Goal: Transaction & Acquisition: Purchase product/service

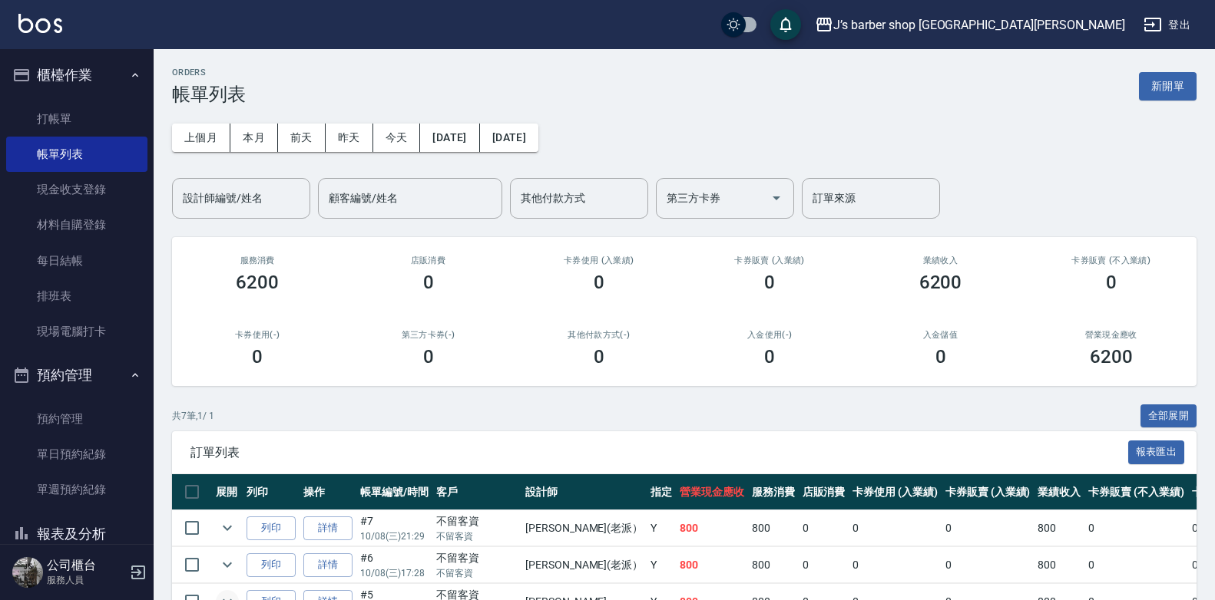
scroll to position [230, 0]
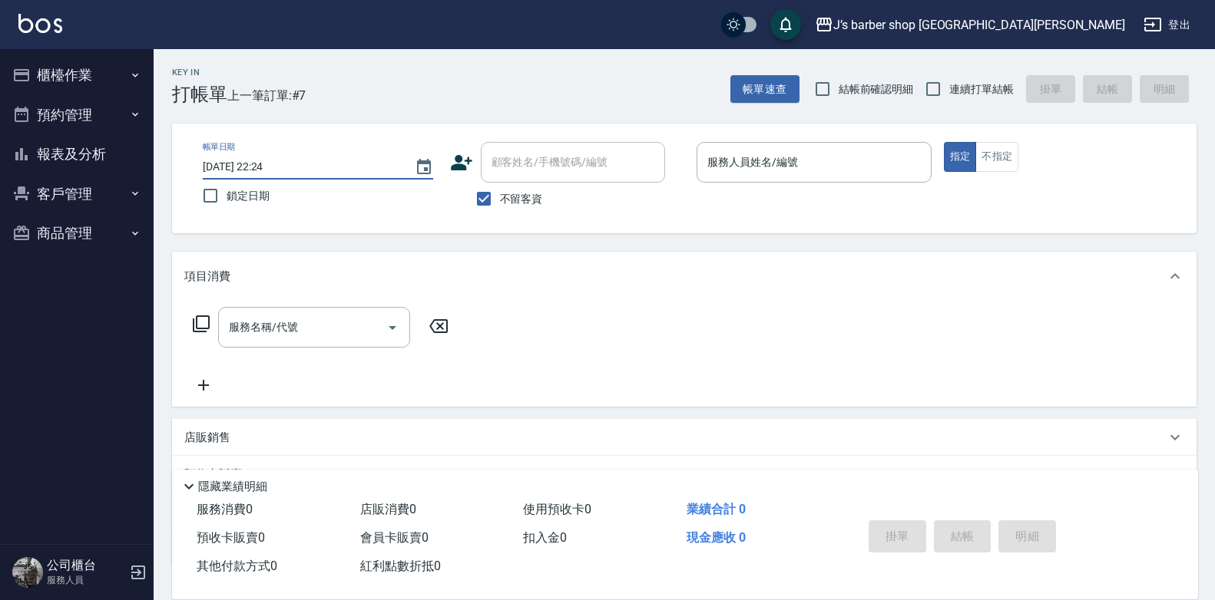
click at [269, 160] on input "[DATE] 22:24" at bounding box center [301, 166] width 197 height 25
type input "[DATE] 01:24"
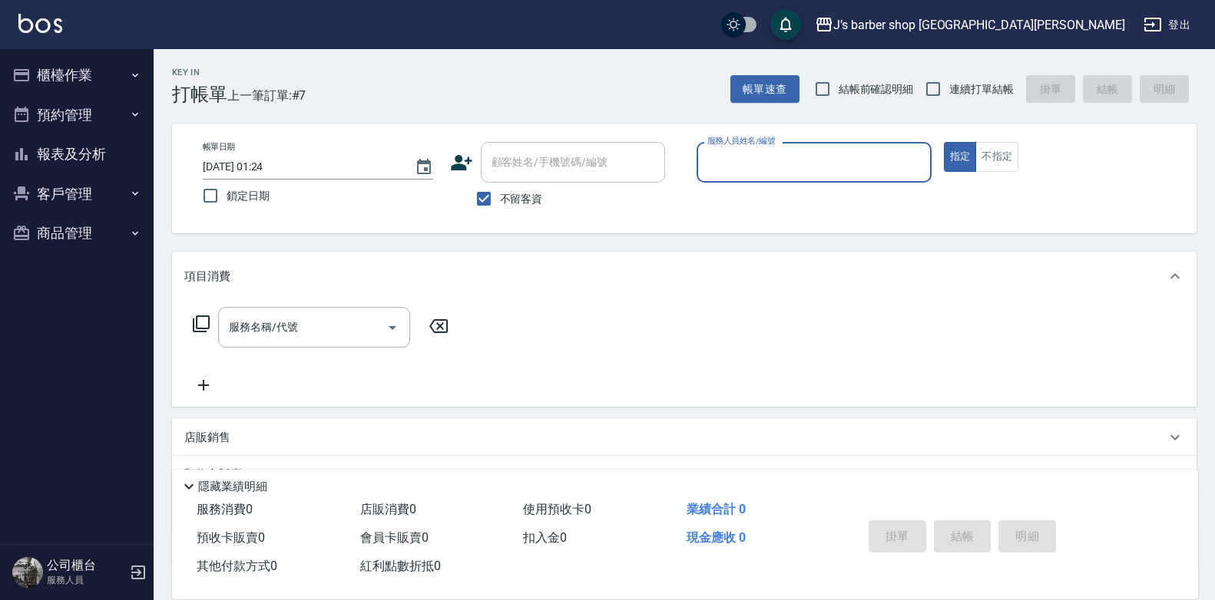
click at [801, 161] on input "服務人員姓名/編號" at bounding box center [813, 162] width 221 height 27
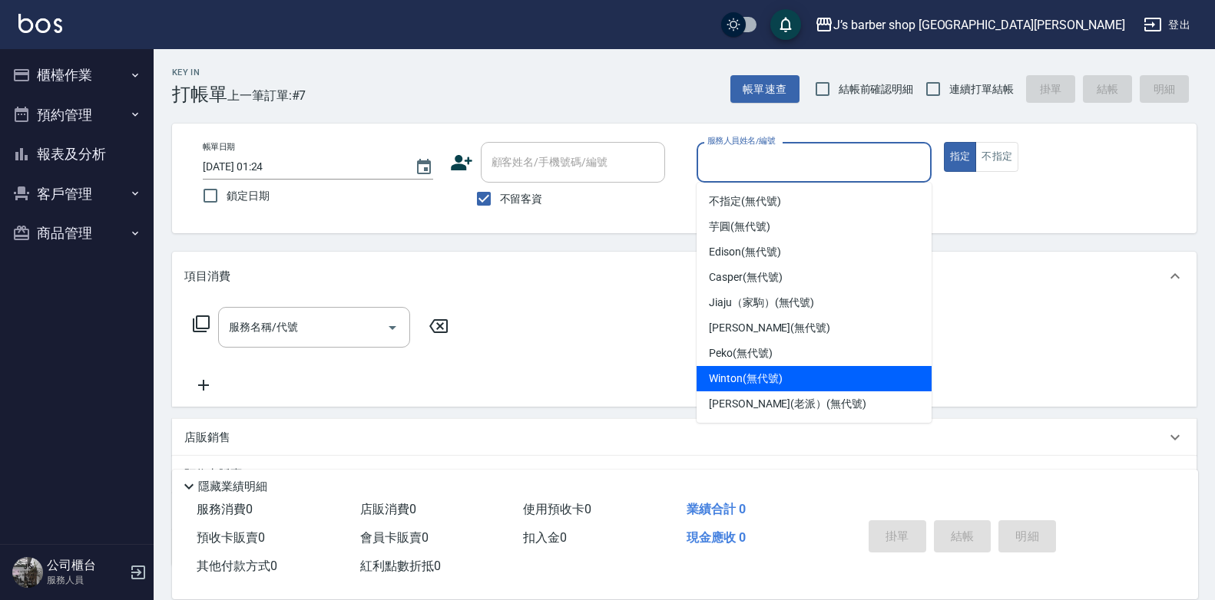
click at [745, 374] on span "Winton (無代號)" at bounding box center [745, 379] width 73 height 16
type input "Winton(無代號)"
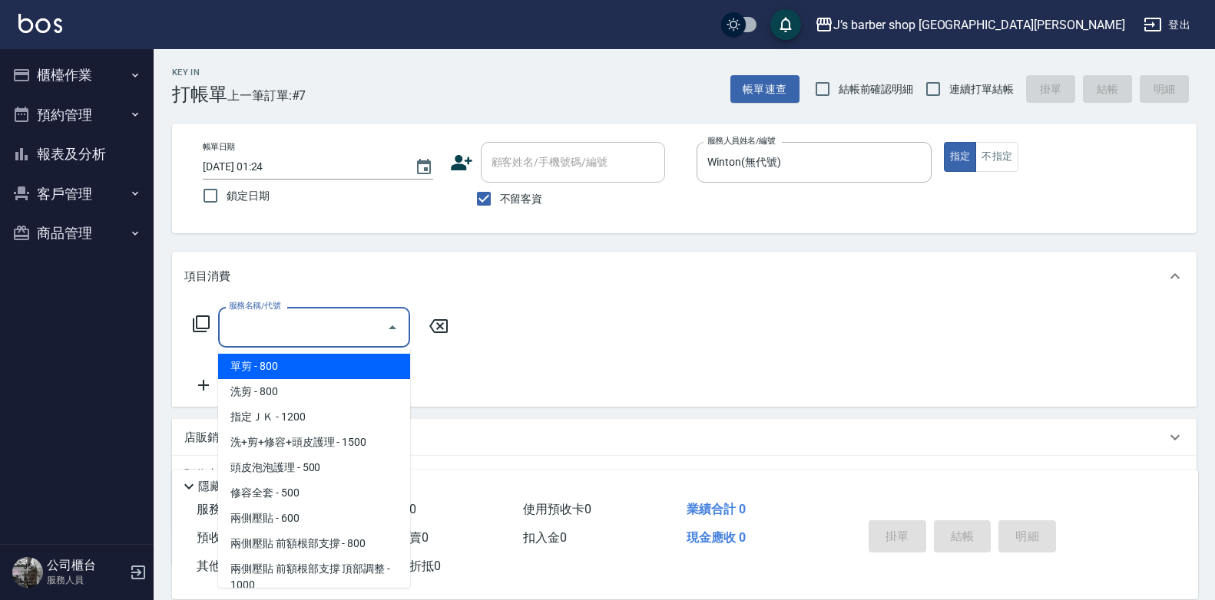
click at [350, 329] on input "服務名稱/代號" at bounding box center [302, 327] width 155 height 27
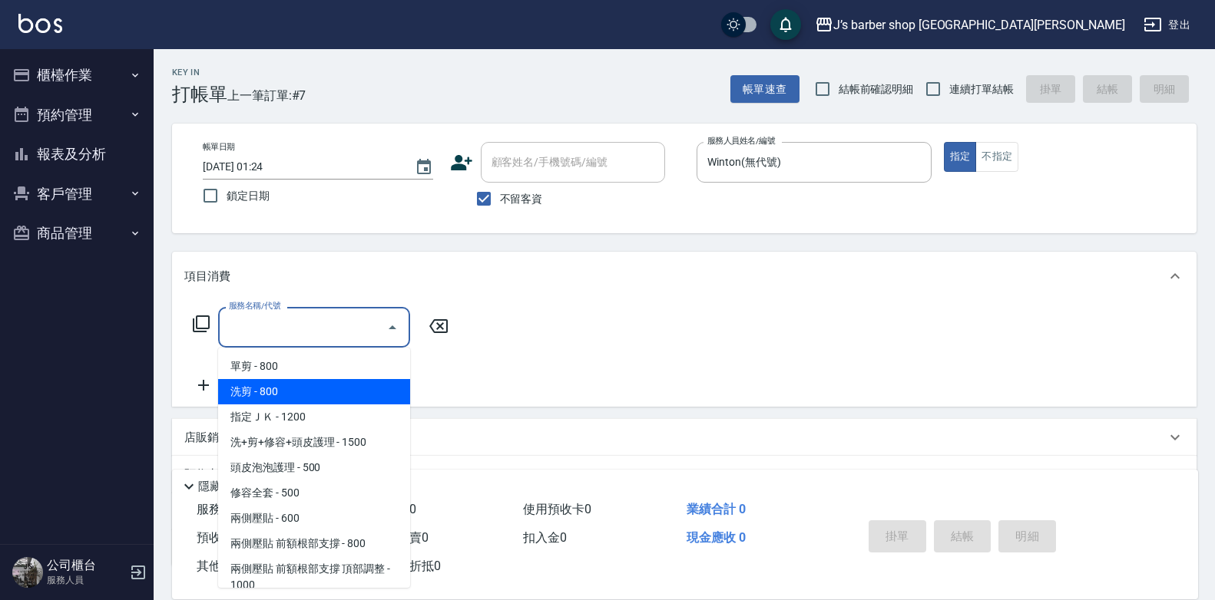
click at [321, 384] on span "洗剪 - 800" at bounding box center [314, 391] width 192 height 25
type input "洗剪(101)"
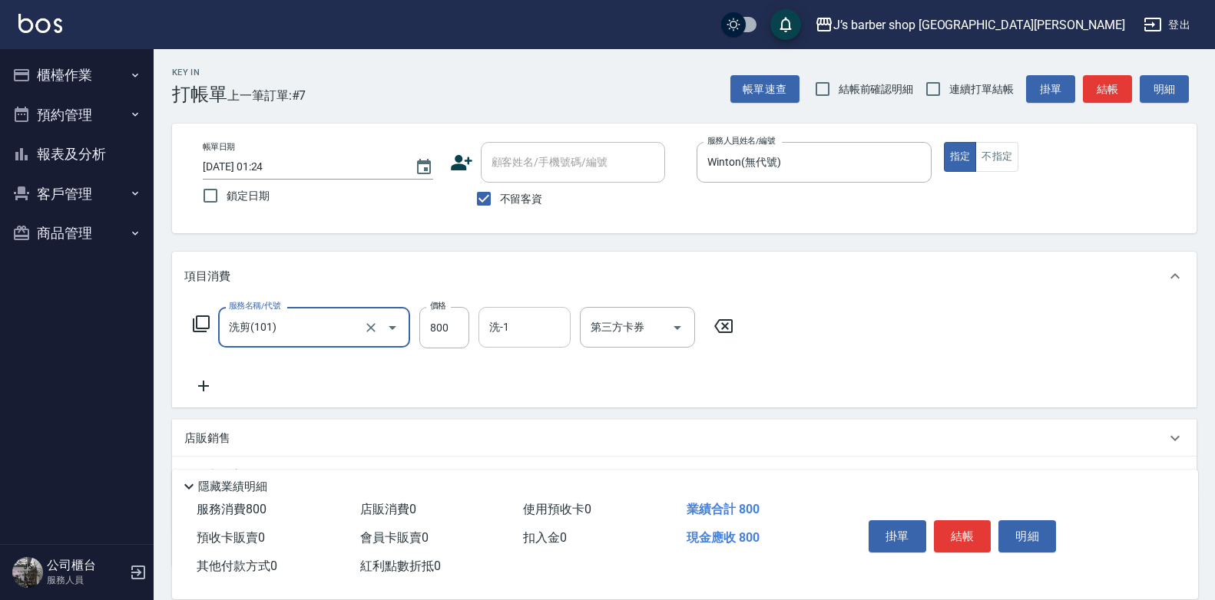
click at [520, 309] on div "洗-1" at bounding box center [524, 327] width 92 height 41
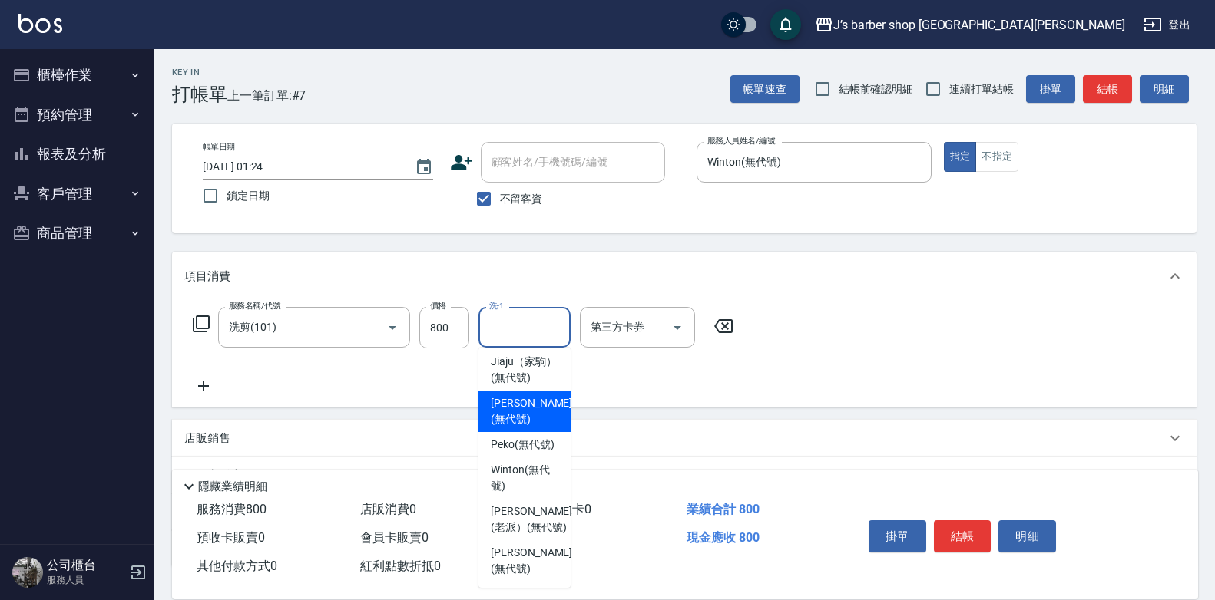
scroll to position [219, 0]
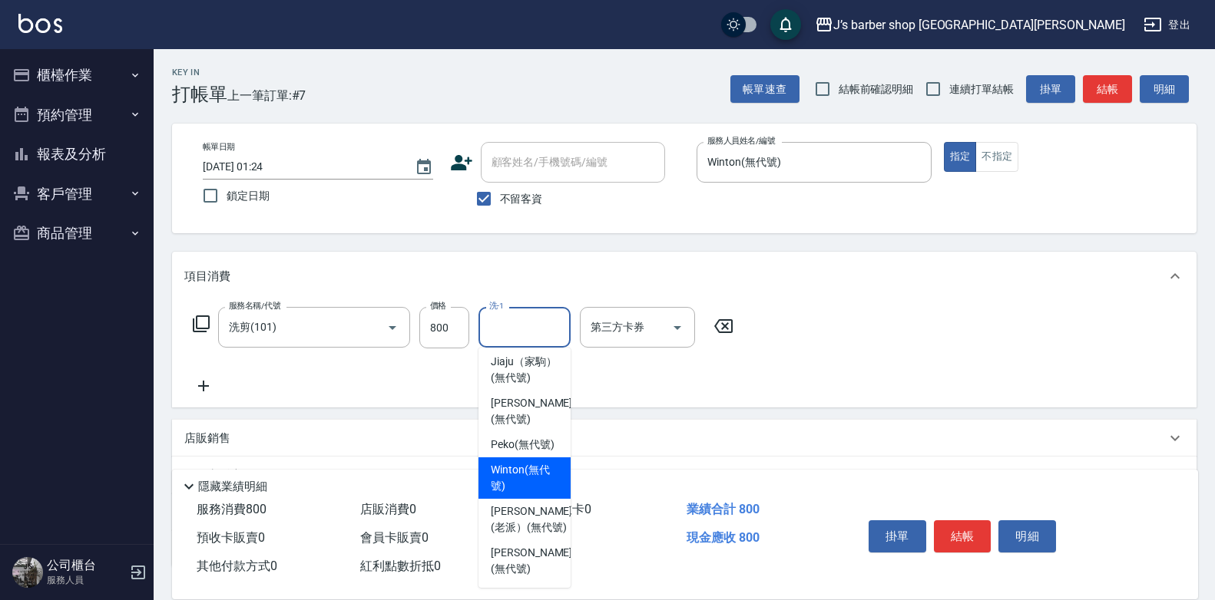
click at [527, 474] on span "Winton (無代號)" at bounding box center [525, 478] width 68 height 32
type input "Winton(無代號)"
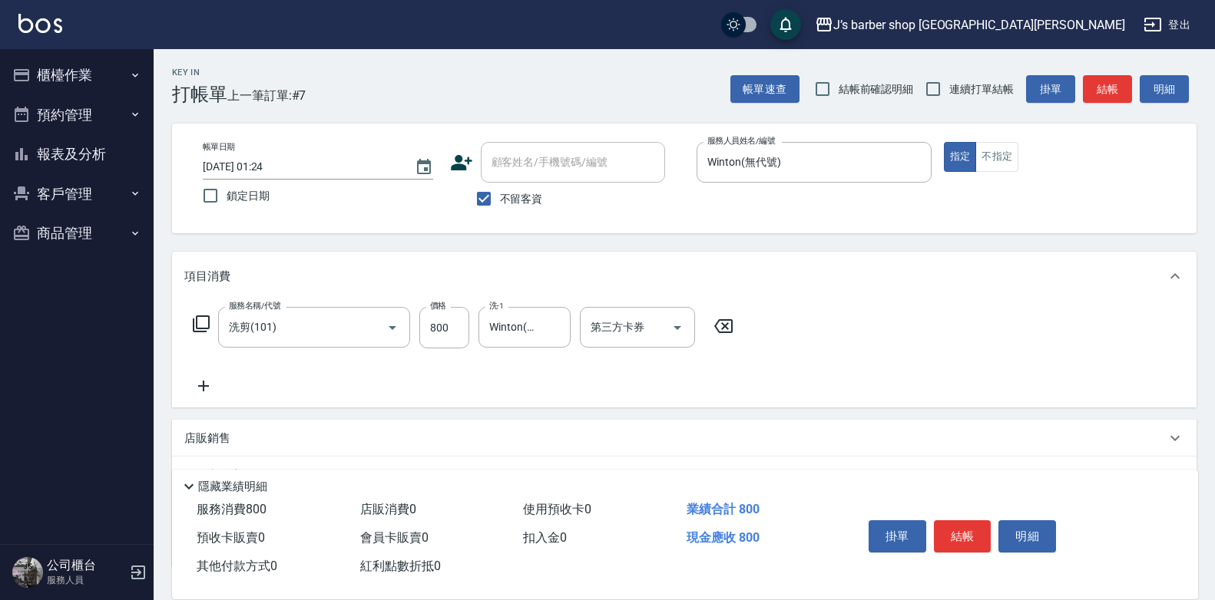
click at [254, 426] on div "店販銷售" at bounding box center [684, 438] width 1024 height 37
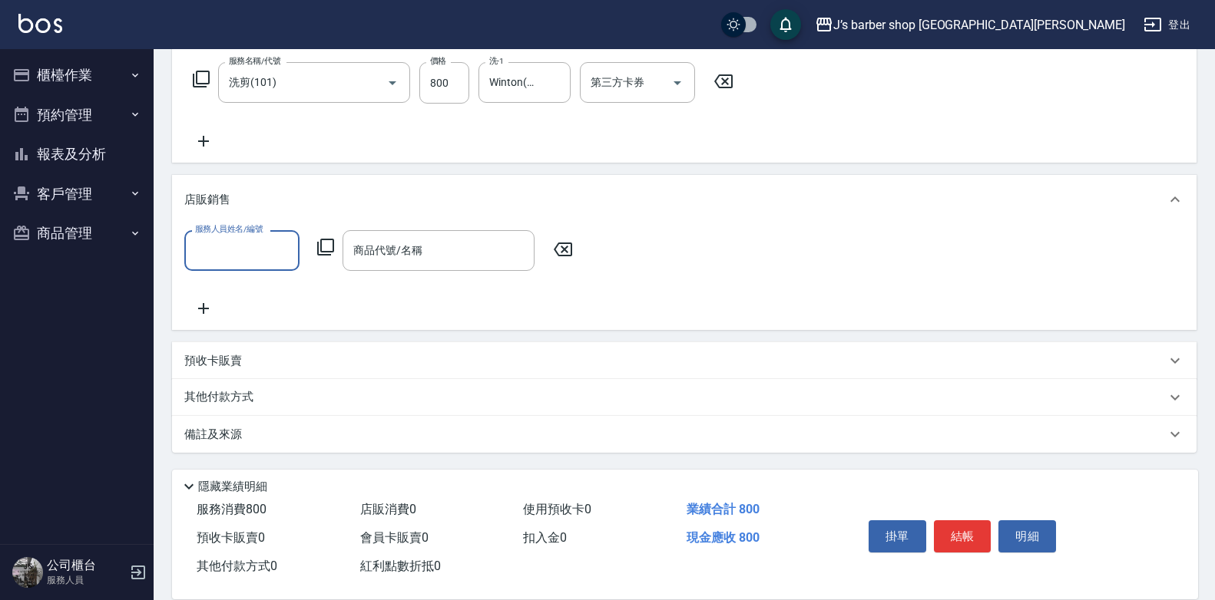
click at [266, 243] on input "服務人員姓名/編號" at bounding box center [241, 250] width 101 height 27
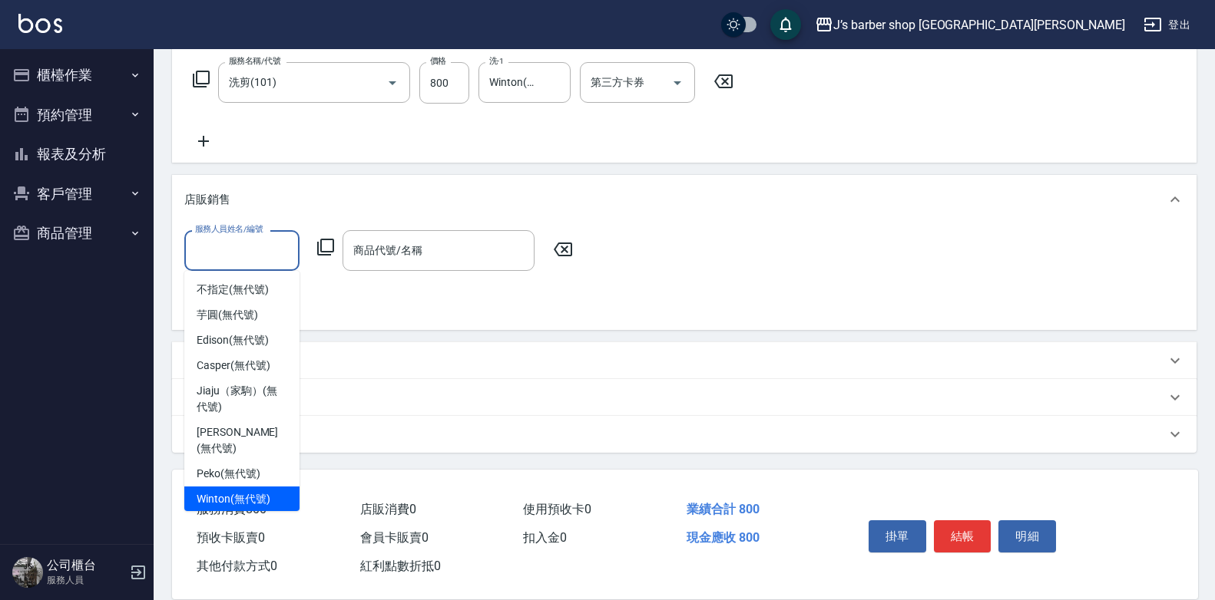
drag, startPoint x: 253, startPoint y: 473, endPoint x: 257, endPoint y: 464, distance: 9.6
click at [253, 487] on div "Winton (無代號)" at bounding box center [241, 499] width 115 height 25
type input "Winton(無代號)"
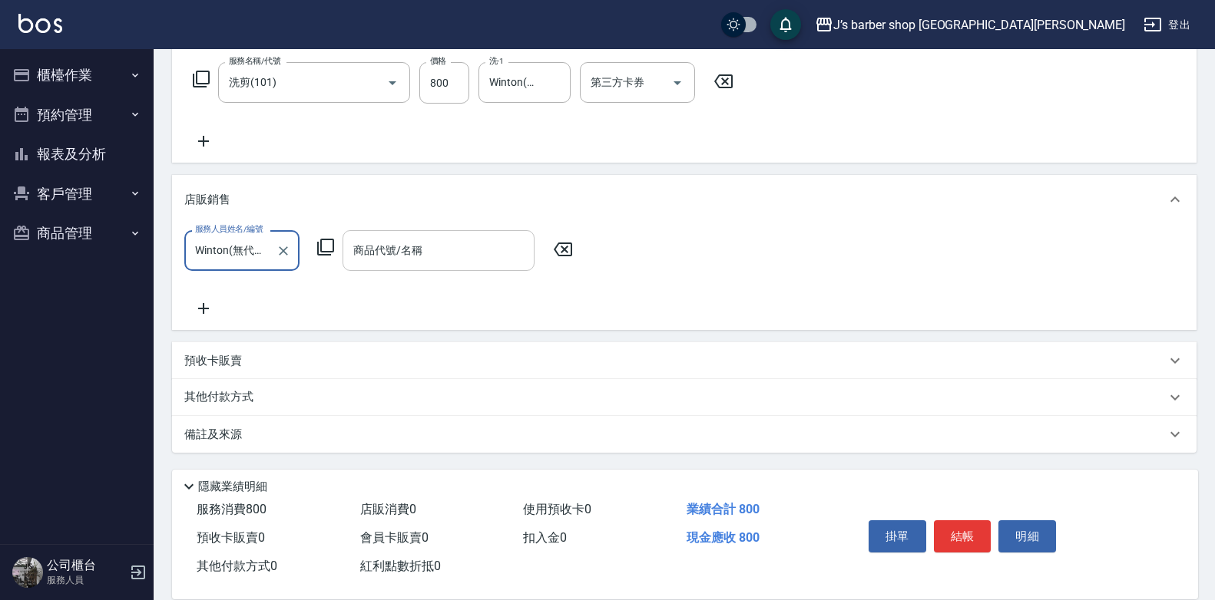
click at [412, 267] on div "商品代號/名稱" at bounding box center [438, 250] width 192 height 41
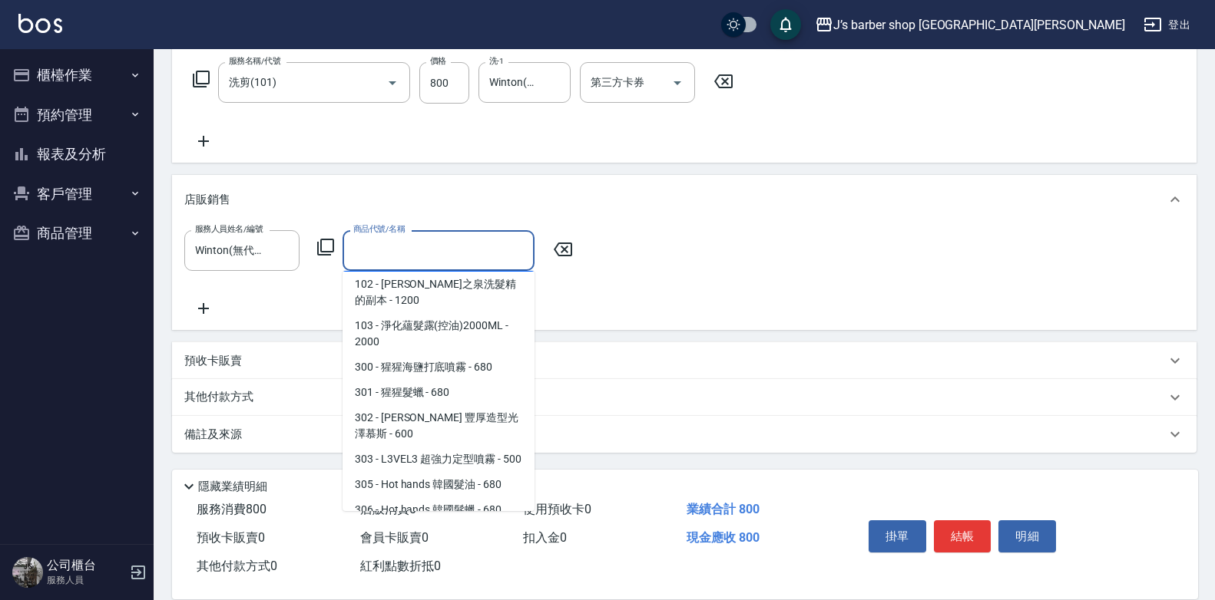
scroll to position [230, 0]
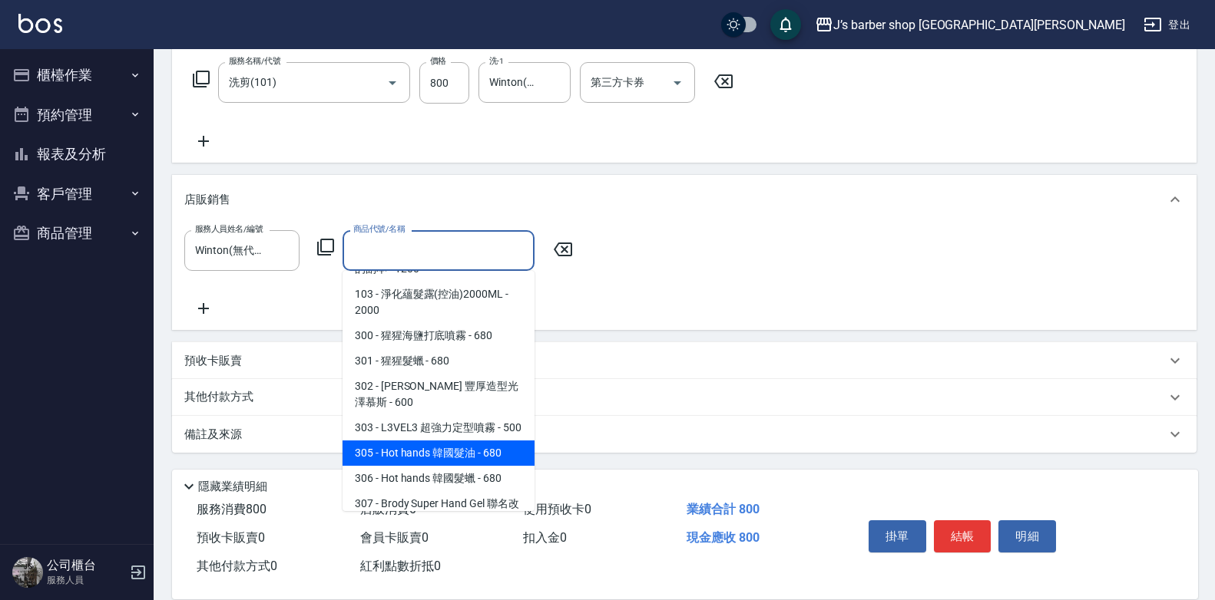
click at [474, 453] on span "305 - Hot hands 韓國髮油 - 680" at bounding box center [438, 453] width 192 height 25
type input "Hot hands 韓國髮油"
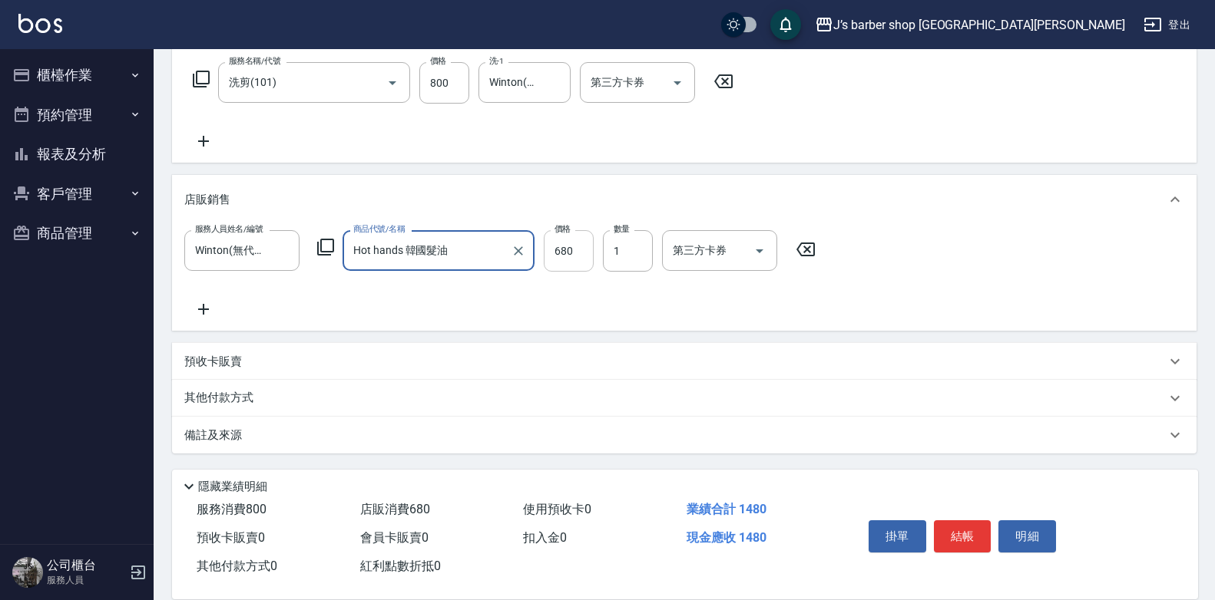
click at [578, 256] on input "680" at bounding box center [569, 250] width 50 height 41
type input "700"
click at [964, 544] on button "結帳" at bounding box center [963, 537] width 58 height 32
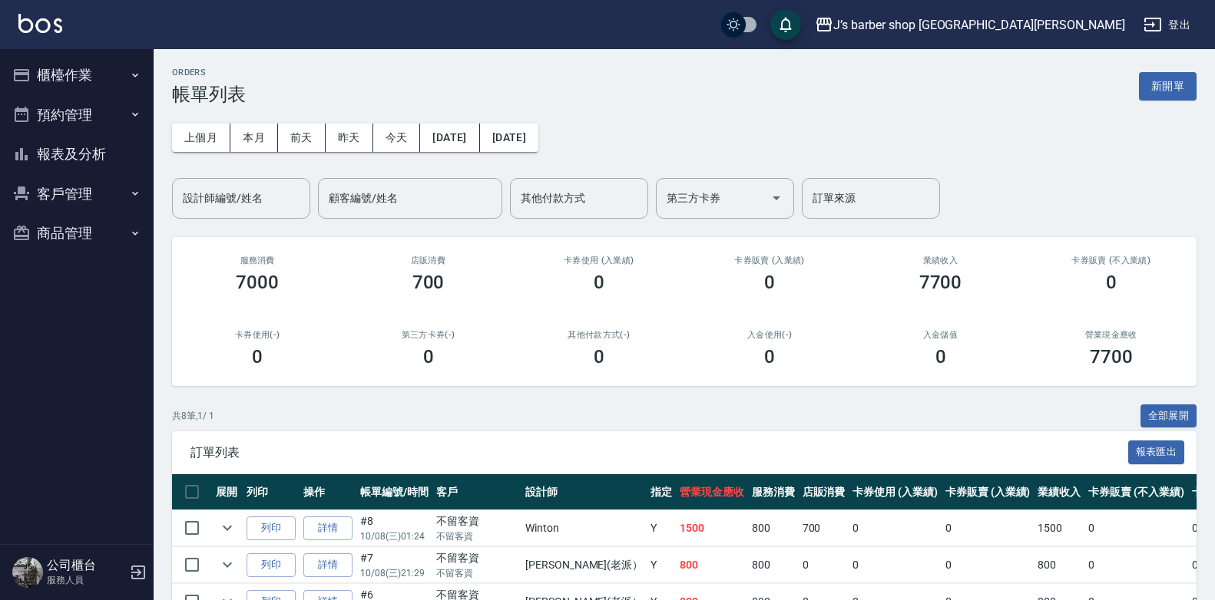
click at [114, 109] on button "預約管理" at bounding box center [76, 115] width 141 height 40
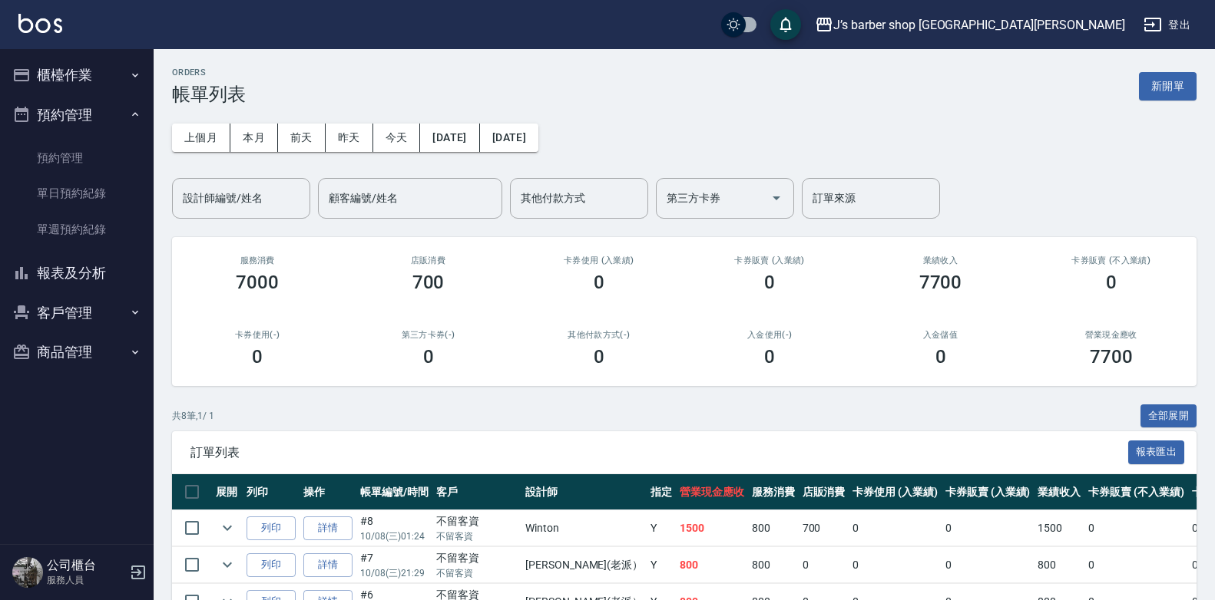
click at [114, 73] on button "櫃檯作業" at bounding box center [76, 75] width 141 height 40
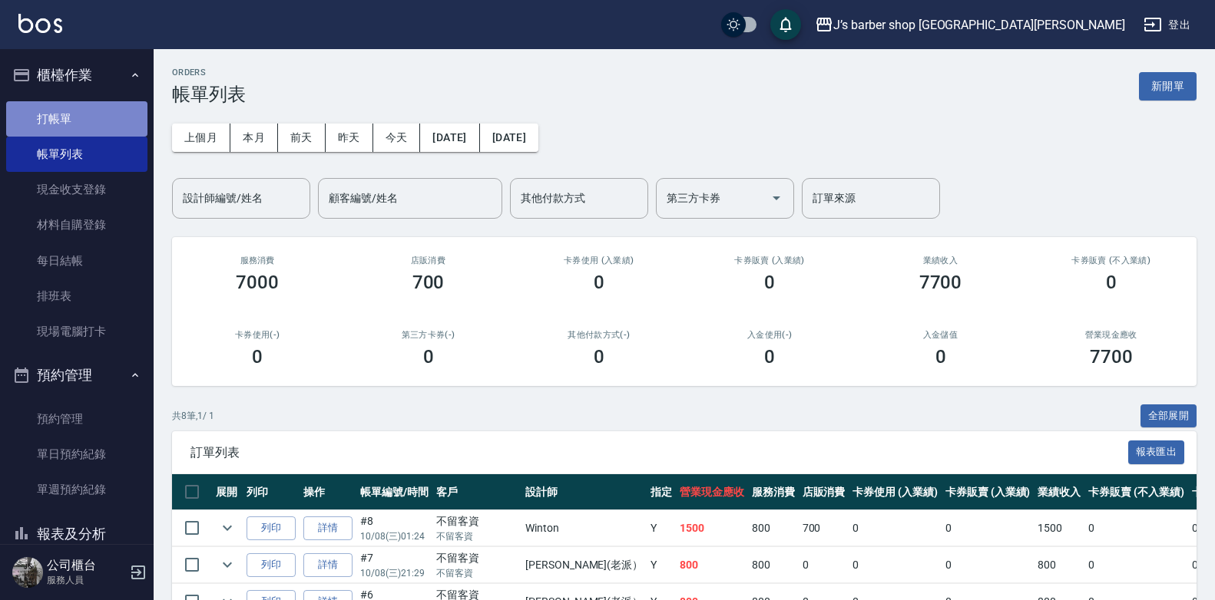
click at [98, 104] on link "打帳單" at bounding box center [76, 118] width 141 height 35
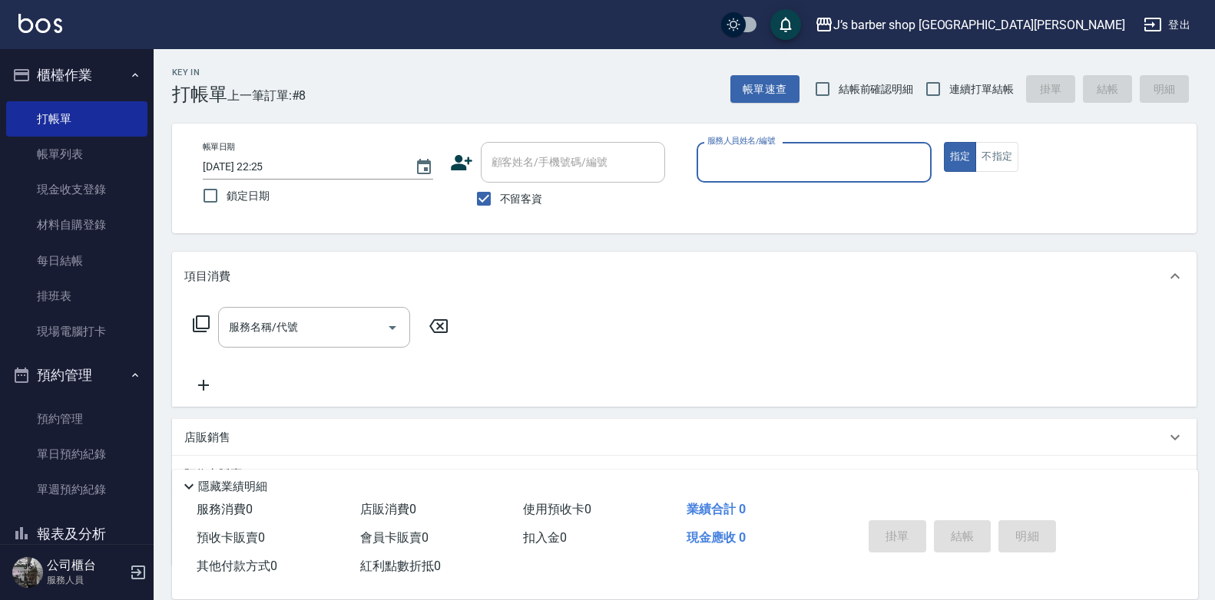
click at [267, 166] on input "[DATE] 22:25" at bounding box center [301, 166] width 197 height 25
type input "[DATE] 02:25"
click at [750, 155] on input "服務人員姓名/編號" at bounding box center [813, 162] width 221 height 27
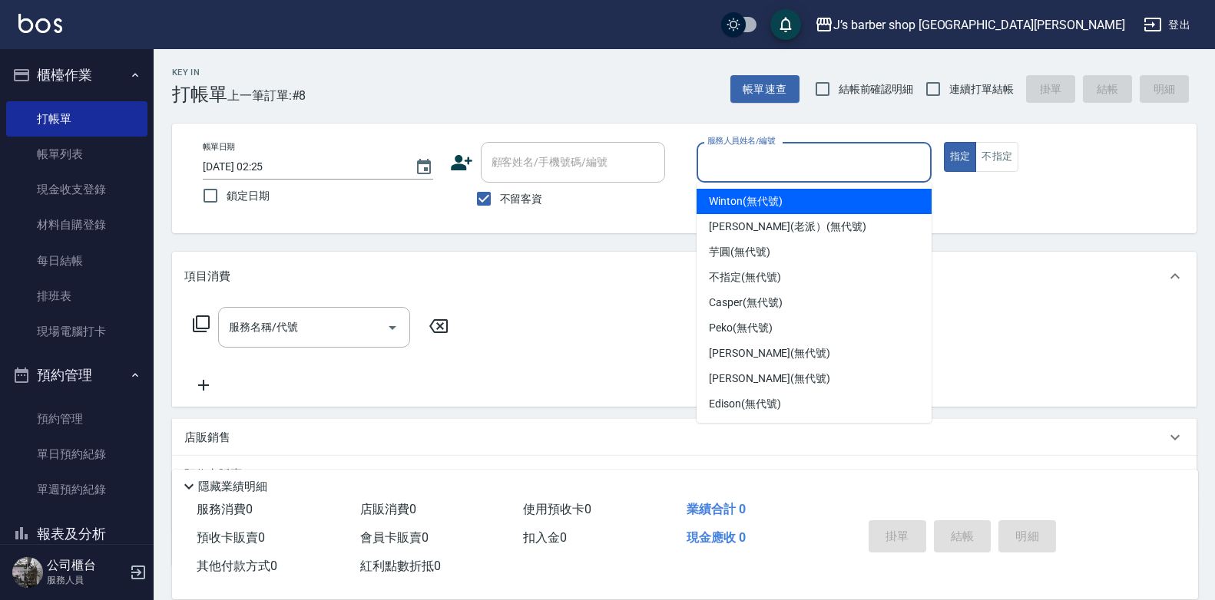
click at [764, 192] on div "Winton (無代號)" at bounding box center [813, 201] width 235 height 25
type input "Winton(無代號)"
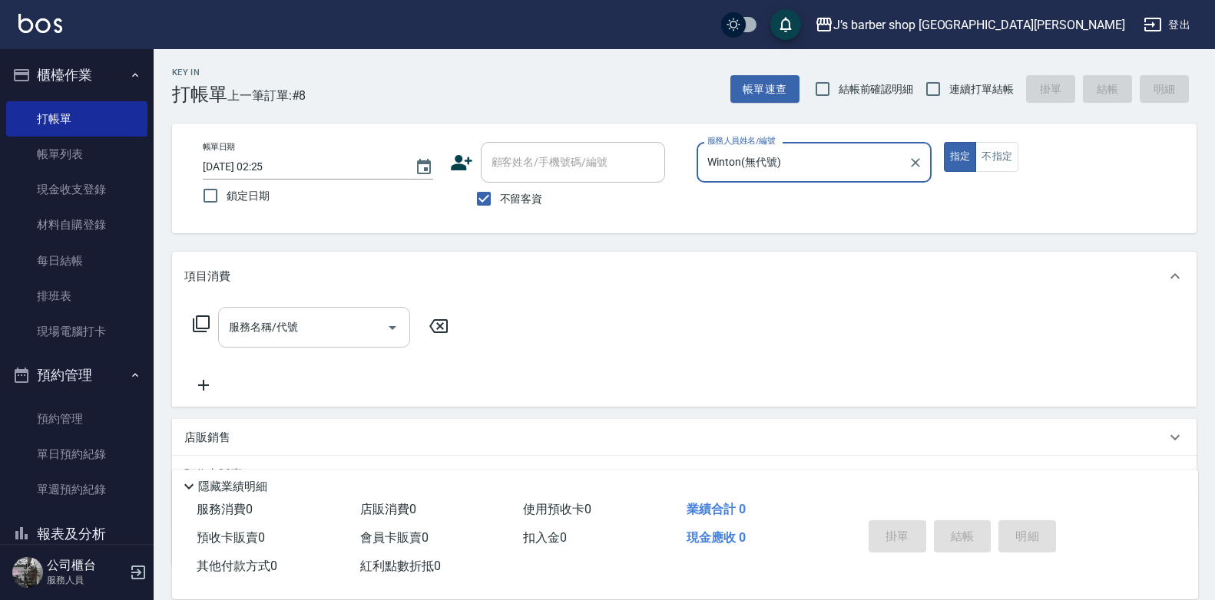
click at [364, 311] on div "服務名稱/代號" at bounding box center [314, 327] width 192 height 41
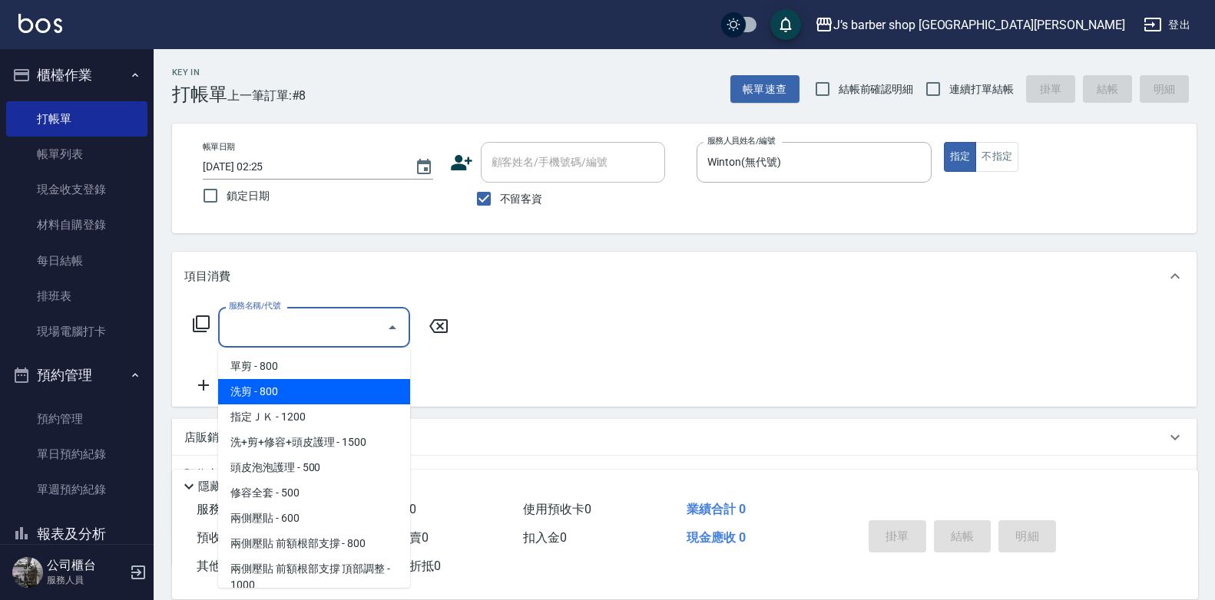
click at [283, 398] on span "洗剪 - 800" at bounding box center [314, 391] width 192 height 25
type input "洗剪(101)"
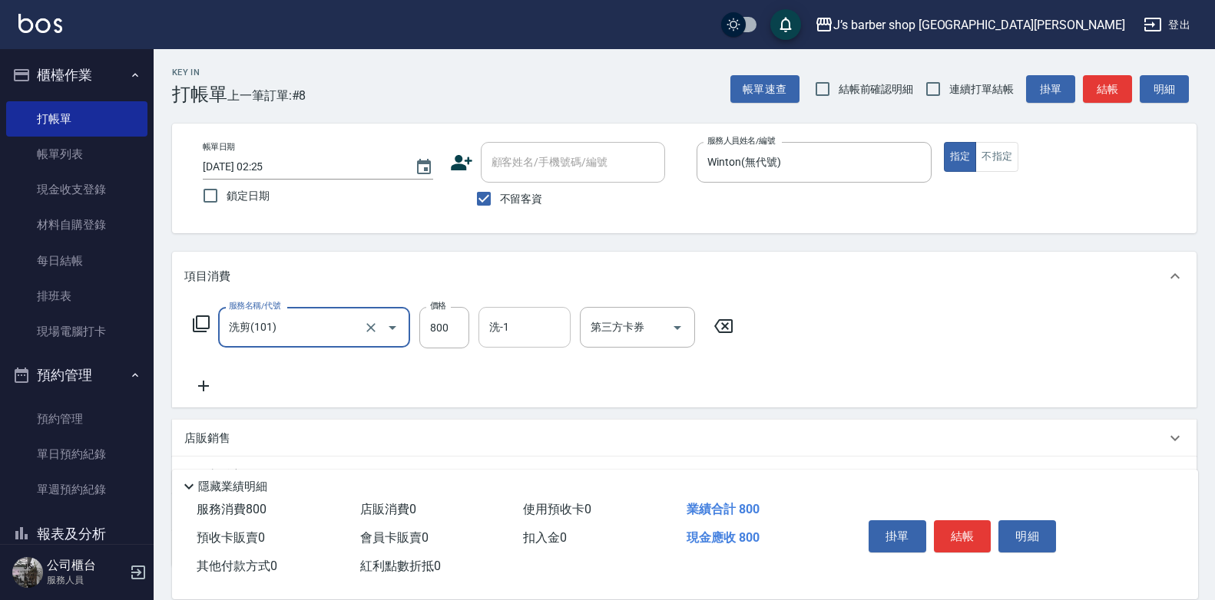
click at [543, 312] on div "洗-1" at bounding box center [524, 327] width 92 height 41
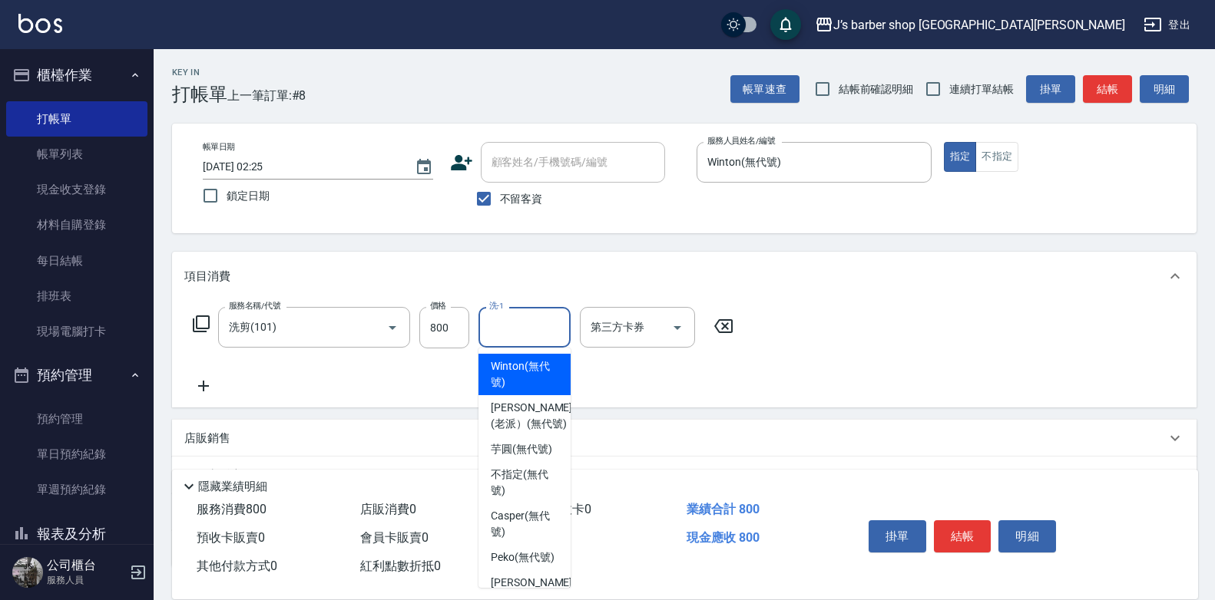
click at [531, 383] on span "Winton (無代號)" at bounding box center [525, 375] width 68 height 32
type input "Winton(無代號)"
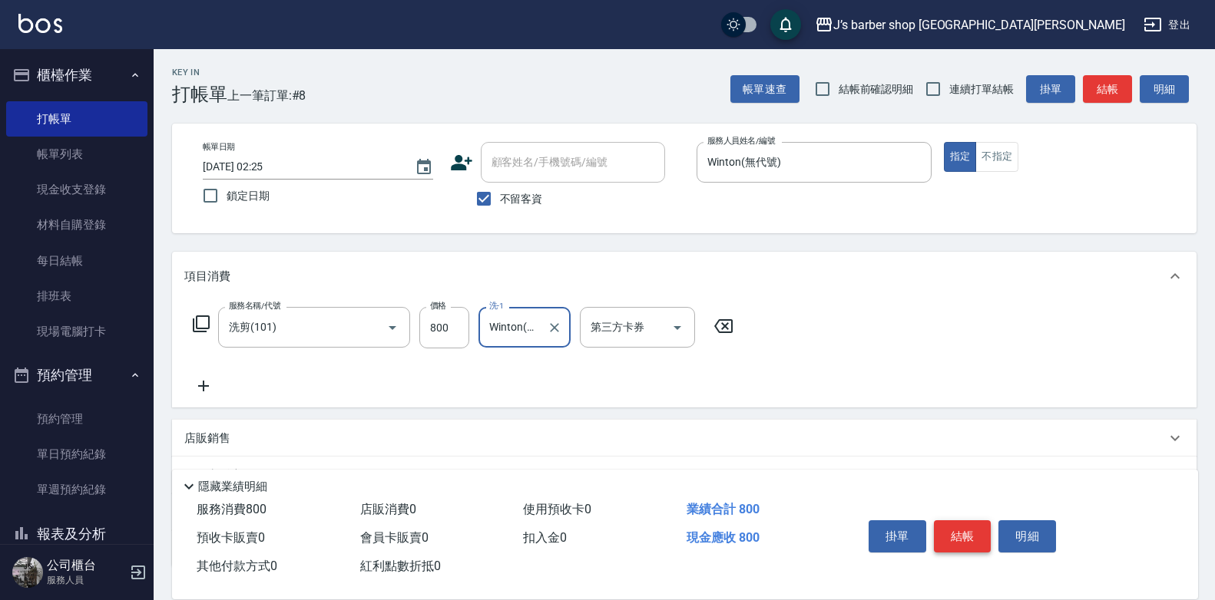
click at [956, 527] on button "結帳" at bounding box center [963, 537] width 58 height 32
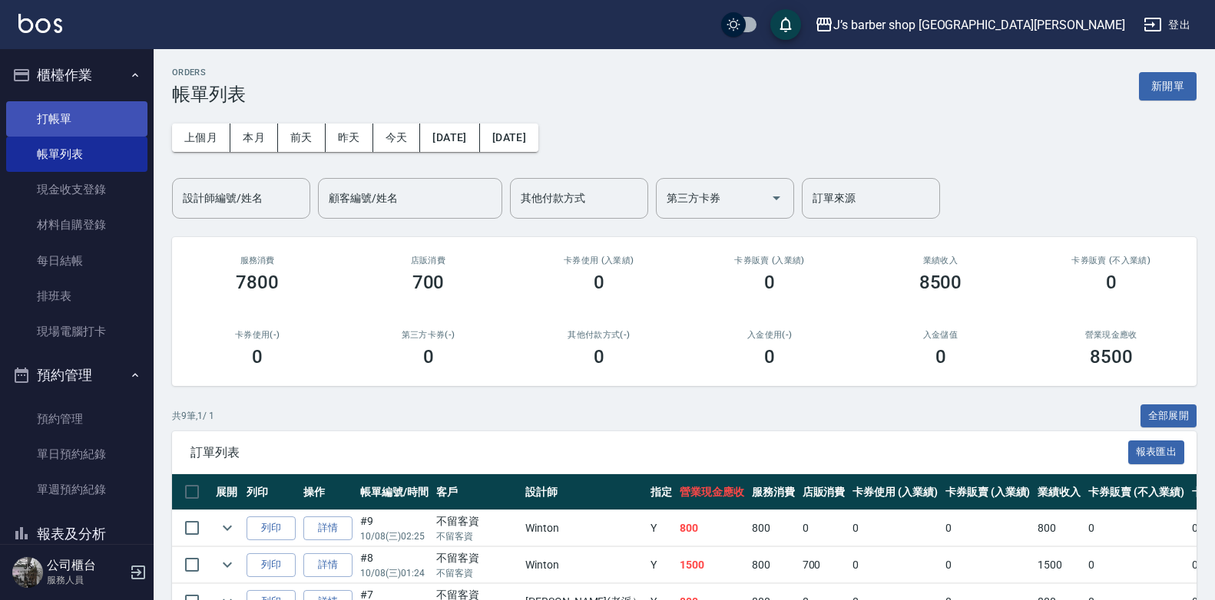
click at [109, 130] on link "打帳單" at bounding box center [76, 118] width 141 height 35
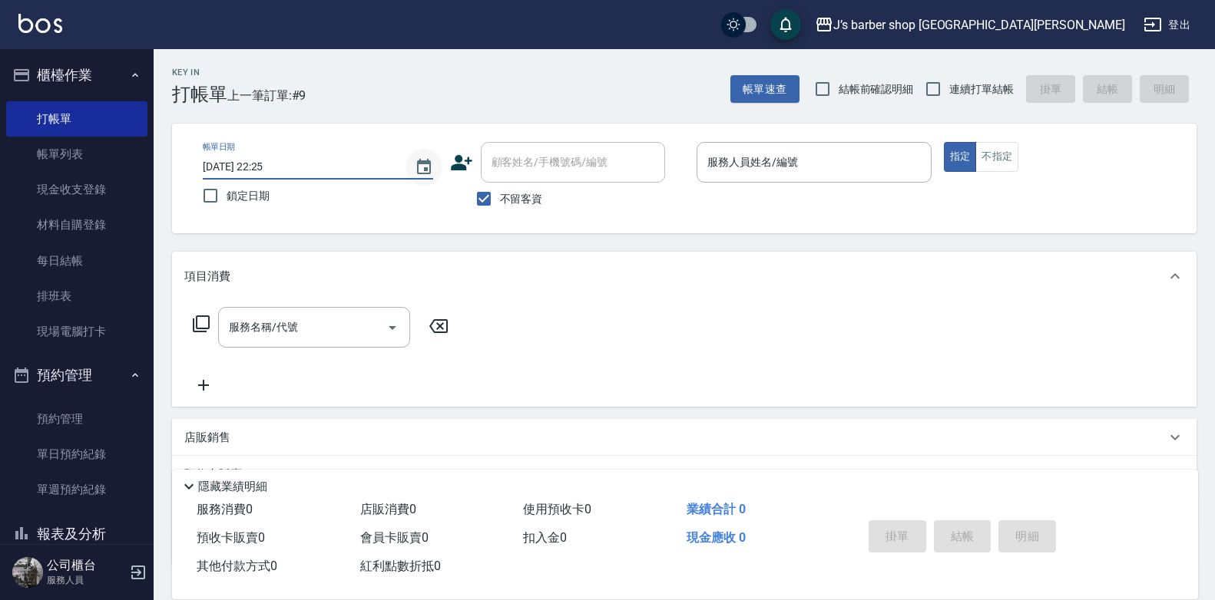
type input "[DATE] 03:25"
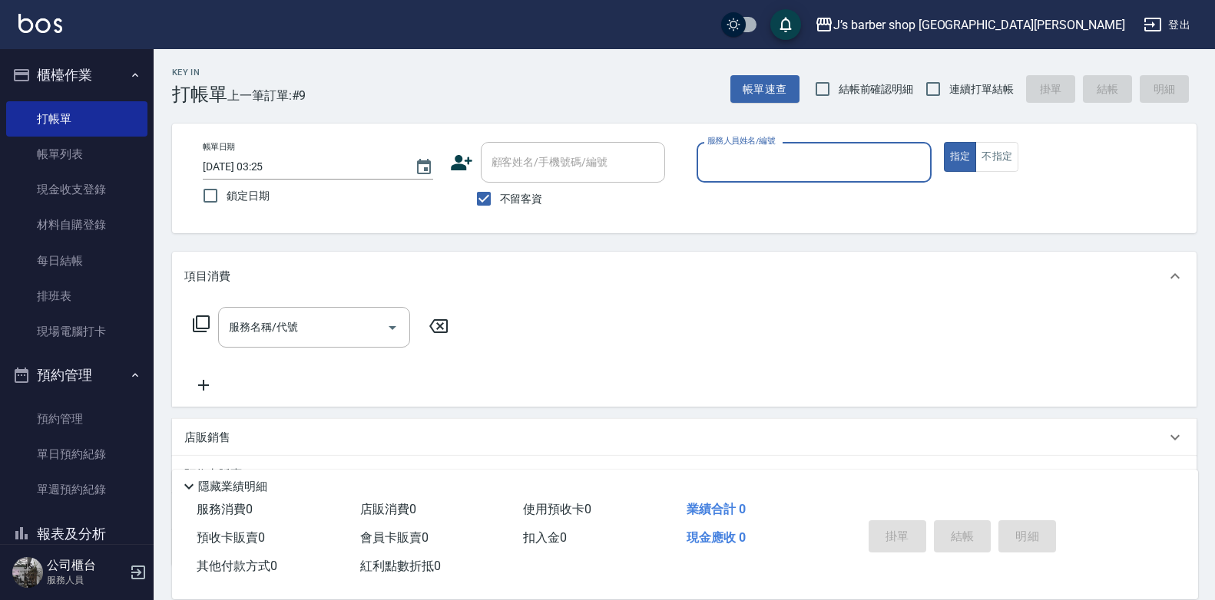
click at [682, 159] on div "顧客姓名/手機號碼/編號 顧客姓名/手機號碼/編號" at bounding box center [567, 162] width 235 height 41
click at [716, 158] on input "服務人員姓名/編號" at bounding box center [813, 162] width 221 height 27
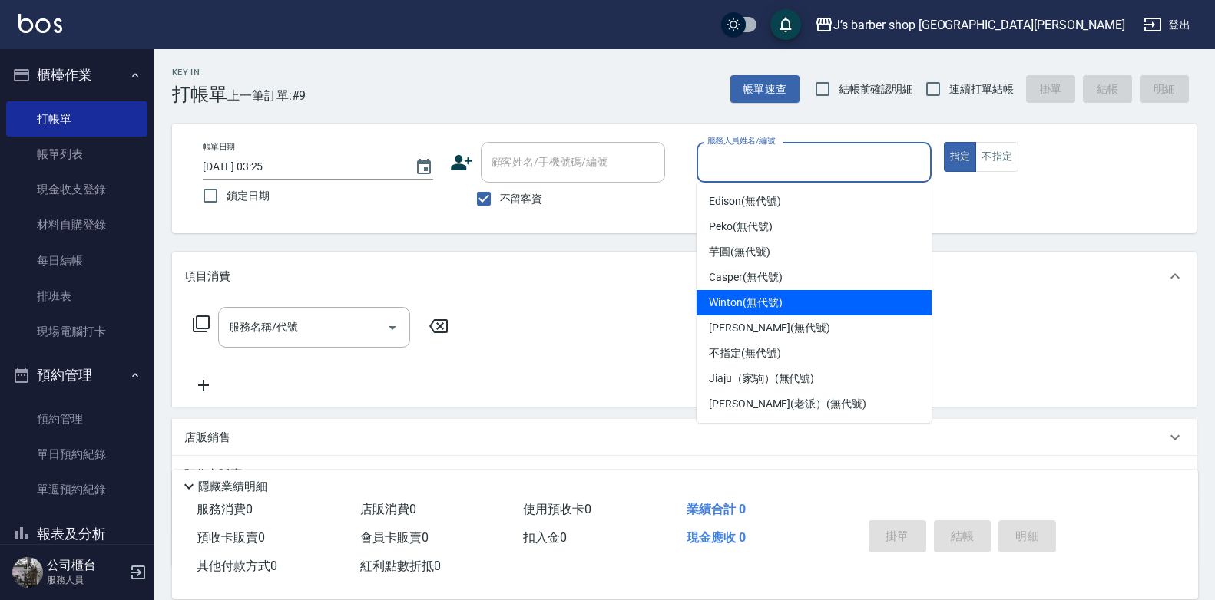
click at [763, 310] on span "Winton (無代號)" at bounding box center [745, 303] width 73 height 16
type input "Winton(無代號)"
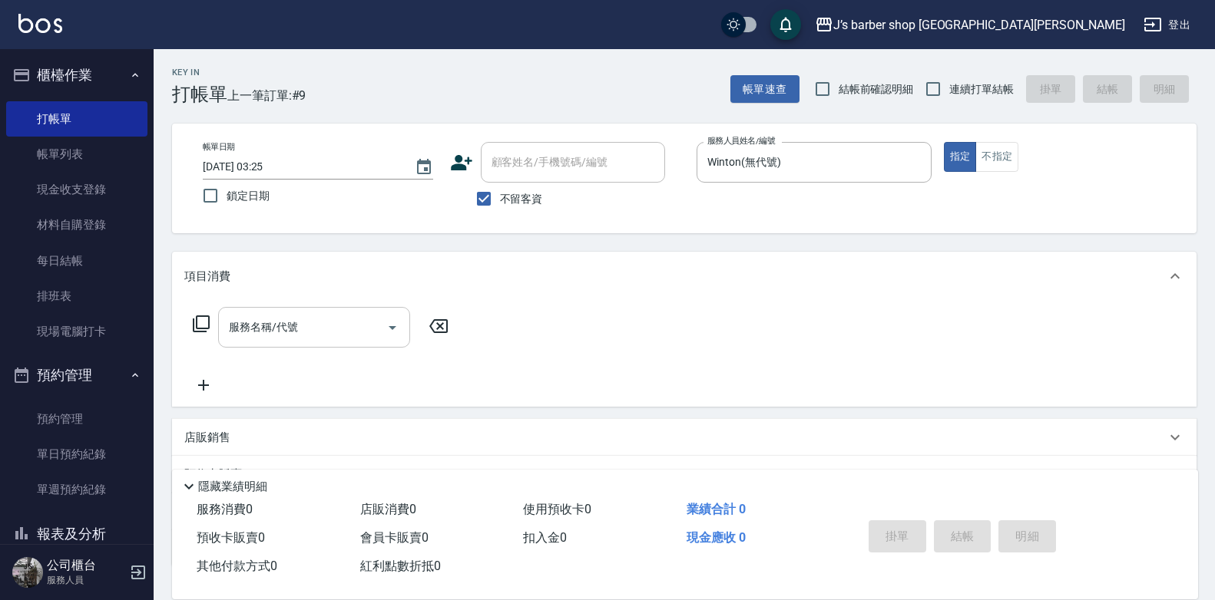
drag, startPoint x: 369, startPoint y: 354, endPoint x: 362, endPoint y: 344, distance: 12.6
click at [364, 348] on div "服務名稱/代號 服務名稱/代號" at bounding box center [320, 351] width 273 height 88
click at [358, 336] on input "服務名稱/代號" at bounding box center [302, 327] width 155 height 27
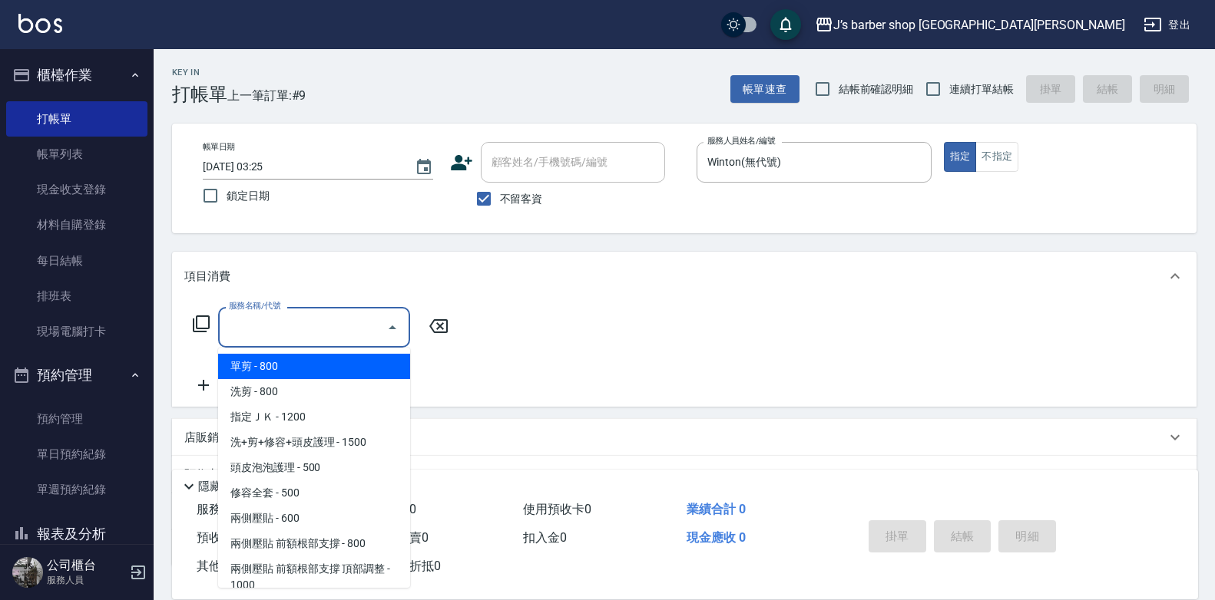
click at [328, 378] on span "單剪 - 800" at bounding box center [314, 366] width 192 height 25
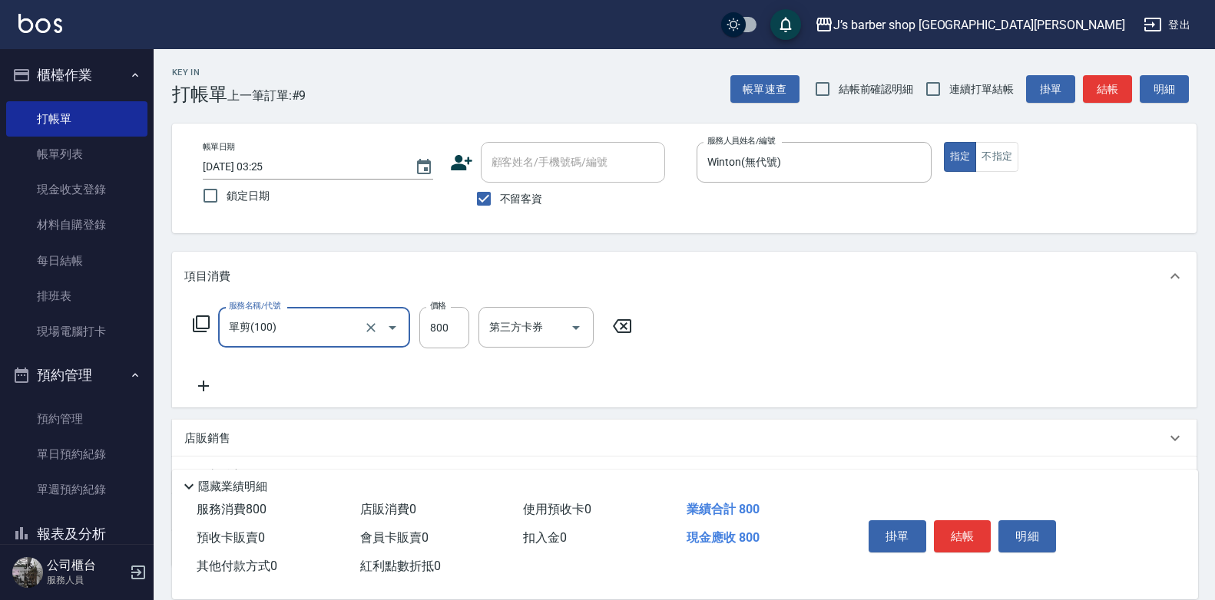
click at [315, 309] on div "單剪(100) 服務名稱/代號" at bounding box center [314, 327] width 192 height 41
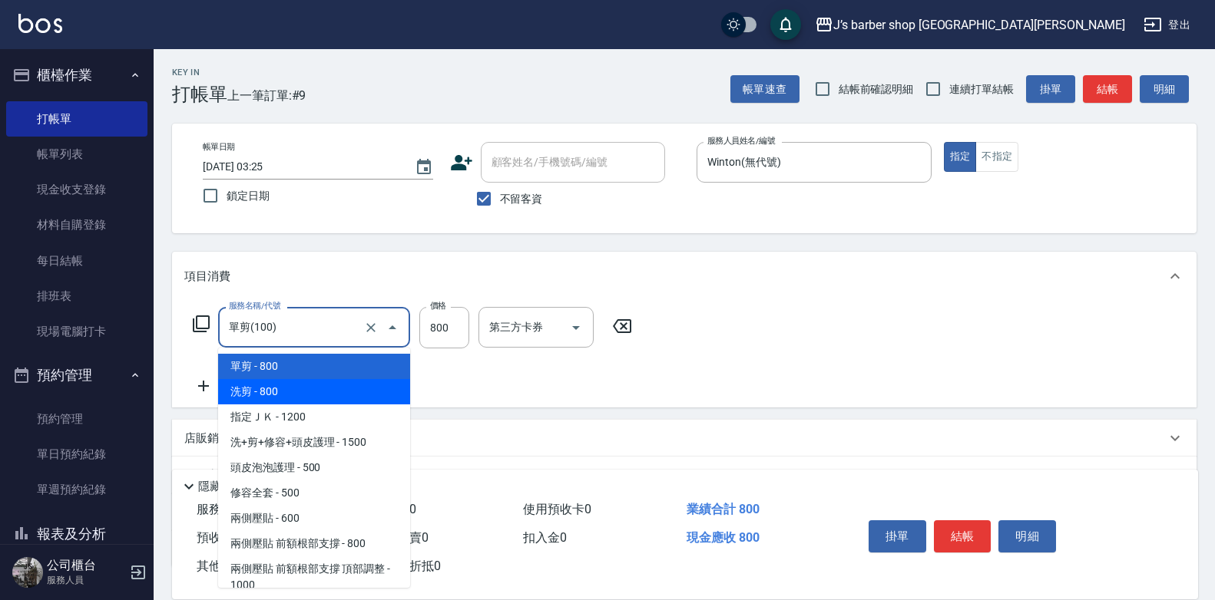
click at [291, 402] on span "洗剪 - 800" at bounding box center [314, 391] width 192 height 25
type input "洗剪(101)"
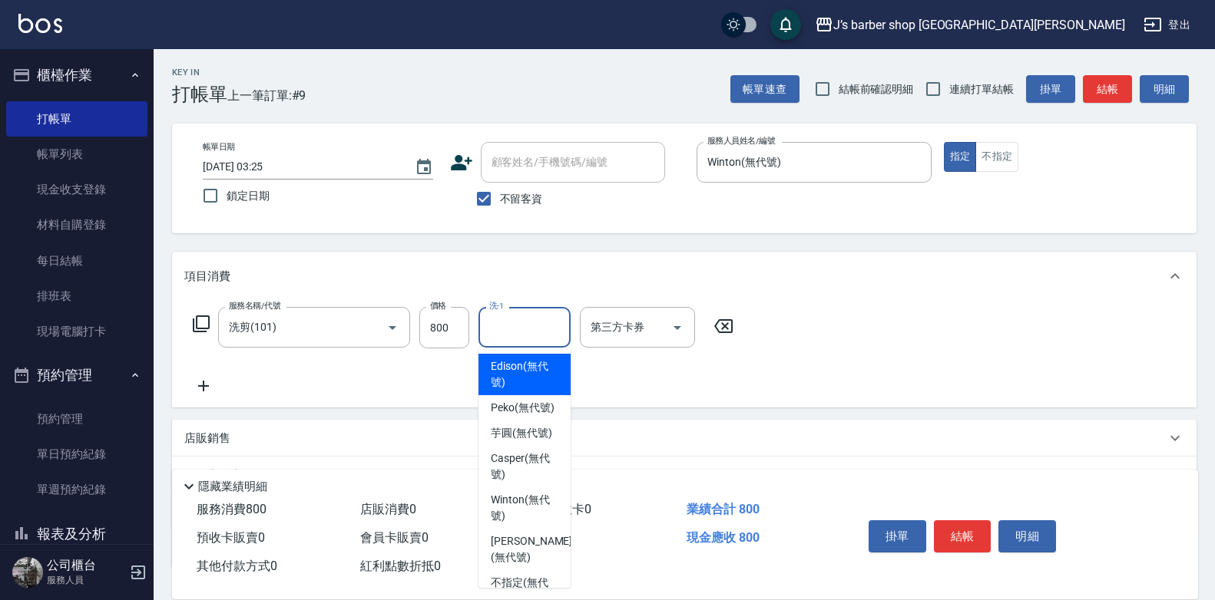
drag, startPoint x: 506, startPoint y: 332, endPoint x: 534, endPoint y: 343, distance: 29.9
click at [507, 332] on input "洗-1" at bounding box center [524, 327] width 78 height 27
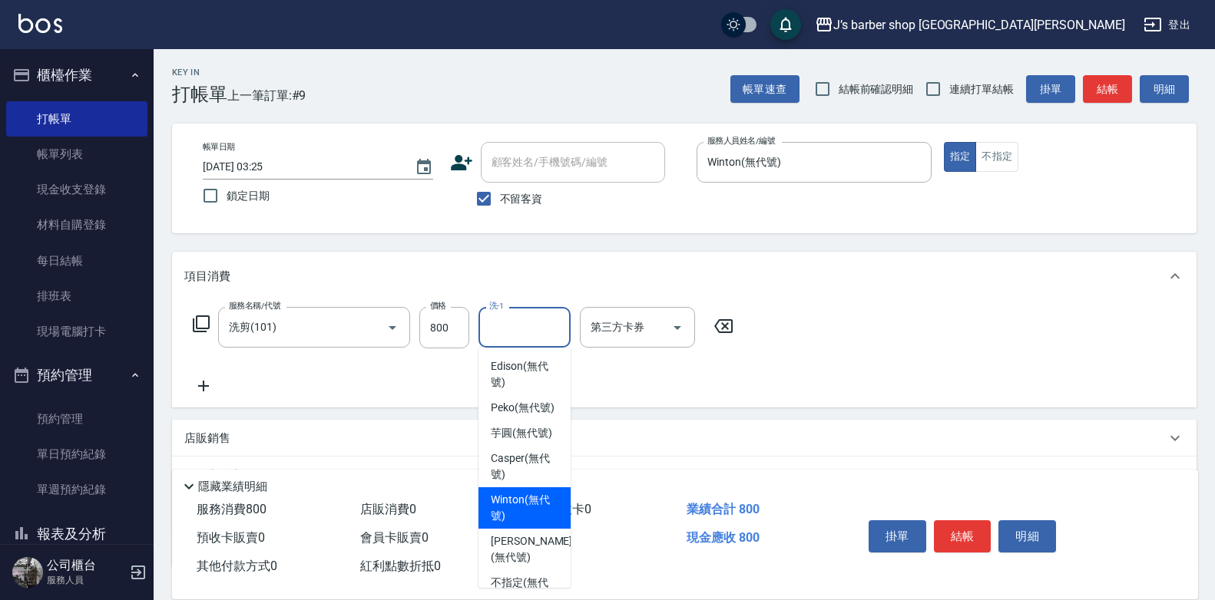
click at [530, 524] on span "Winton (無代號)" at bounding box center [525, 508] width 68 height 32
type input "Winton(無代號)"
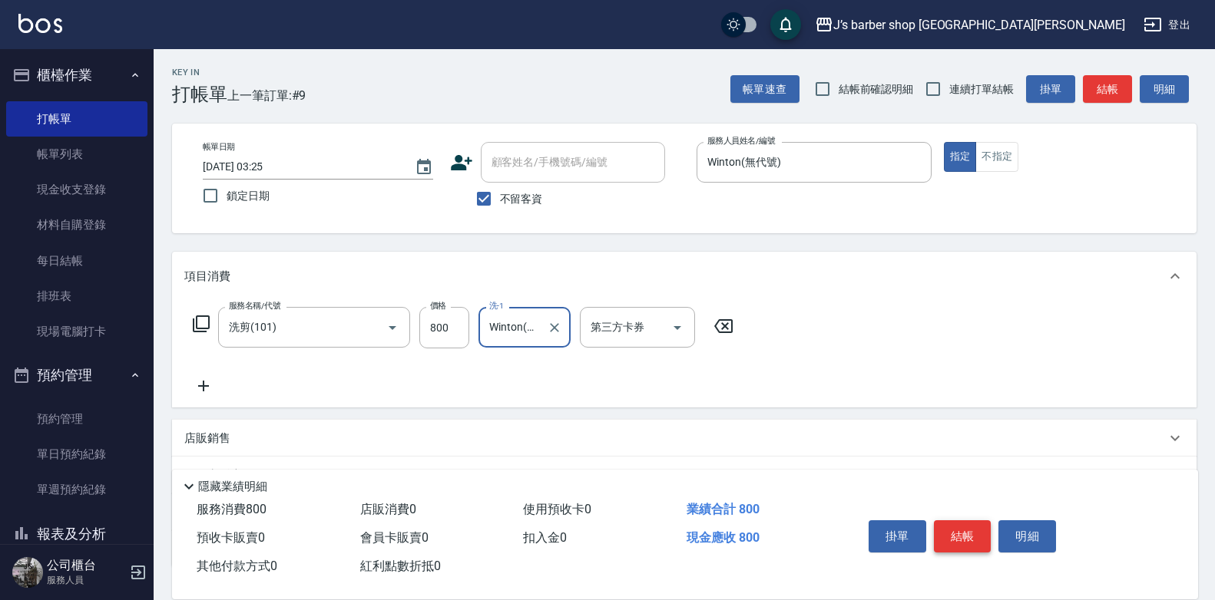
click at [951, 523] on button "結帳" at bounding box center [963, 537] width 58 height 32
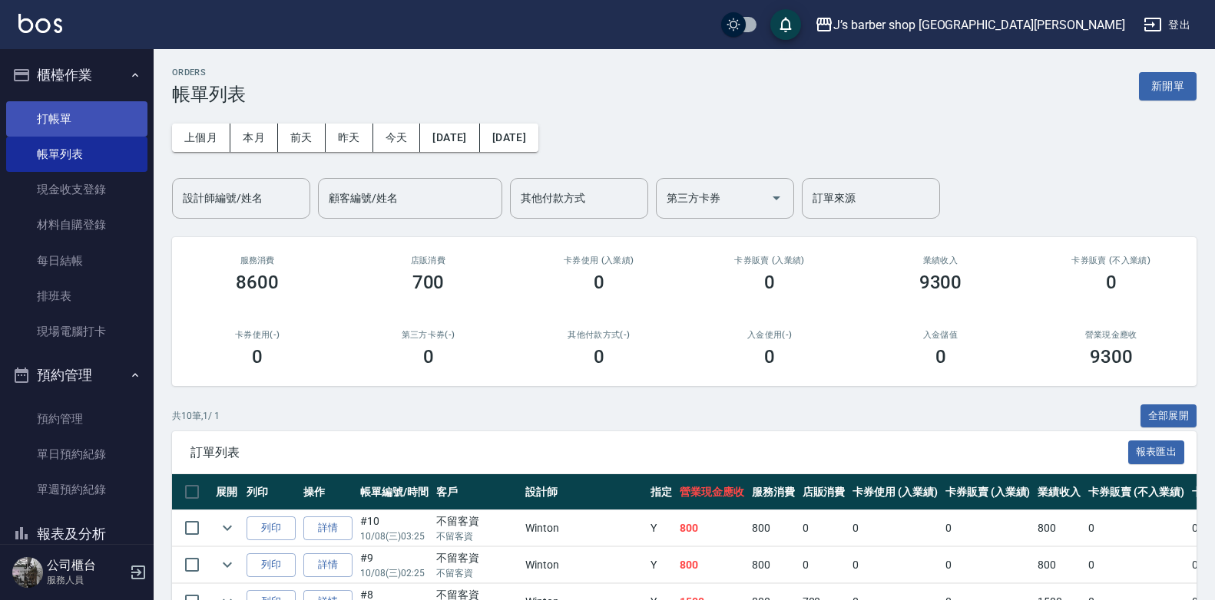
click at [61, 111] on link "打帳單" at bounding box center [76, 118] width 141 height 35
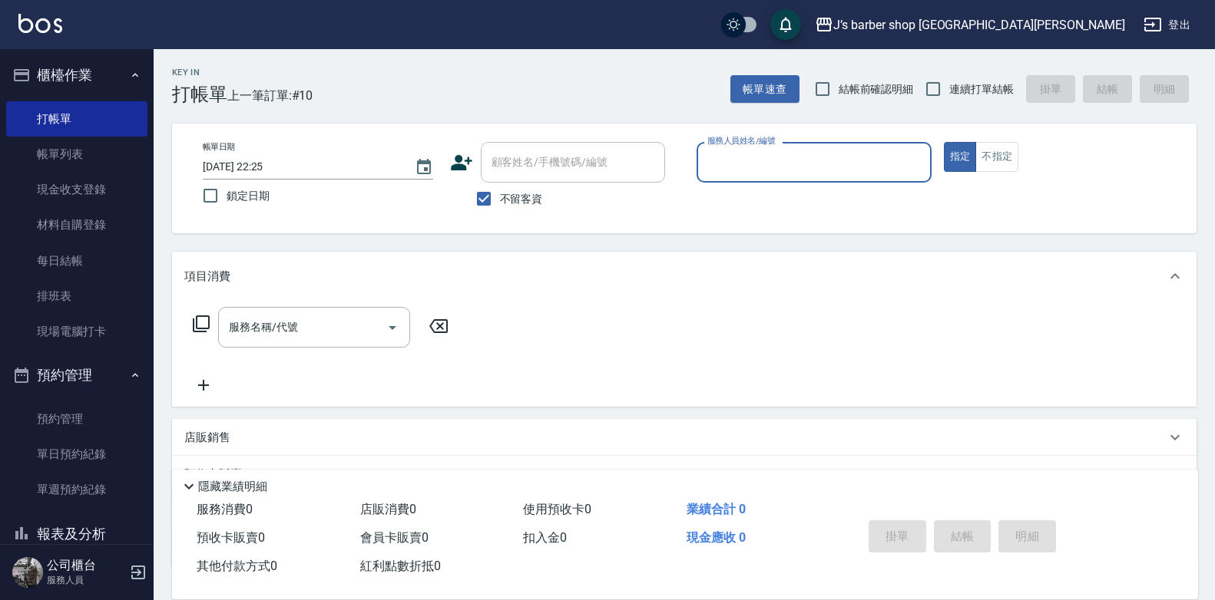
click at [266, 158] on input "[DATE] 22:25" at bounding box center [301, 166] width 197 height 25
type input "[DATE] 04:25"
click at [769, 167] on input "服務人員姓名/編號" at bounding box center [813, 162] width 221 height 27
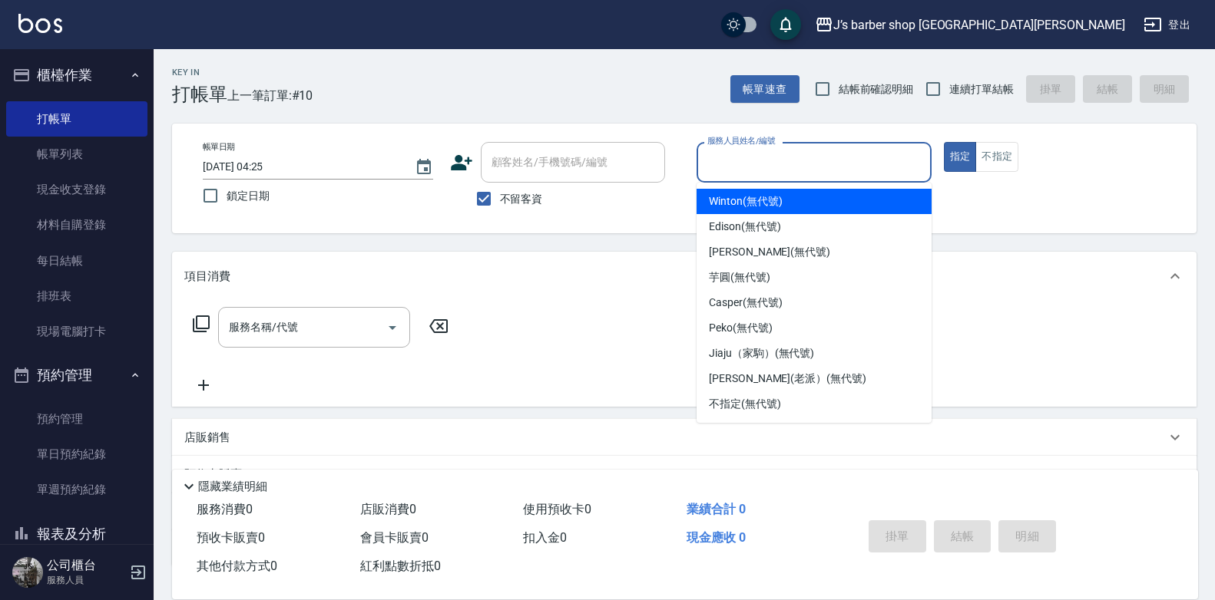
click at [761, 203] on span "Winton (無代號)" at bounding box center [745, 201] width 73 height 16
type input "Winton(無代號)"
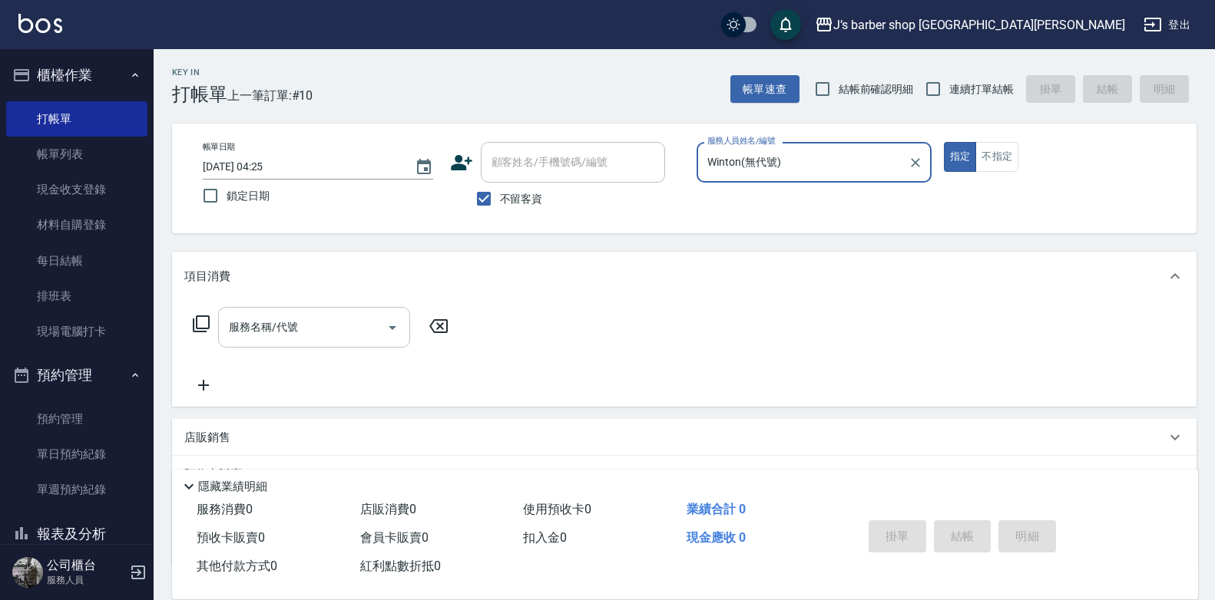
click at [306, 320] on input "服務名稱/代號" at bounding box center [302, 327] width 155 height 27
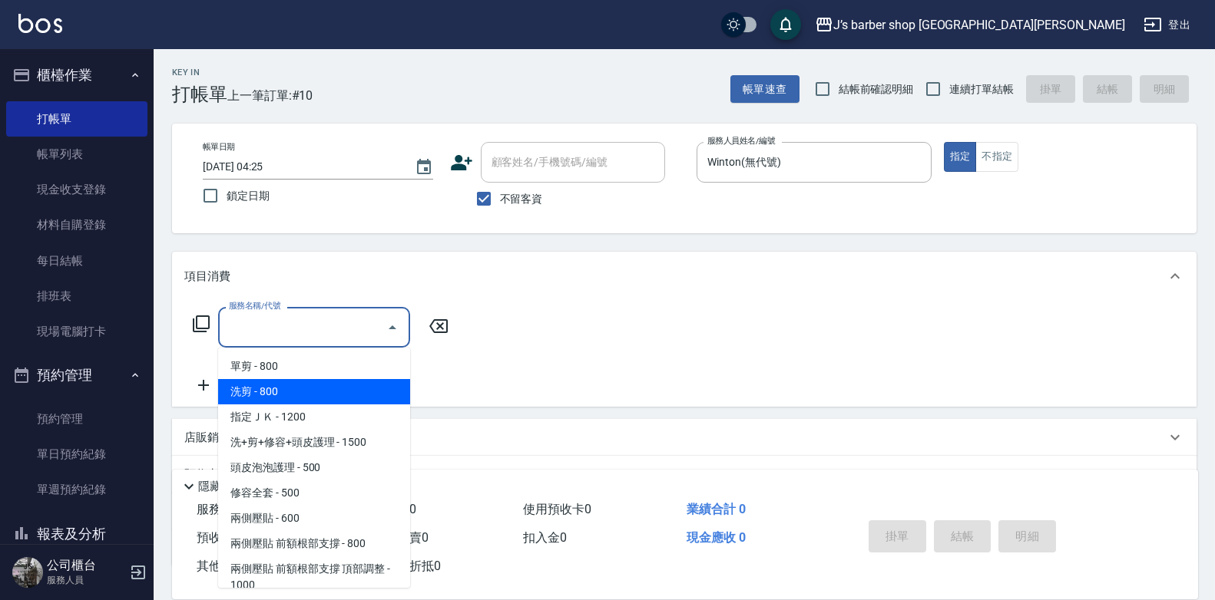
click at [337, 393] on span "洗剪 - 800" at bounding box center [314, 391] width 192 height 25
type input "洗剪(101)"
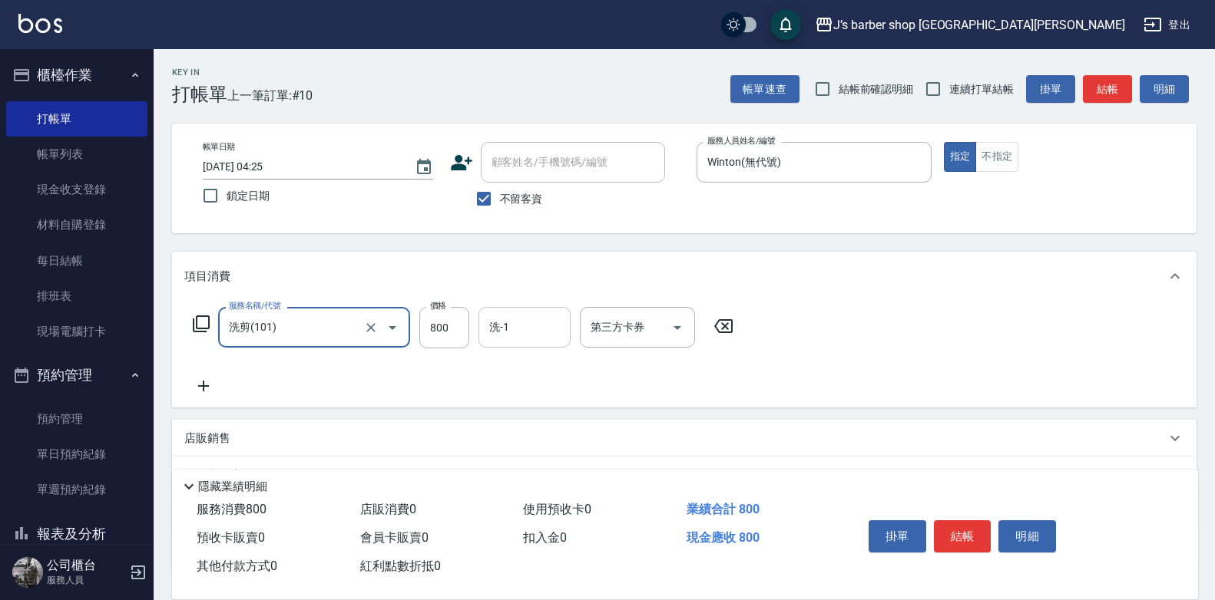
click at [501, 322] on div "洗-1 洗-1" at bounding box center [524, 327] width 92 height 41
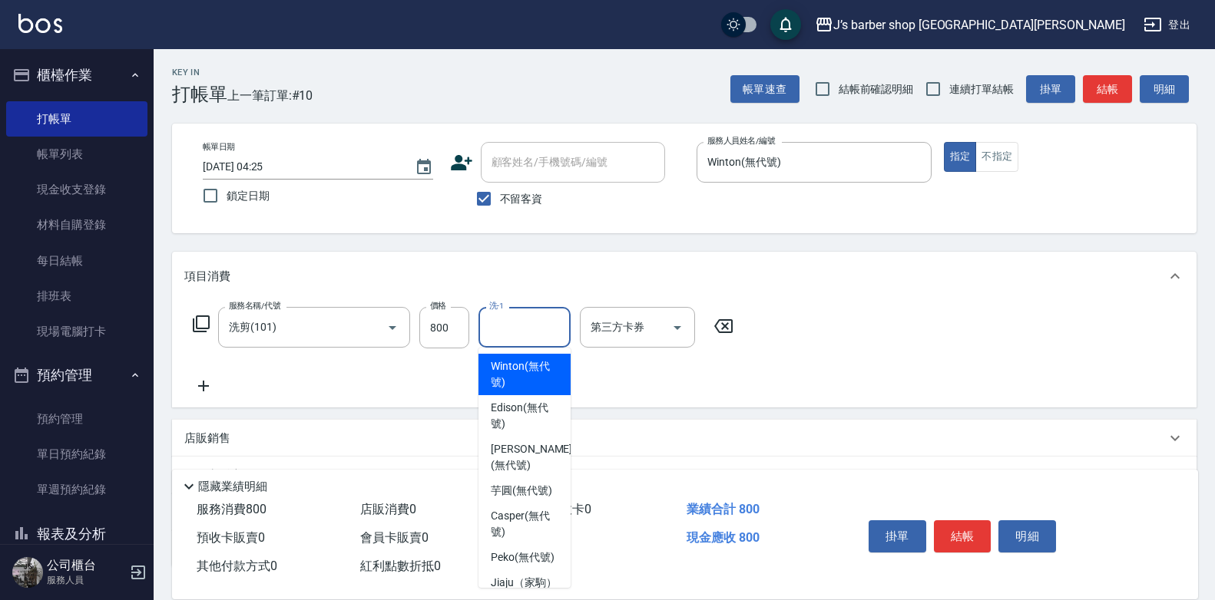
click at [528, 382] on span "Winton (無代號)" at bounding box center [525, 375] width 68 height 32
type input "Winton(無代號)"
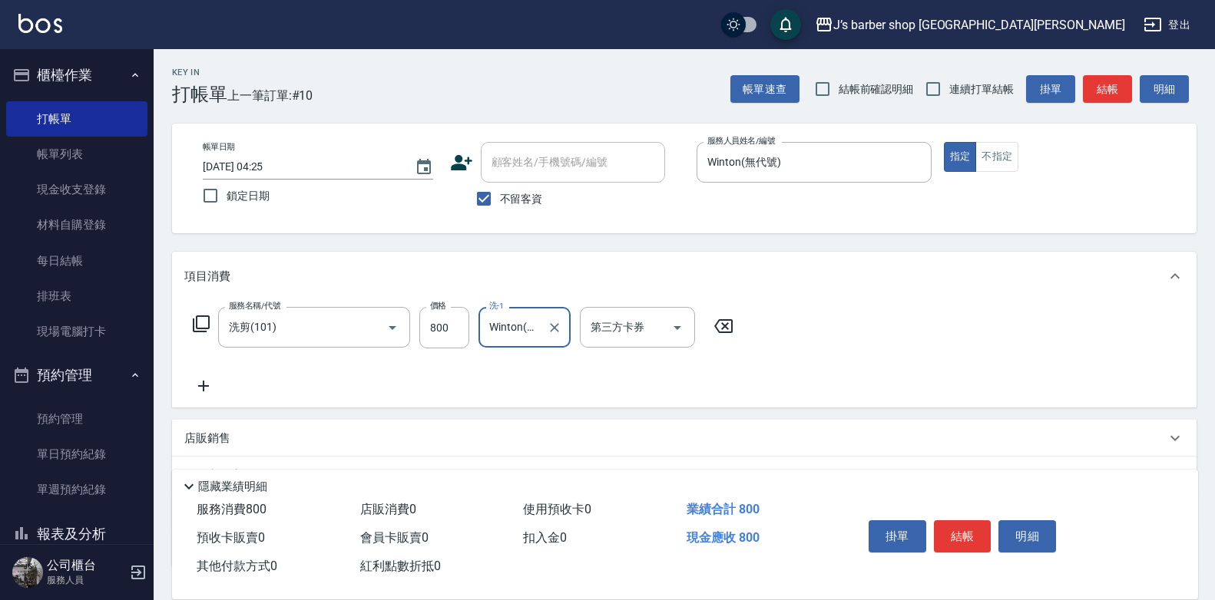
click at [193, 380] on icon at bounding box center [203, 386] width 38 height 18
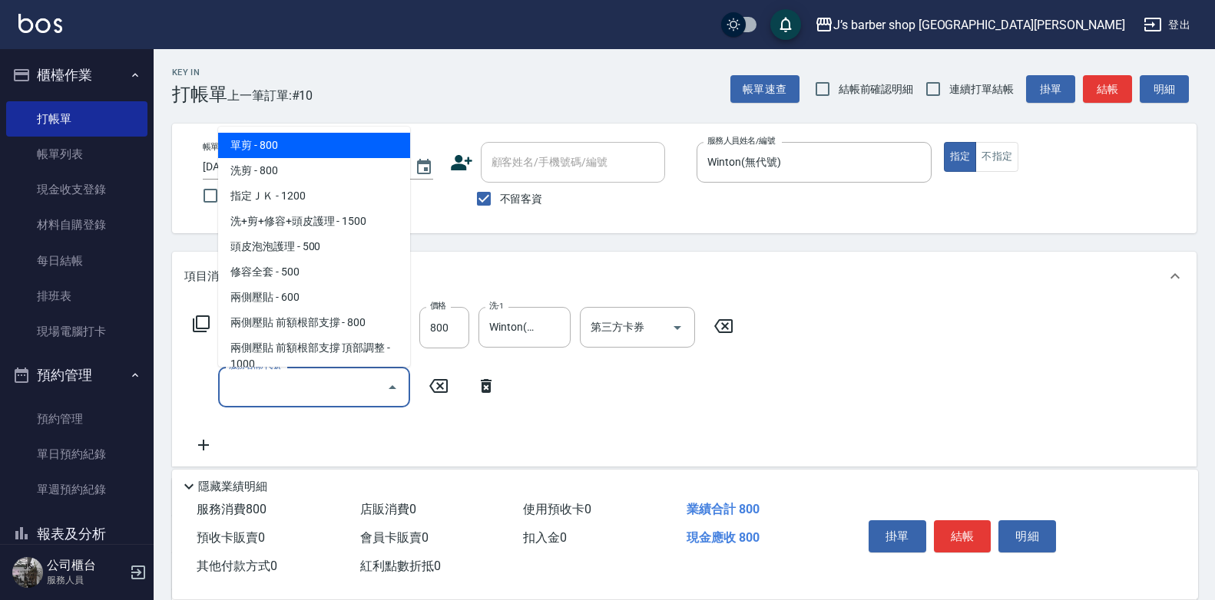
click at [283, 389] on input "服務名稱/代號" at bounding box center [302, 387] width 155 height 27
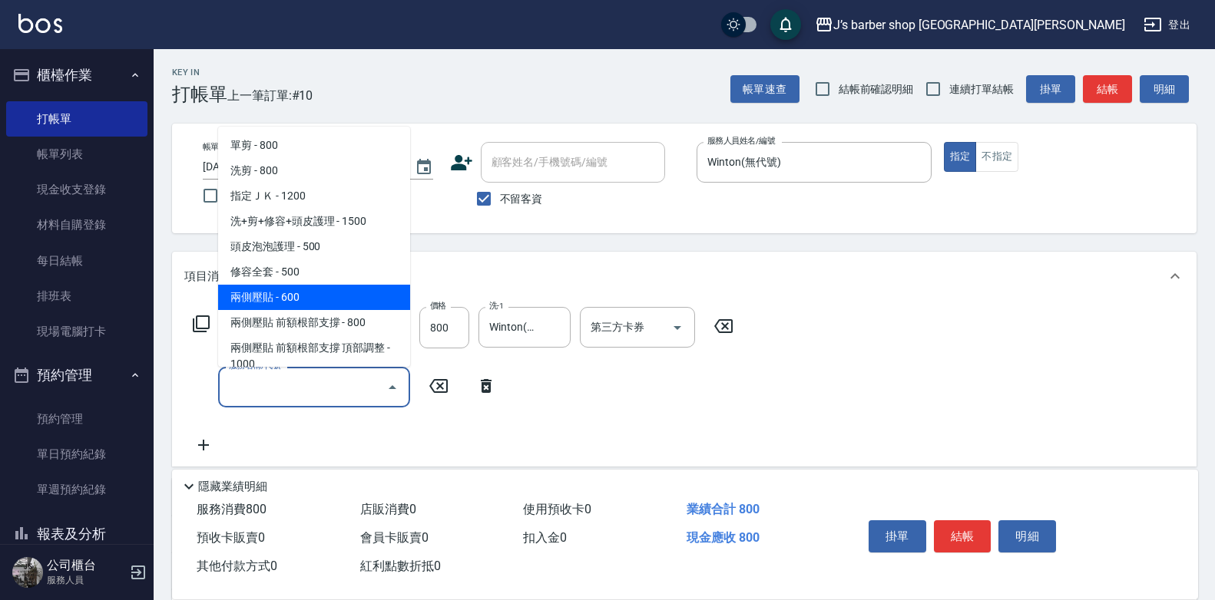
click at [323, 292] on span "兩側壓貼 - 600" at bounding box center [314, 297] width 192 height 25
type input "兩側壓貼(Gp)"
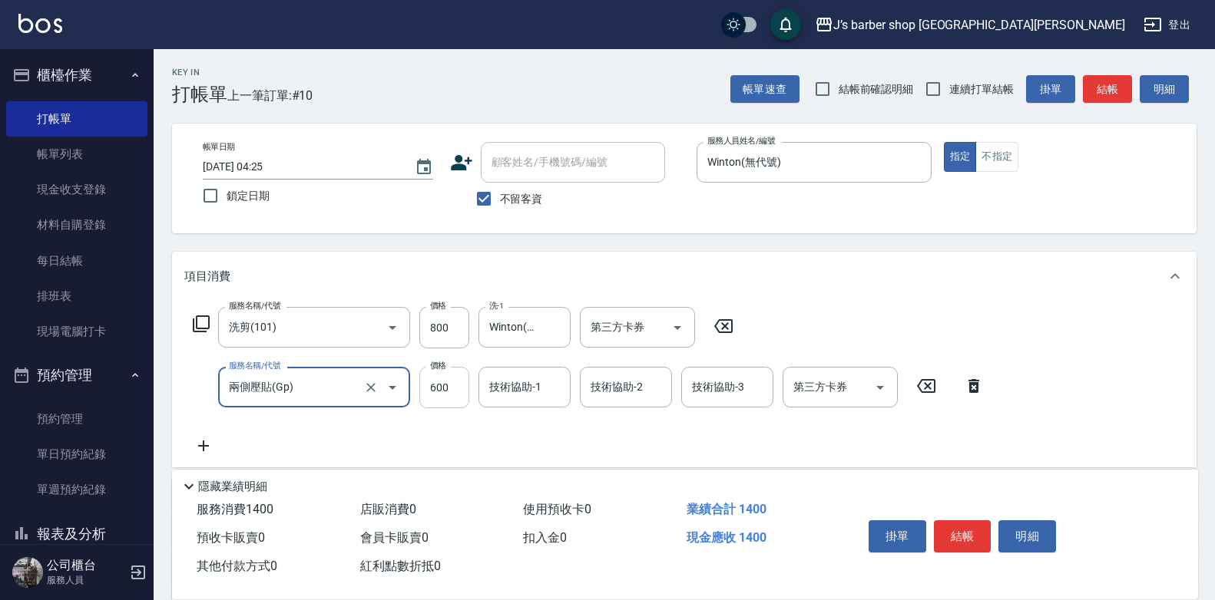
click at [464, 383] on input "600" at bounding box center [444, 387] width 50 height 41
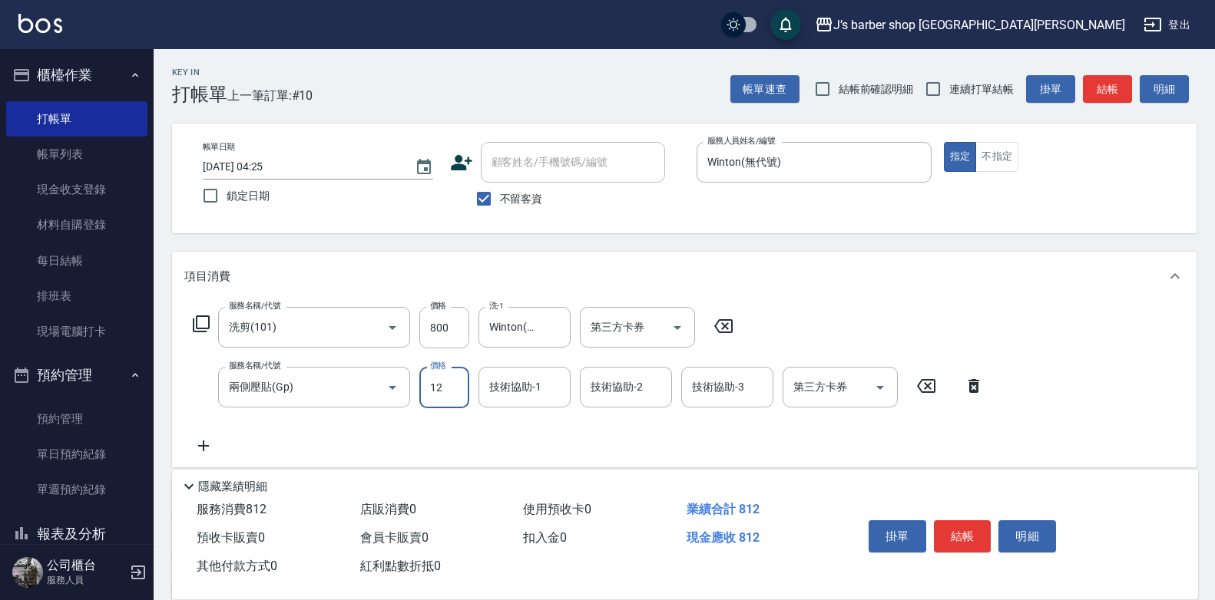
type input "1200"
click at [509, 375] on div "技術協助-1 技術協助-1" at bounding box center [524, 387] width 92 height 41
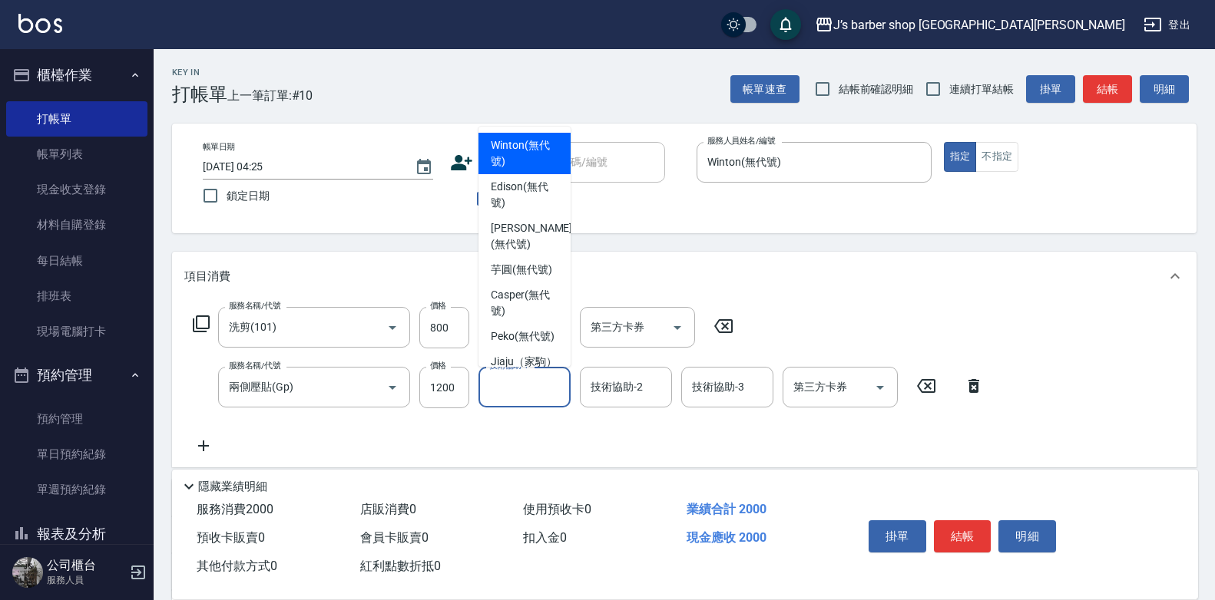
click at [524, 164] on span "Winton (無代號)" at bounding box center [525, 153] width 68 height 32
type input "Winton(無代號)"
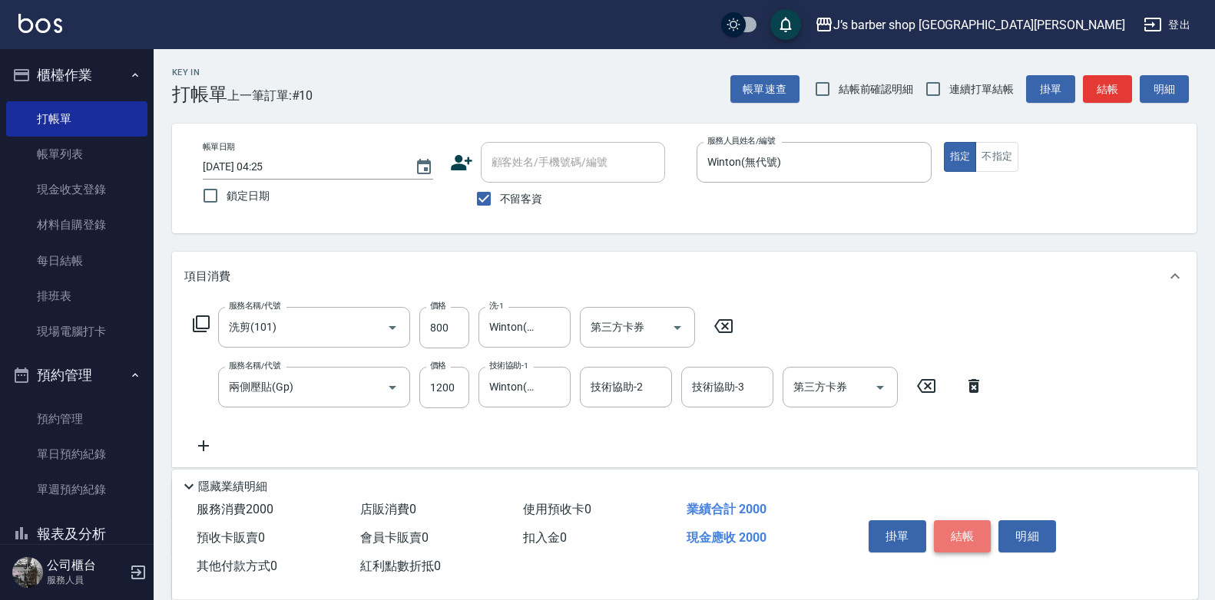
click at [961, 529] on button "結帳" at bounding box center [963, 537] width 58 height 32
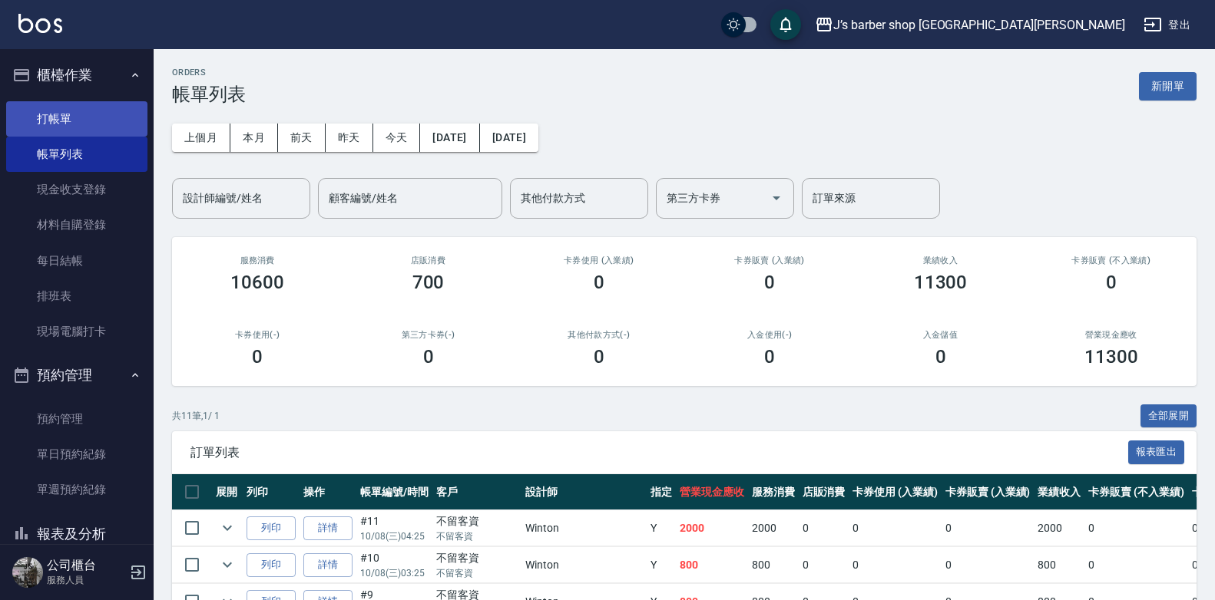
click at [78, 120] on link "打帳單" at bounding box center [76, 118] width 141 height 35
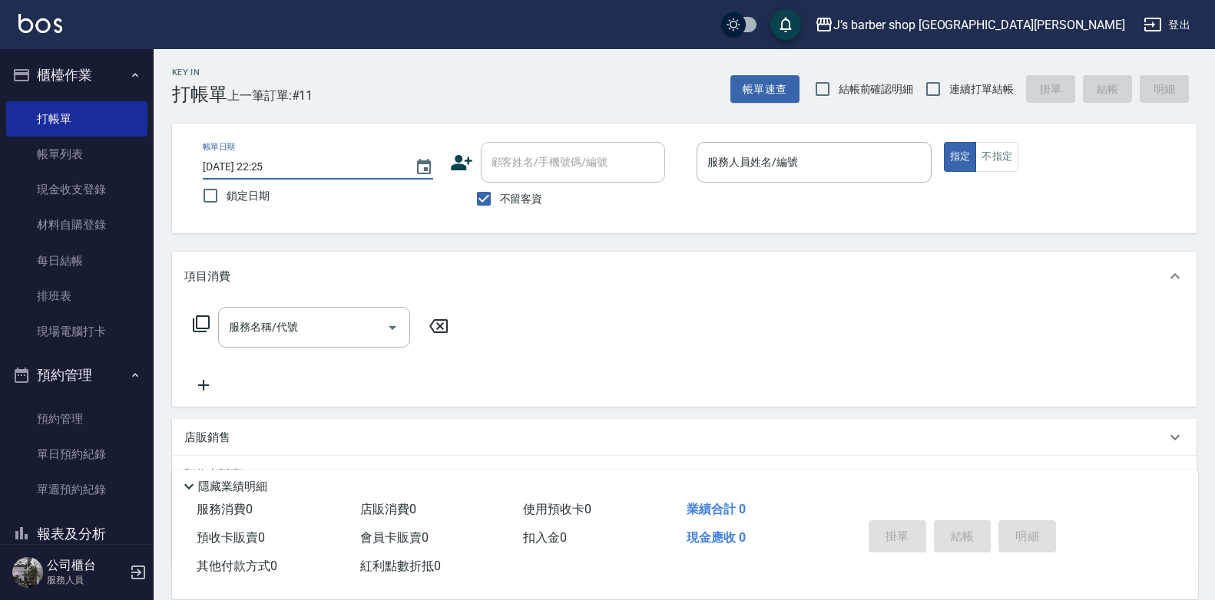
click at [269, 163] on input "[DATE] 22:25" at bounding box center [301, 166] width 197 height 25
type input "[DATE] 05:25"
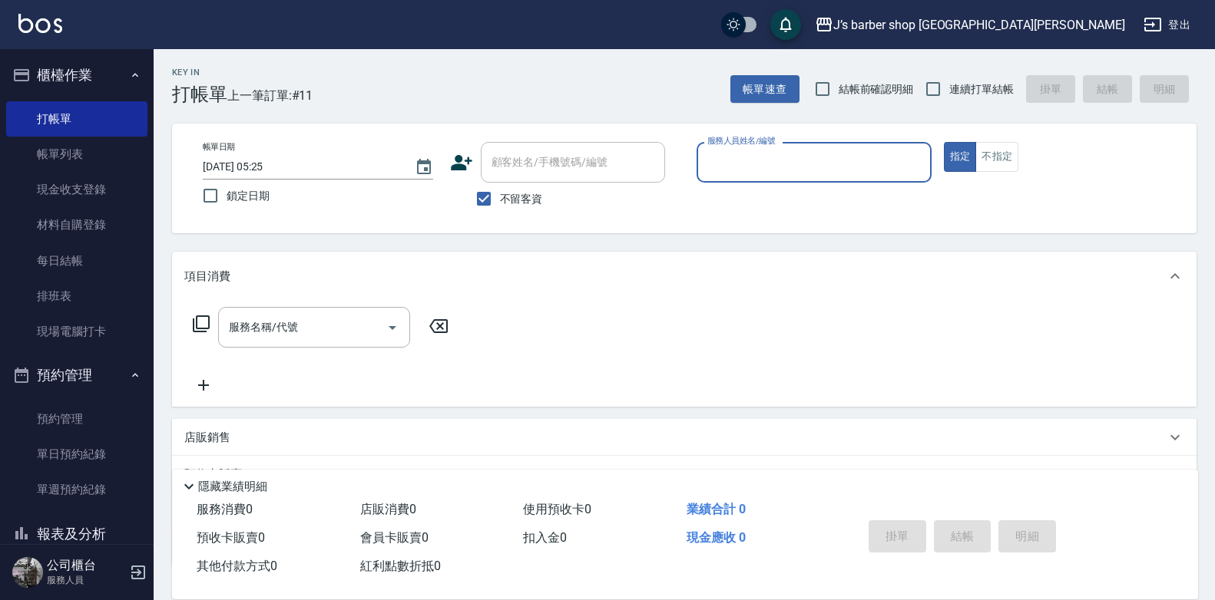
click at [726, 156] on input "服務人員姓名/編號" at bounding box center [813, 162] width 221 height 27
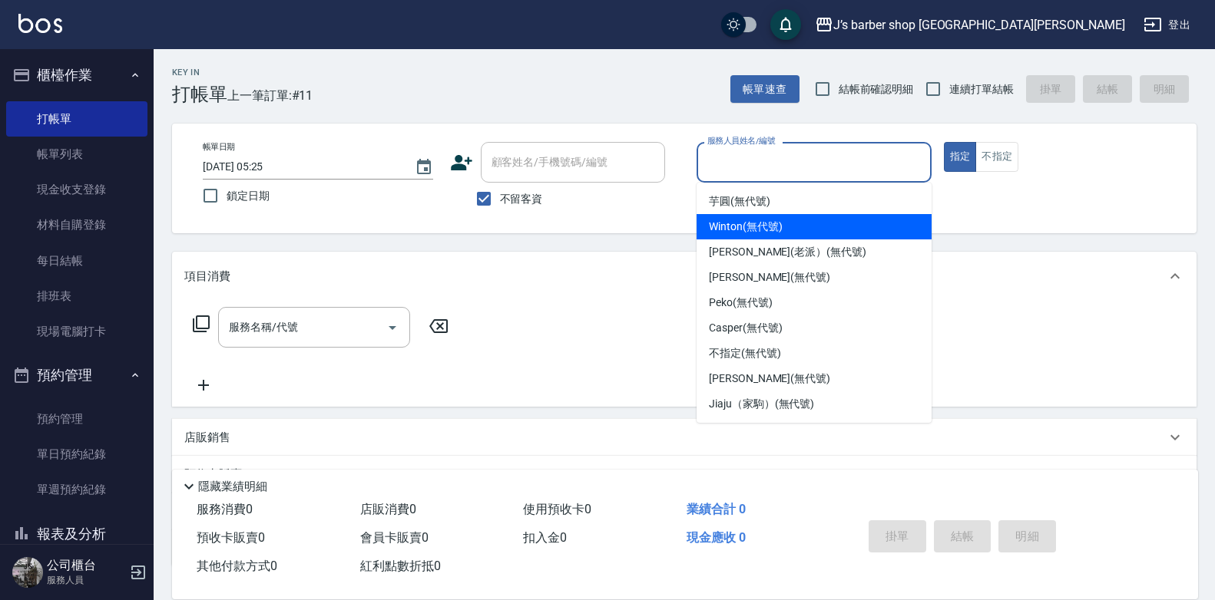
click at [745, 234] on span "Winton (無代號)" at bounding box center [745, 227] width 73 height 16
type input "Winton(無代號)"
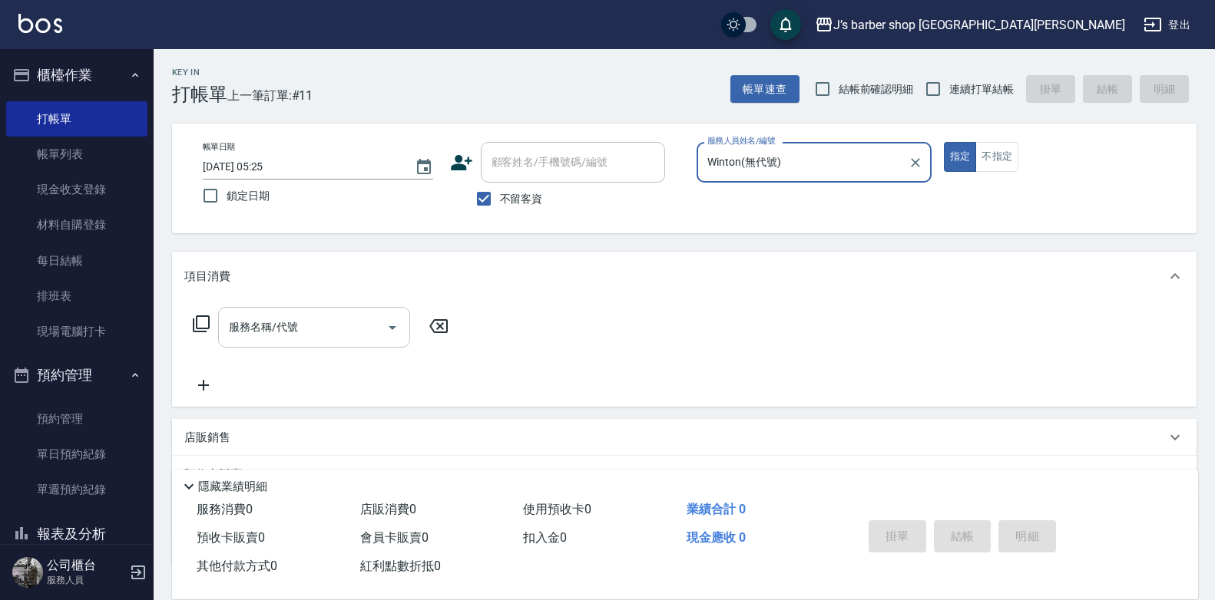
click at [347, 313] on div "服務名稱/代號" at bounding box center [314, 327] width 192 height 41
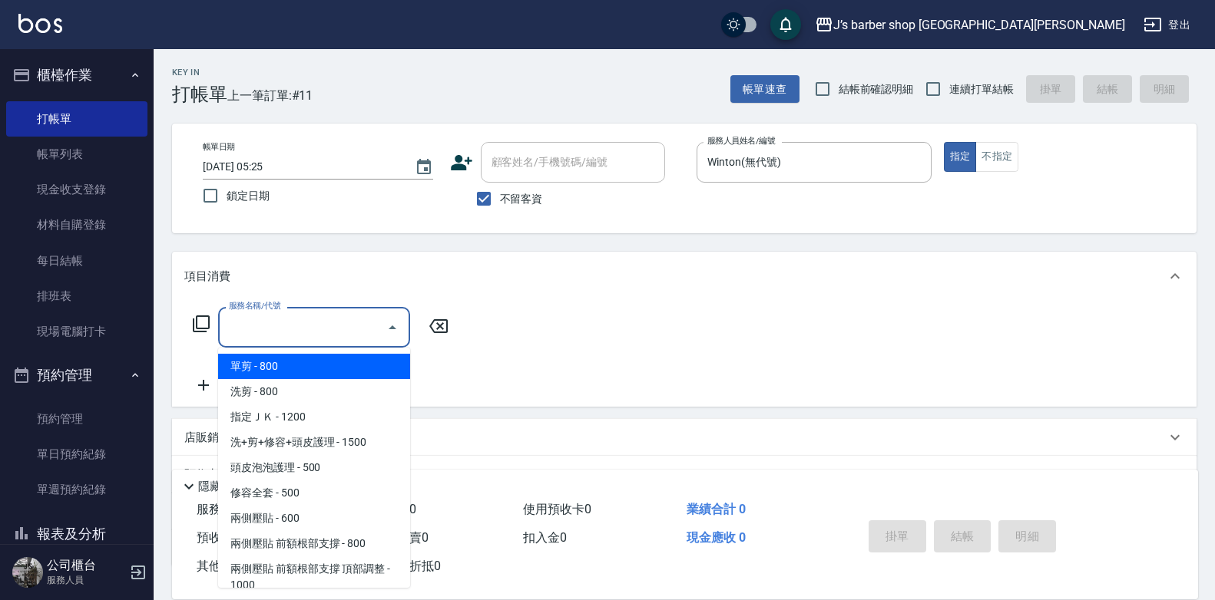
click at [328, 382] on ul "單剪 - 800 洗剪 - 800 指定ＪＫ - 1200 洗+剪+修容+頭皮護理 - 1500 頭皮泡泡護理 - 500 修容全套 - 500 兩側壓貼 -…" at bounding box center [314, 468] width 192 height 240
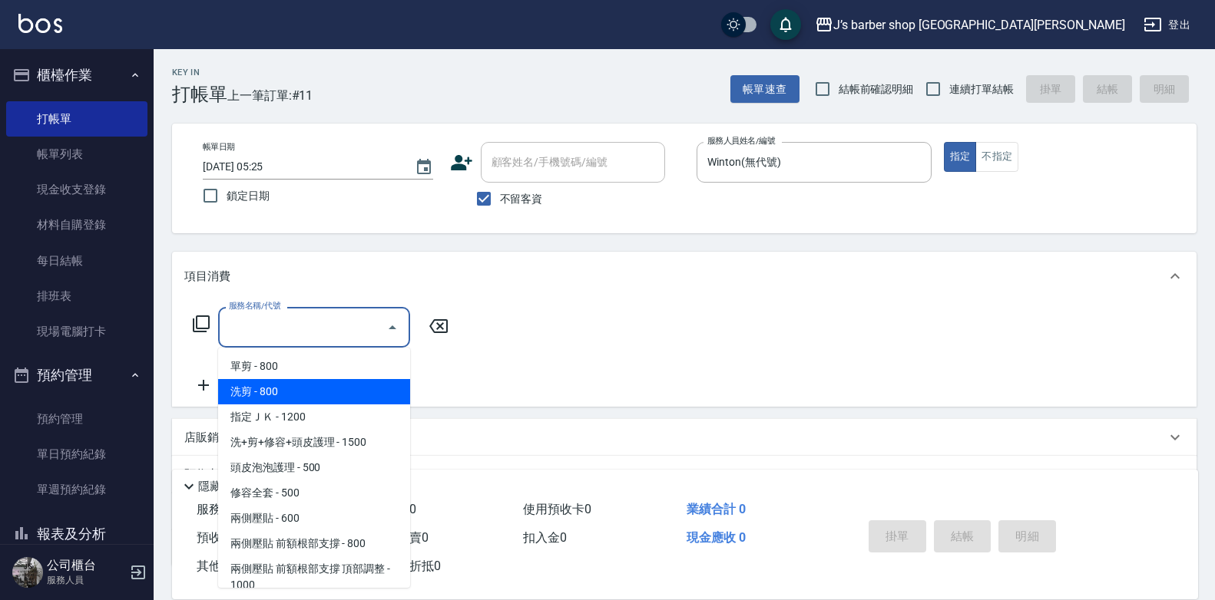
click at [328, 382] on span "洗剪 - 800" at bounding box center [314, 391] width 192 height 25
type input "洗剪(101)"
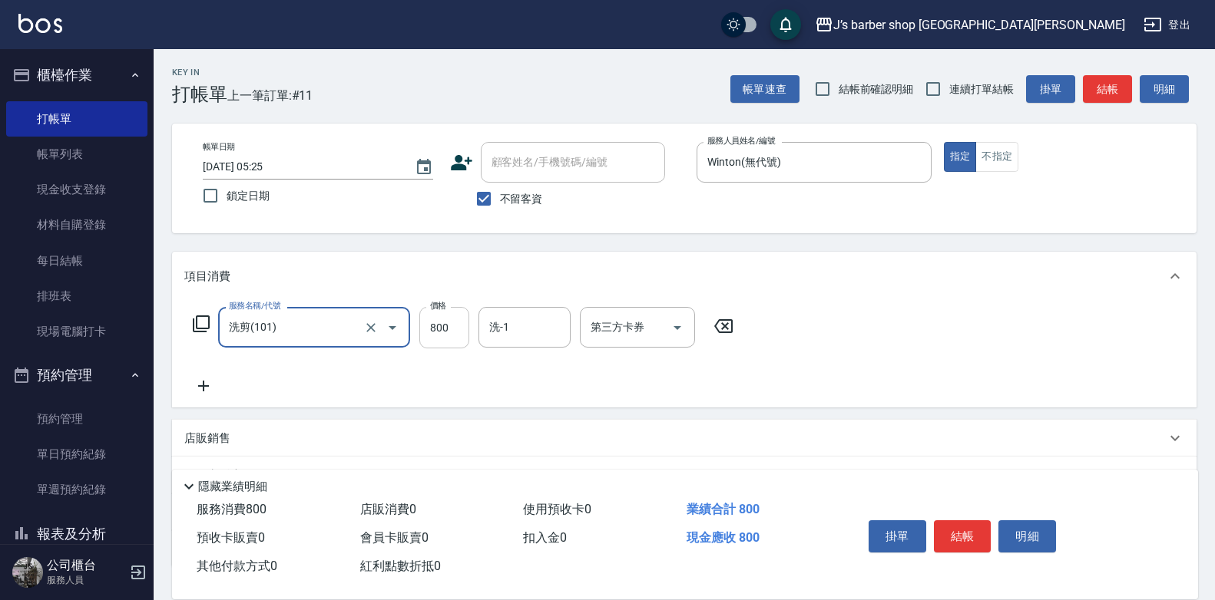
click at [467, 327] on input "800" at bounding box center [444, 327] width 50 height 41
type input "700"
click at [521, 328] on input "洗-1" at bounding box center [524, 327] width 78 height 27
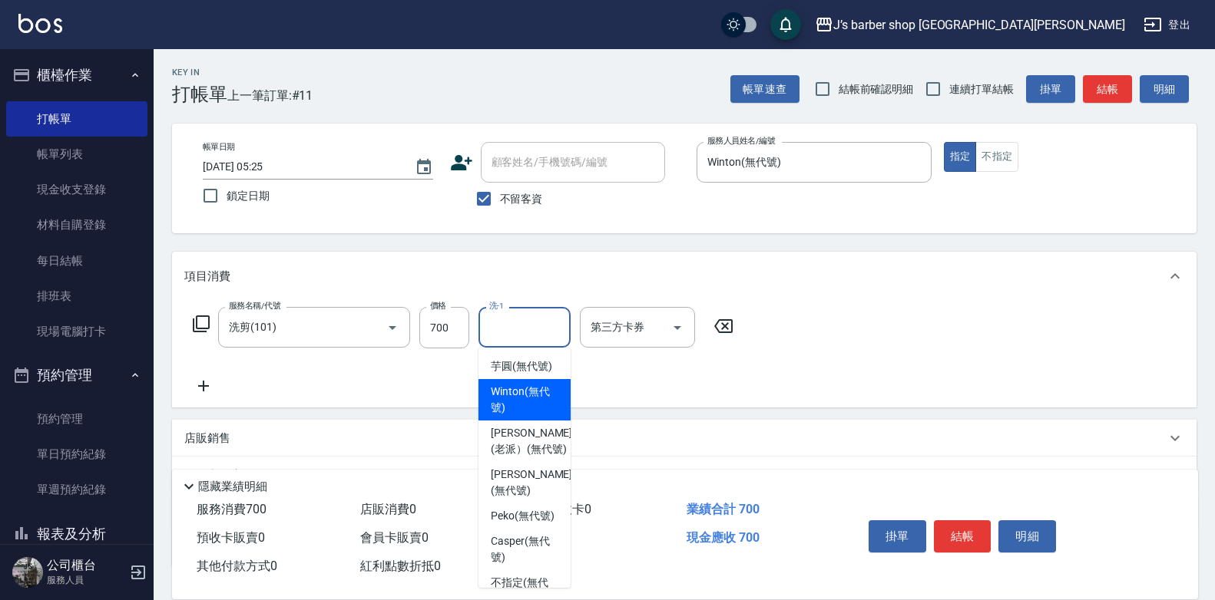
click at [515, 405] on span "Winton (無代號)" at bounding box center [525, 400] width 68 height 32
type input "Winton(無代號)"
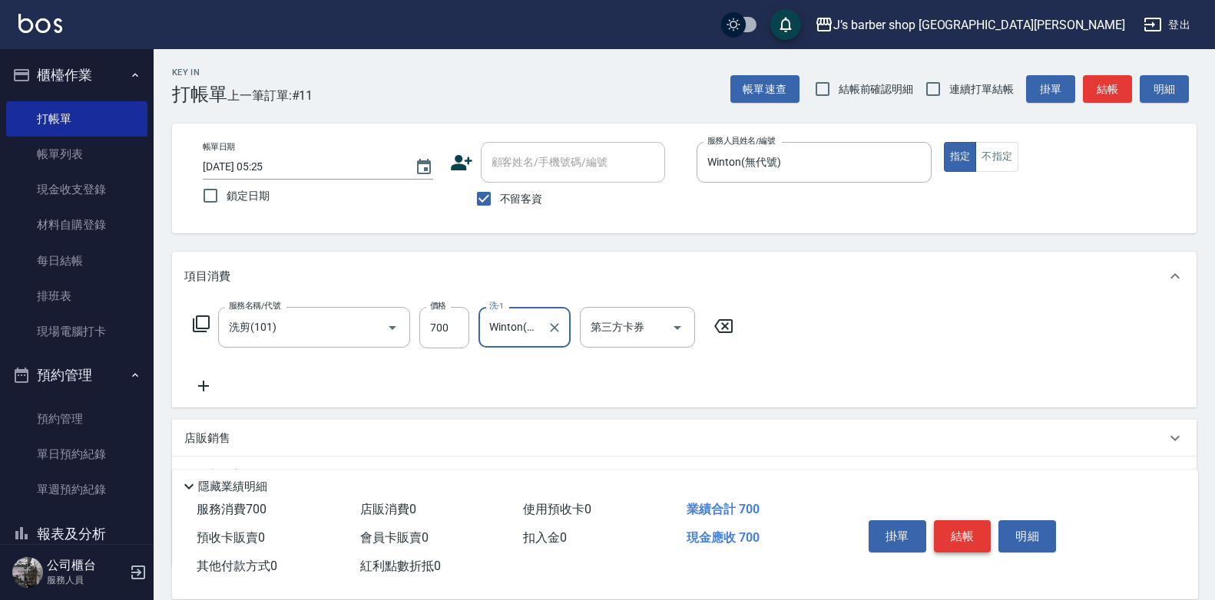
click at [977, 531] on button "結帳" at bounding box center [963, 537] width 58 height 32
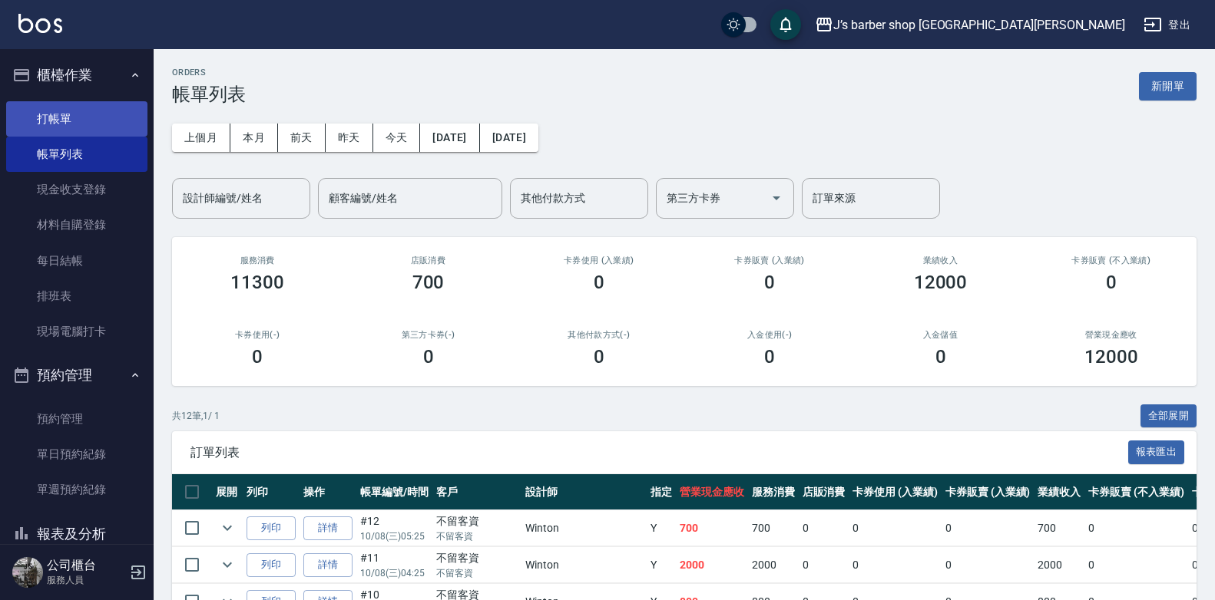
click at [102, 117] on link "打帳單" at bounding box center [76, 118] width 141 height 35
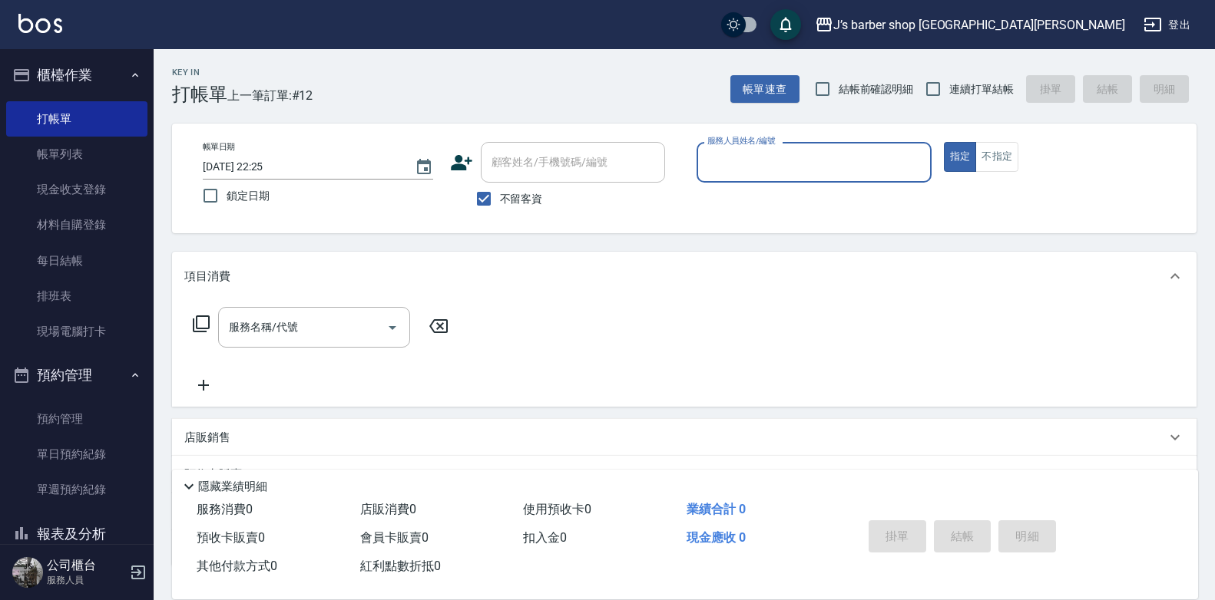
click at [263, 164] on input "[DATE] 22:25" at bounding box center [301, 166] width 197 height 25
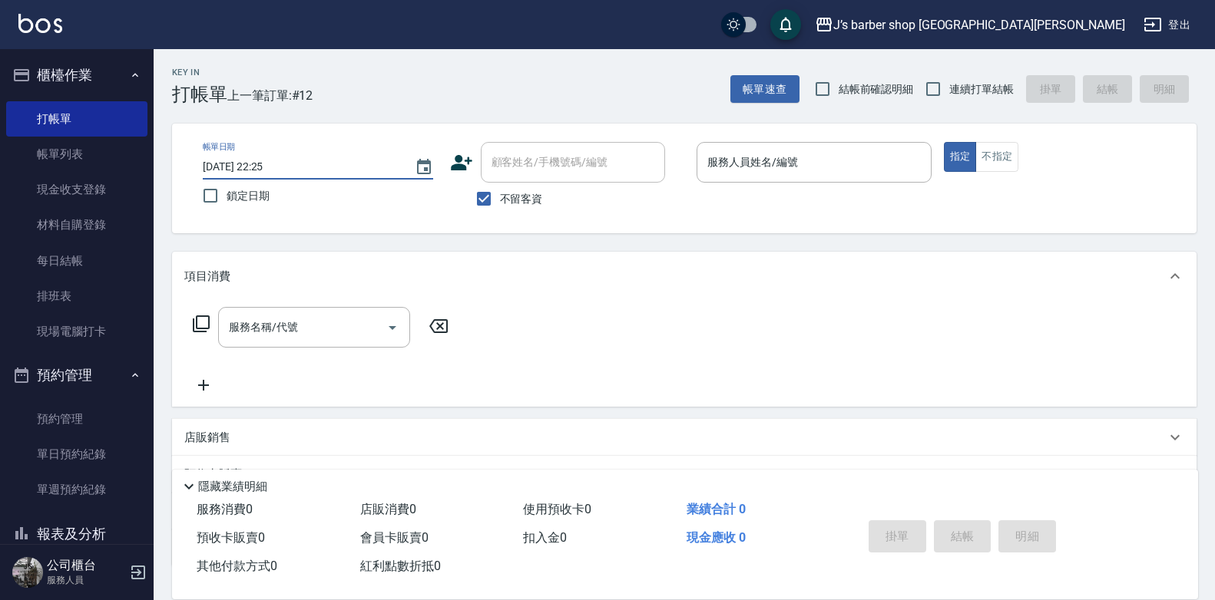
type input "[DATE] 06:25"
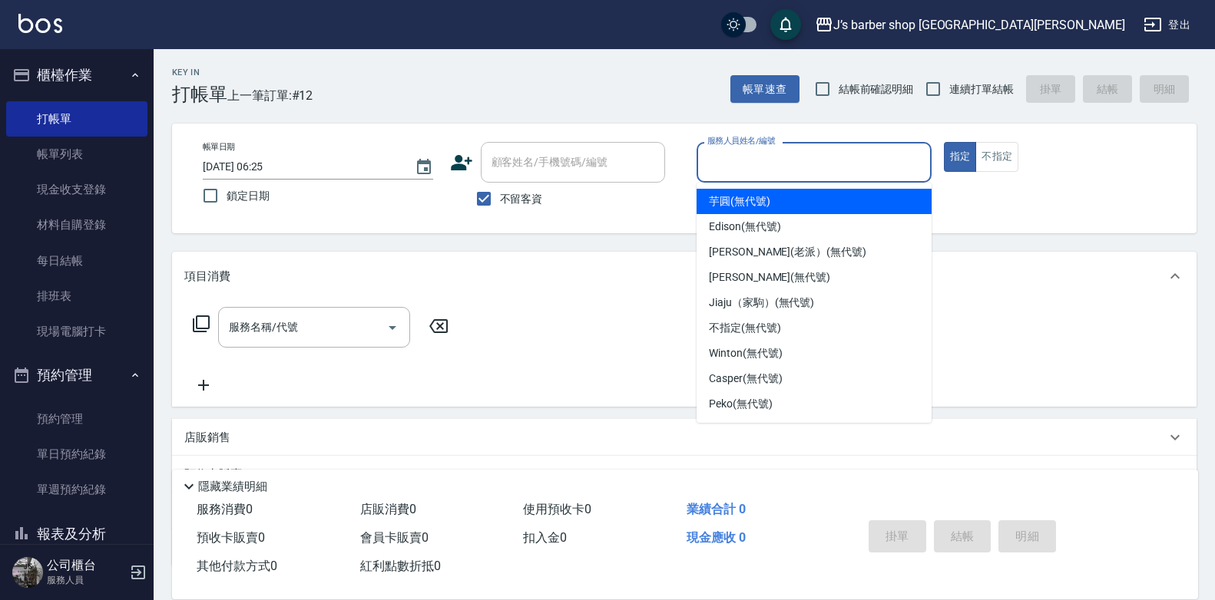
click at [797, 155] on input "服務人員姓名/編號" at bounding box center [813, 162] width 221 height 27
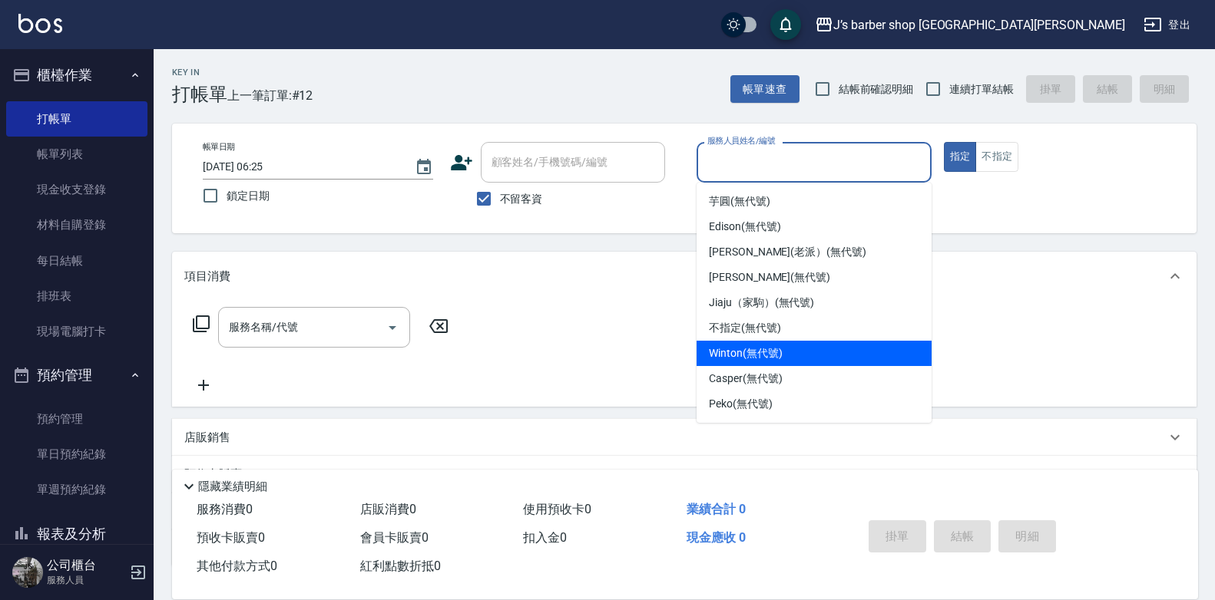
click at [762, 349] on span "Winton (無代號)" at bounding box center [745, 353] width 73 height 16
type input "Winton(無代號)"
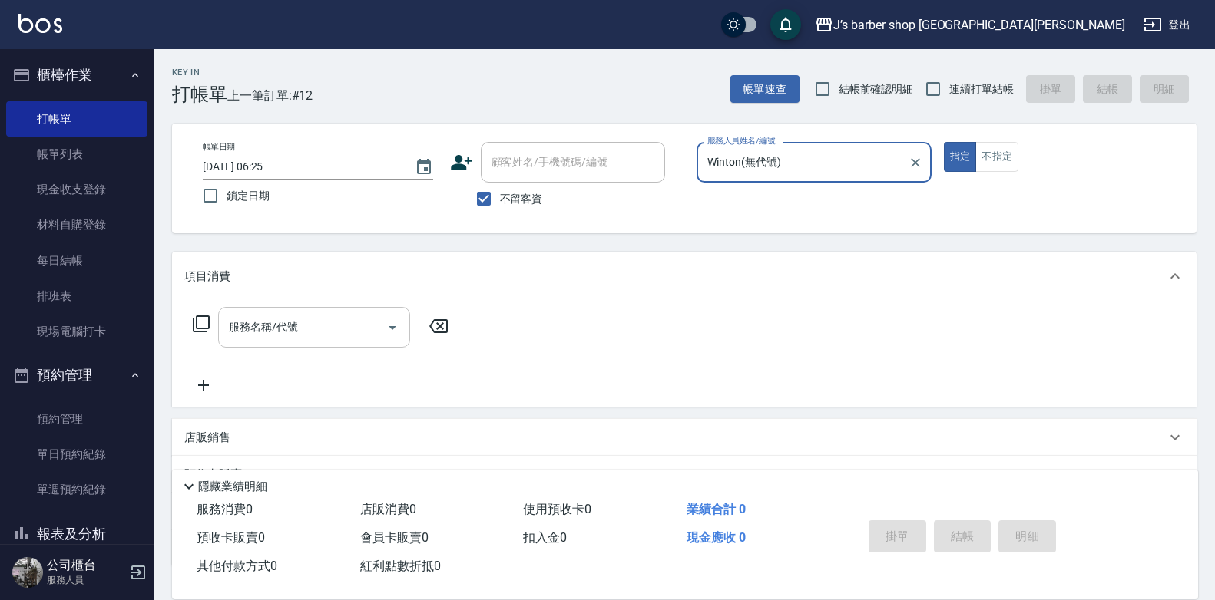
click at [295, 327] on input "服務名稱/代號" at bounding box center [302, 327] width 155 height 27
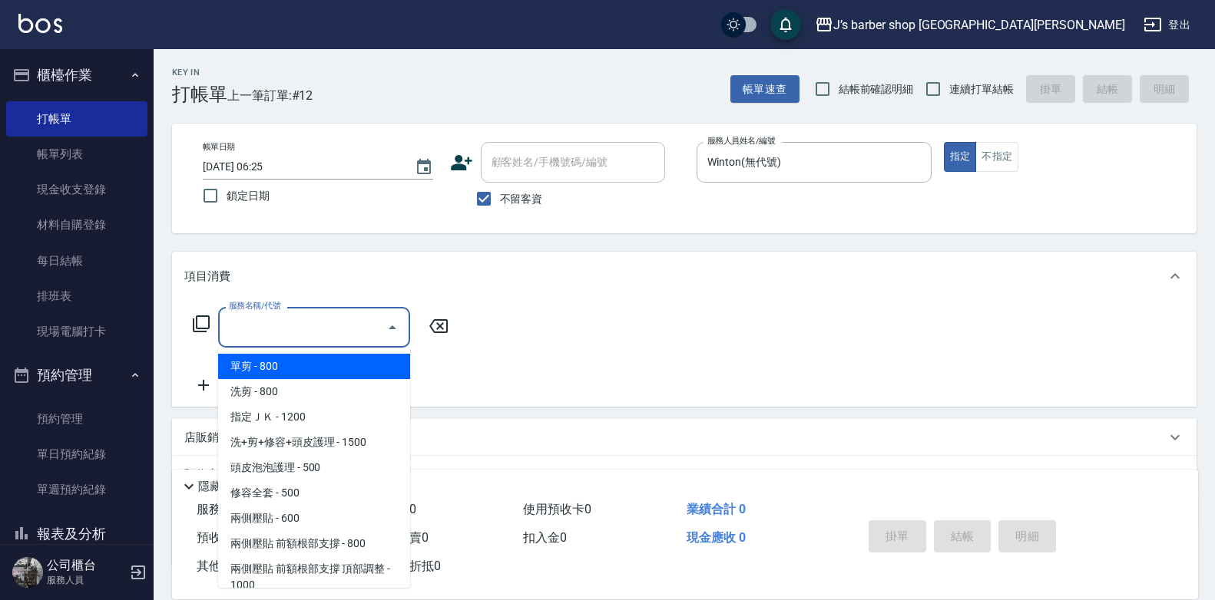
click at [308, 395] on span "洗剪 - 800" at bounding box center [314, 391] width 192 height 25
type input "洗剪(101)"
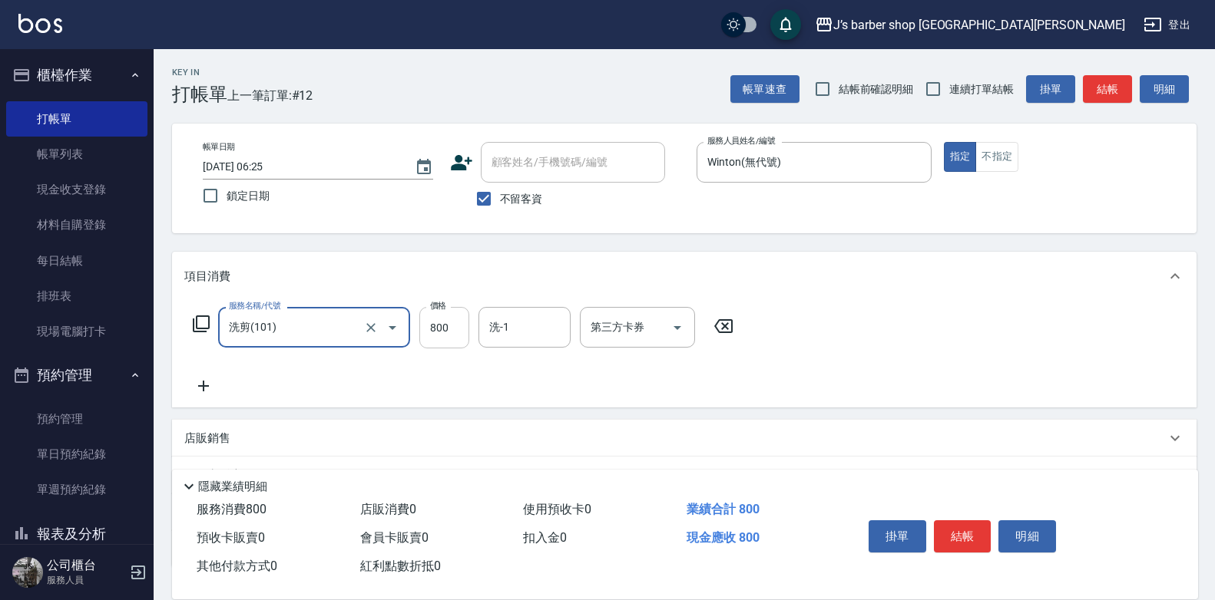
click at [458, 323] on input "800" at bounding box center [444, 327] width 50 height 41
type input "500"
click at [521, 332] on input "洗-1" at bounding box center [524, 327] width 78 height 27
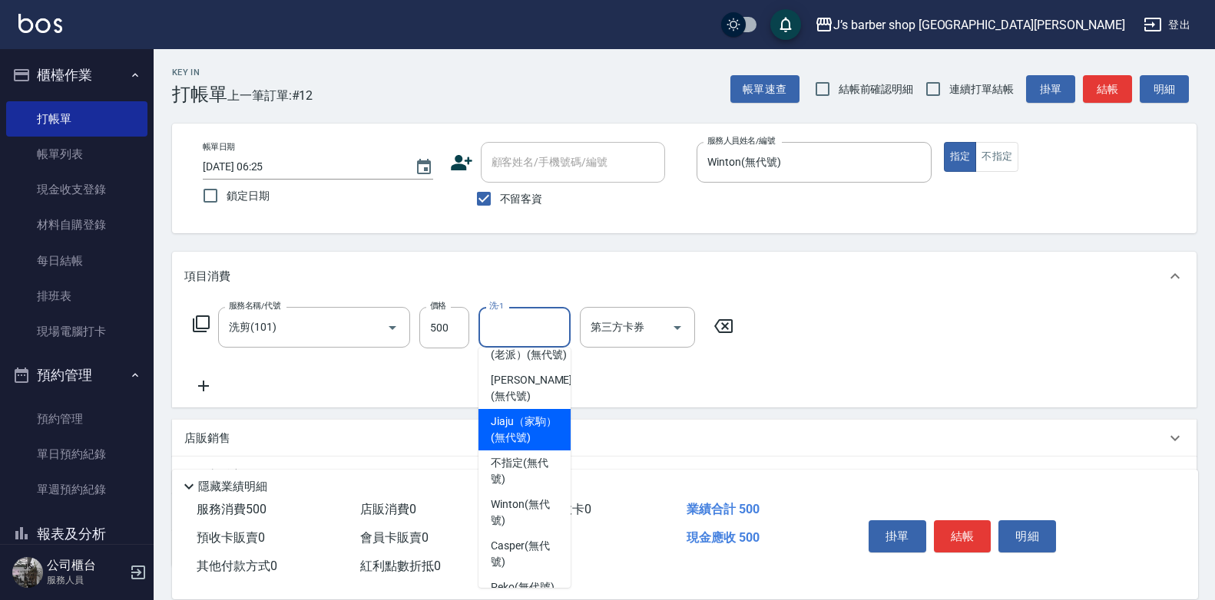
scroll to position [219, 0]
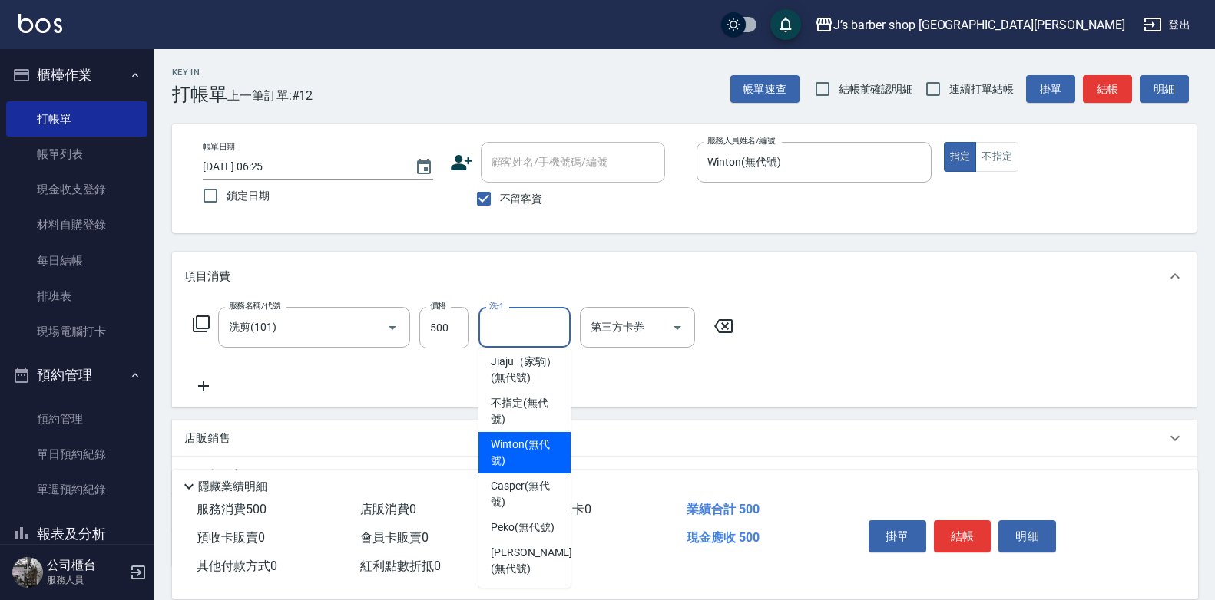
click at [531, 447] on span "Winton (無代號)" at bounding box center [525, 453] width 68 height 32
type input "Winton(無代號)"
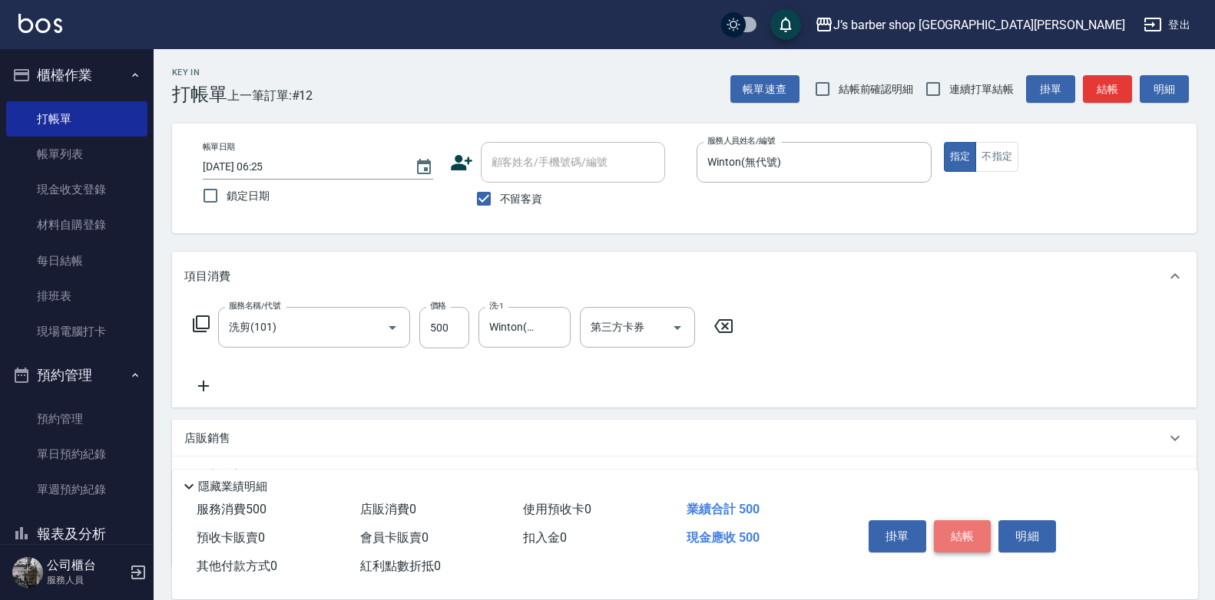
click at [967, 534] on button "結帳" at bounding box center [963, 537] width 58 height 32
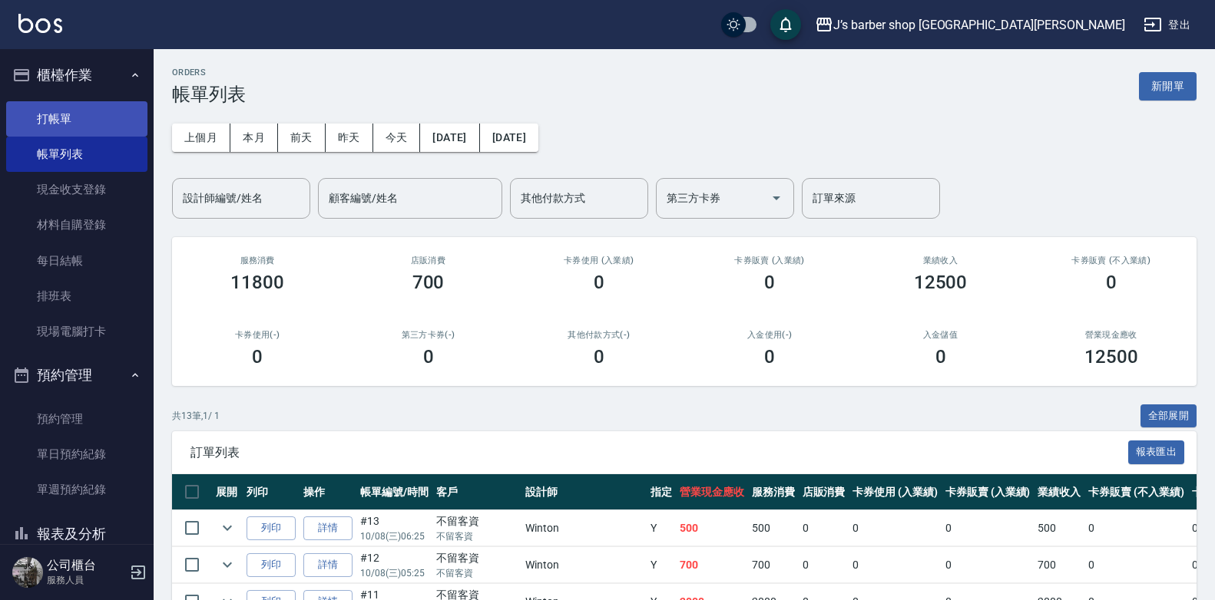
click at [126, 121] on link "打帳單" at bounding box center [76, 118] width 141 height 35
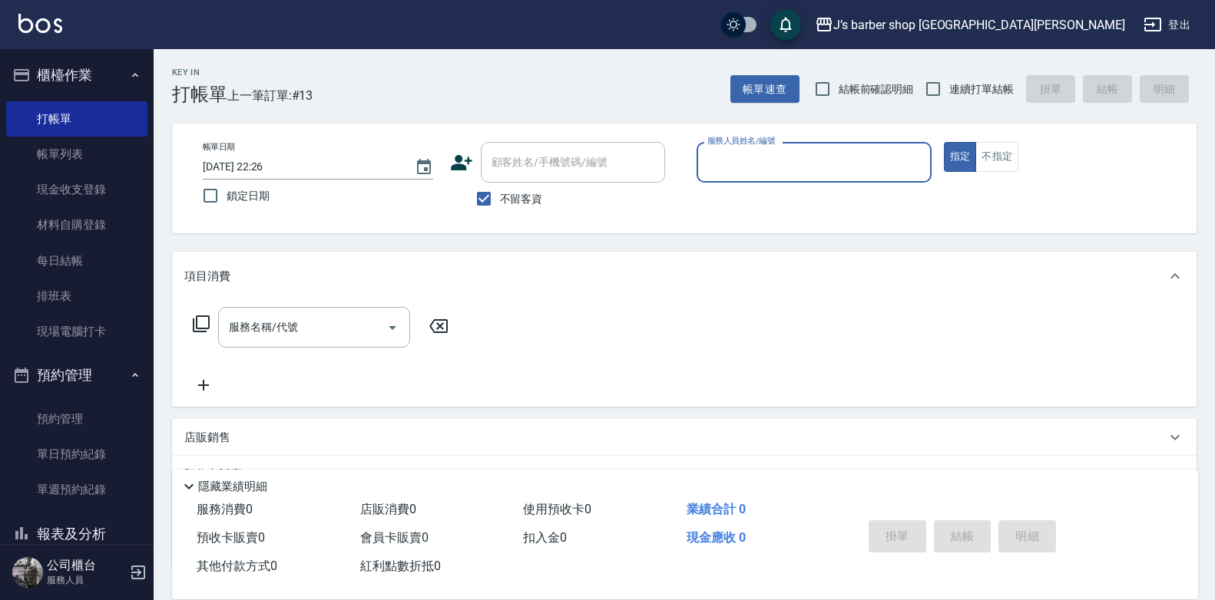
click at [274, 167] on input "[DATE] 22:26" at bounding box center [301, 166] width 197 height 25
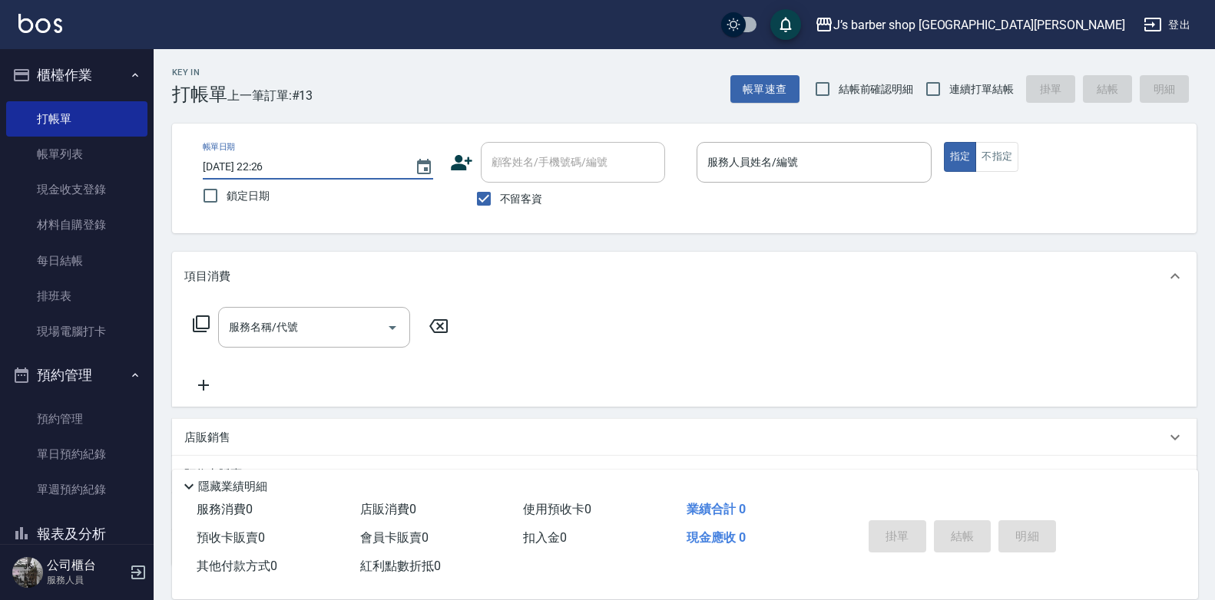
type input "[DATE] 07:26"
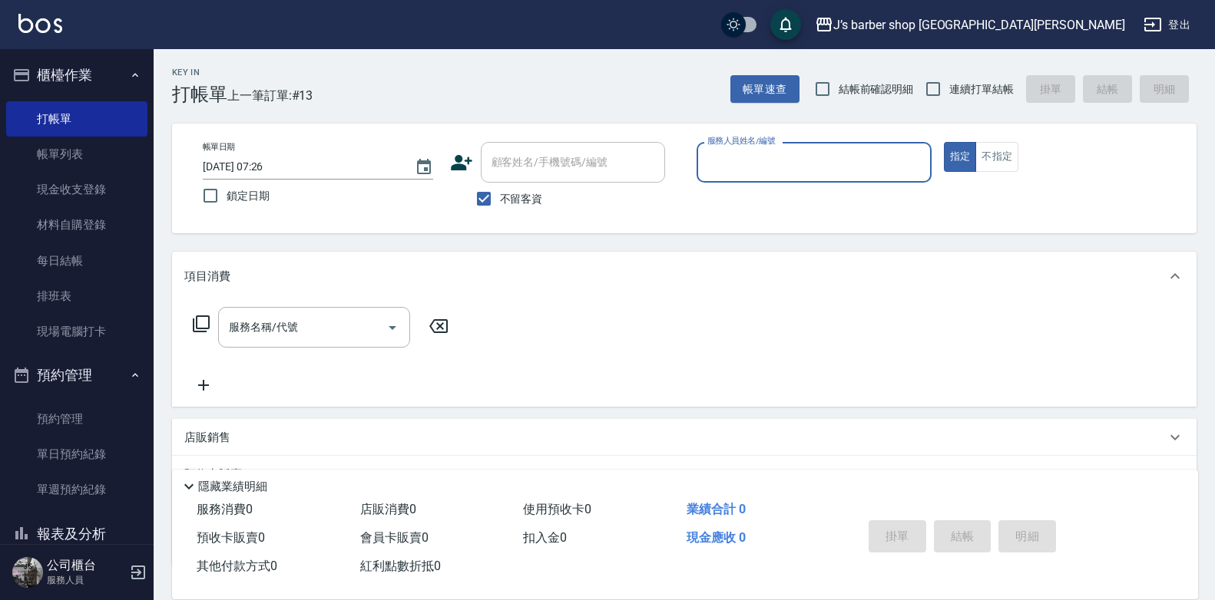
click at [771, 171] on input "服務人員姓名/編號" at bounding box center [813, 162] width 221 height 27
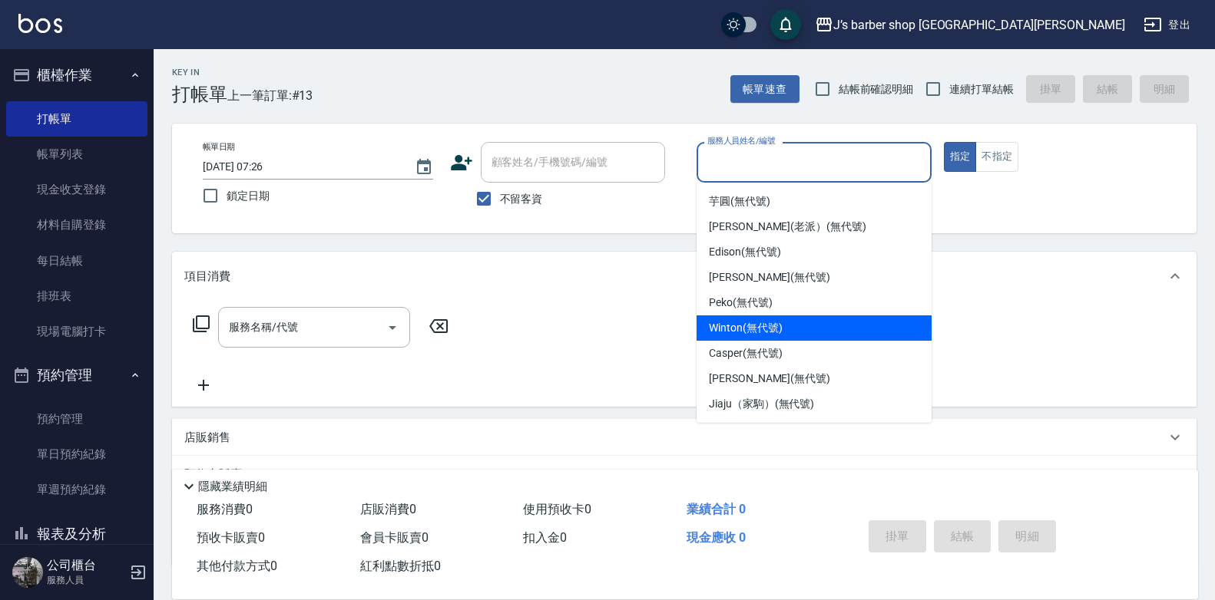
click at [764, 329] on span "Winton (無代號)" at bounding box center [745, 328] width 73 height 16
type input "Winton(無代號)"
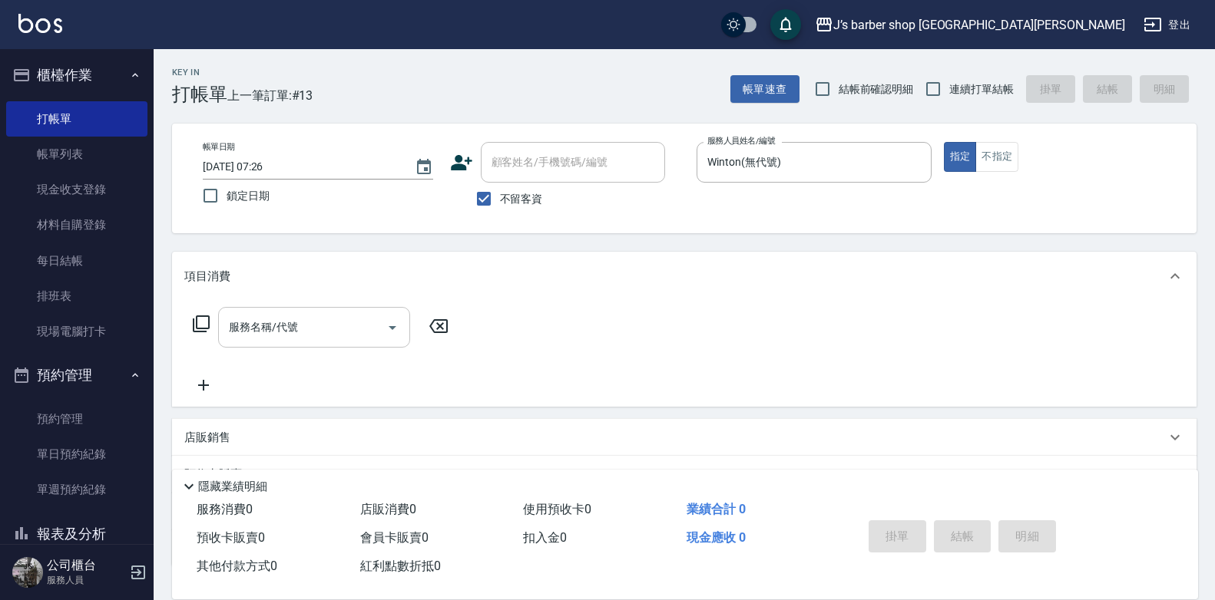
drag, startPoint x: 352, startPoint y: 349, endPoint x: 345, endPoint y: 339, distance: 13.2
click at [345, 339] on div "服務名稱/代號 服務名稱/代號" at bounding box center [320, 351] width 273 height 88
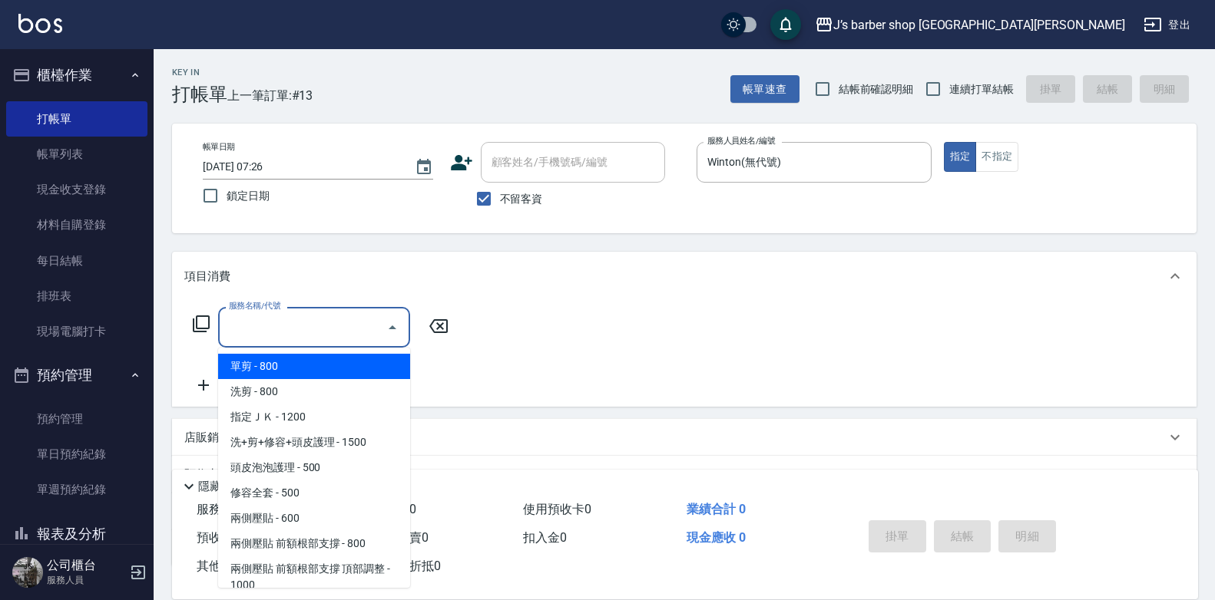
click at [345, 339] on input "服務名稱/代號" at bounding box center [302, 327] width 155 height 27
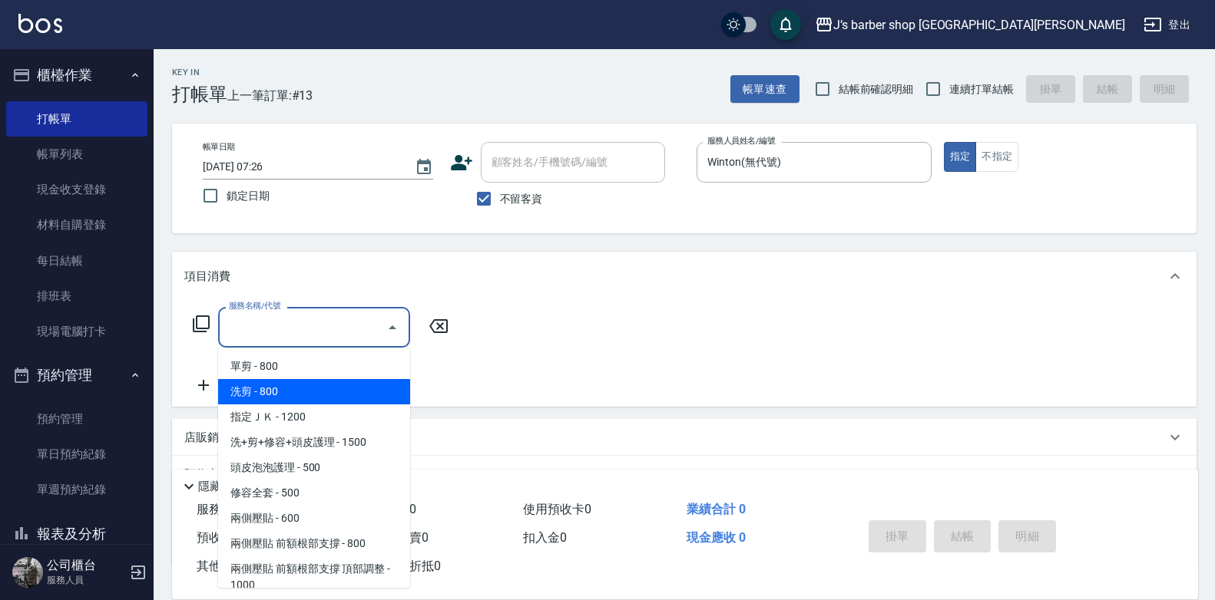
click at [320, 390] on span "洗剪 - 800" at bounding box center [314, 391] width 192 height 25
type input "洗剪(101)"
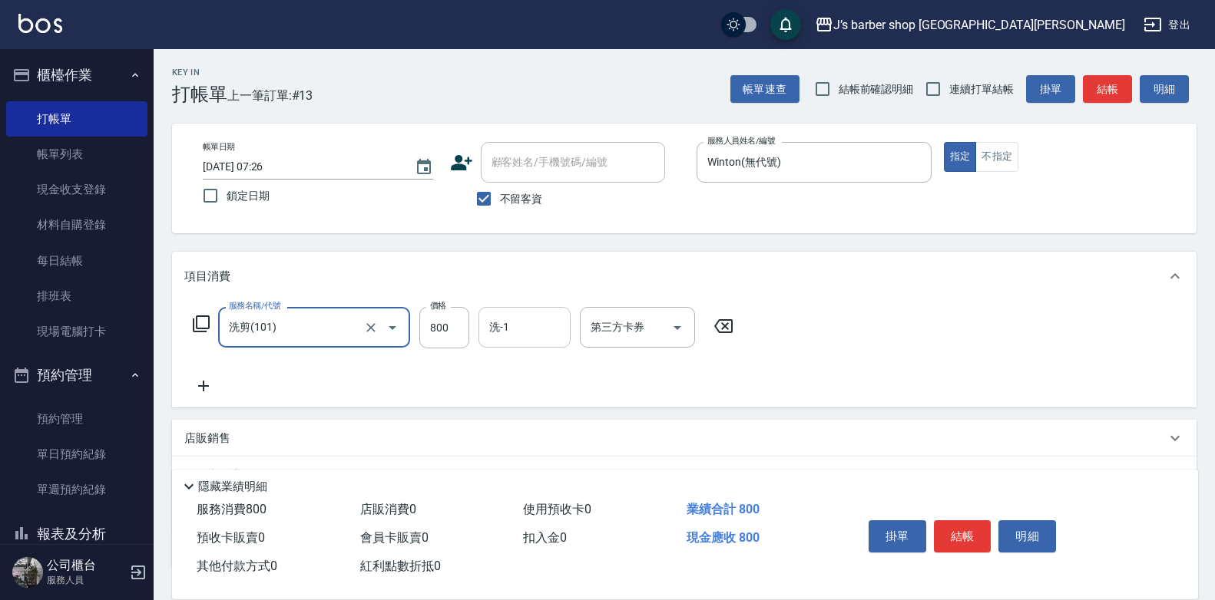
click at [488, 326] on input "洗-1" at bounding box center [524, 327] width 78 height 27
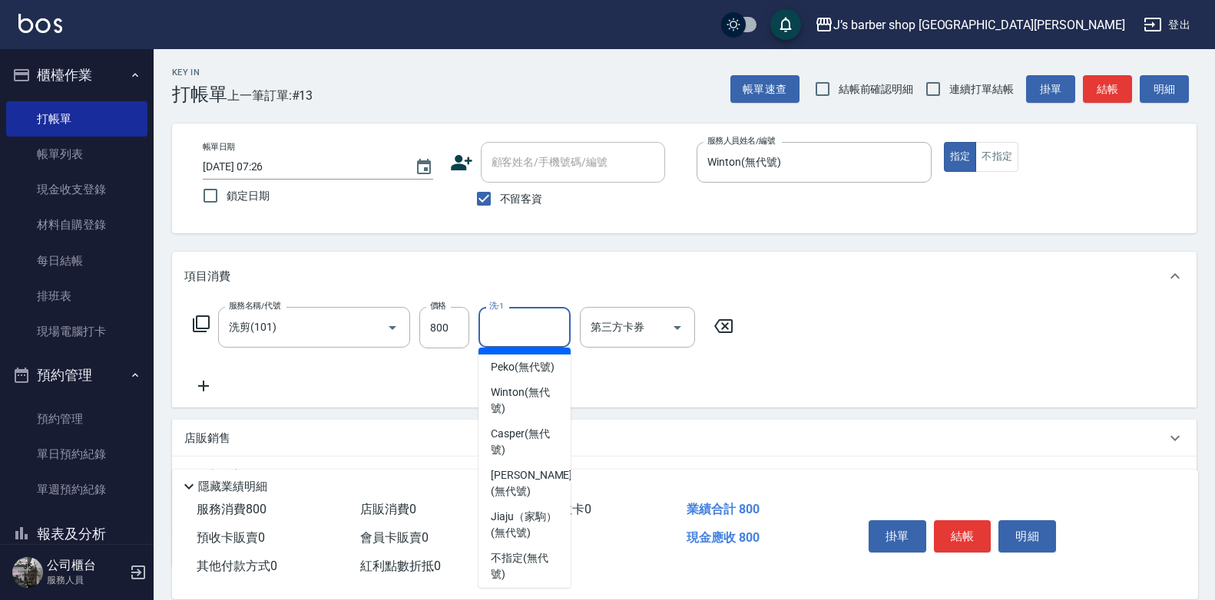
scroll to position [154, 0]
click at [518, 371] on span "Peko (無代號)" at bounding box center [523, 363] width 64 height 16
type input "Peko(無代號)"
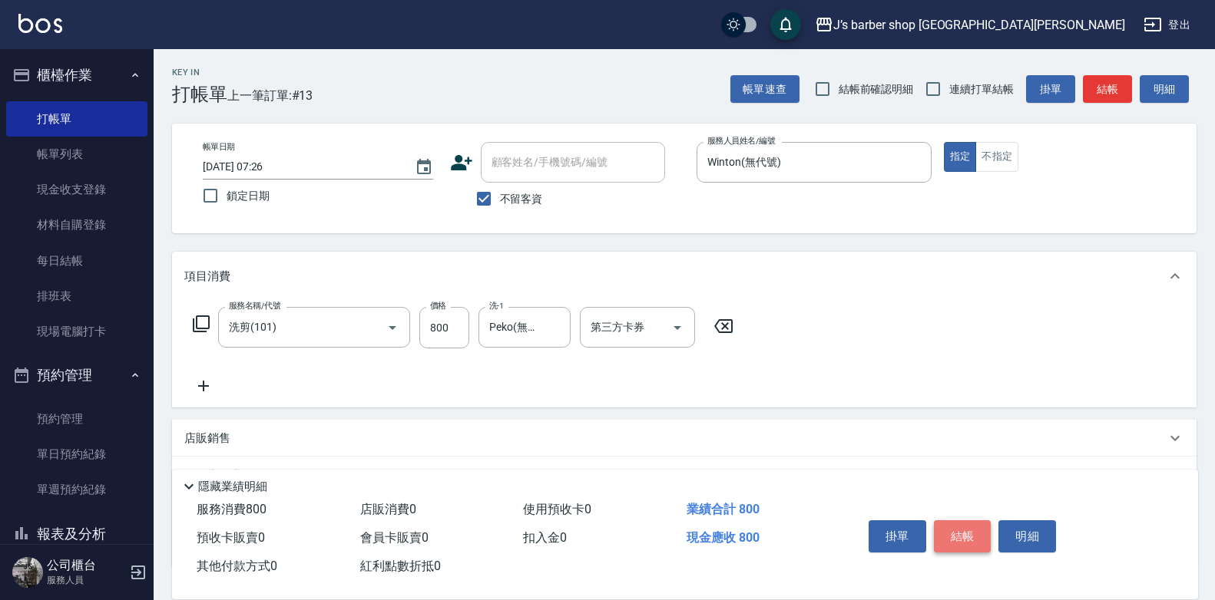
click at [963, 531] on button "結帳" at bounding box center [963, 537] width 58 height 32
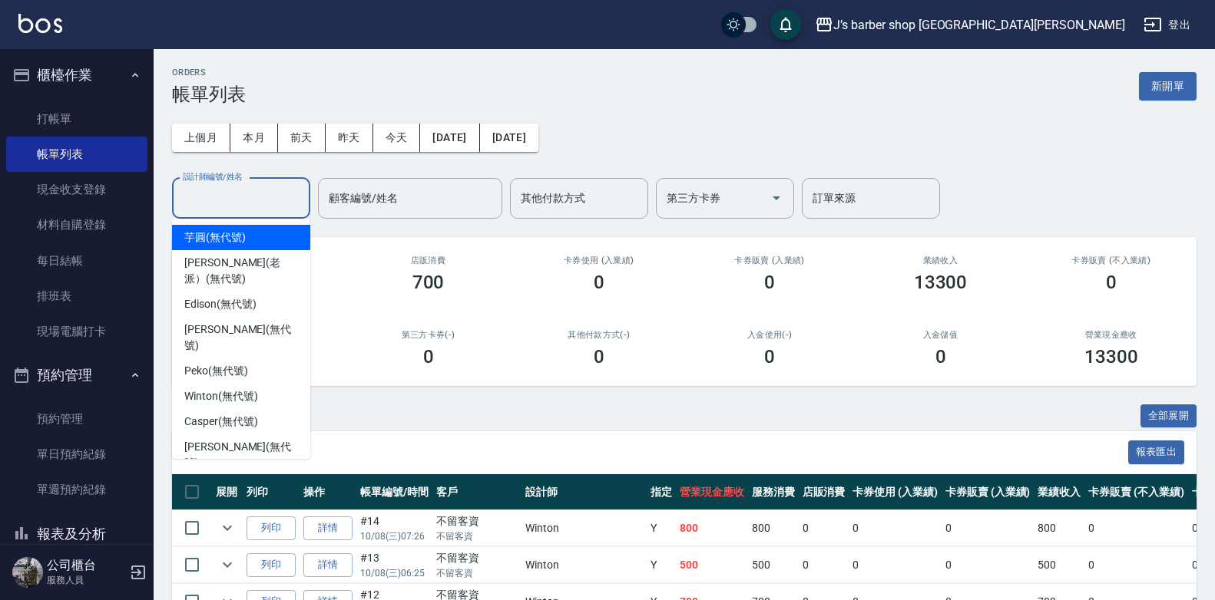
click at [252, 198] on input "設計師編號/姓名" at bounding box center [241, 198] width 124 height 27
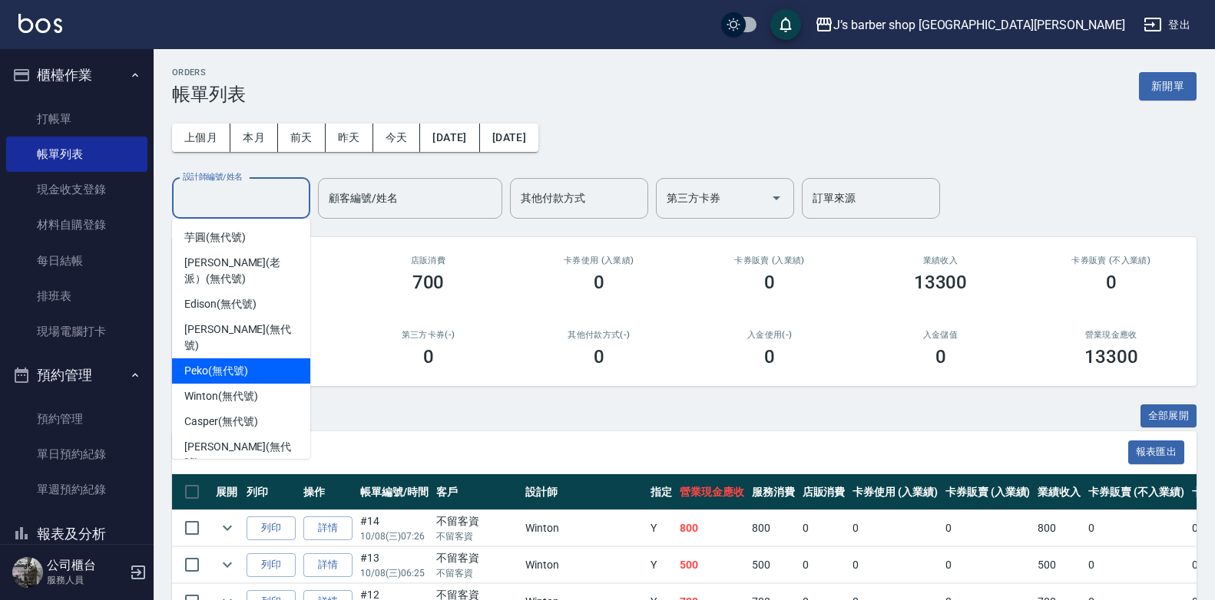
click at [253, 369] on ul "芋圓 (無代號) [PERSON_NAME](老派） (無代號) [PERSON_NAME] (無代號) [PERSON_NAME] (無代號) Peko (…" at bounding box center [241, 339] width 138 height 240
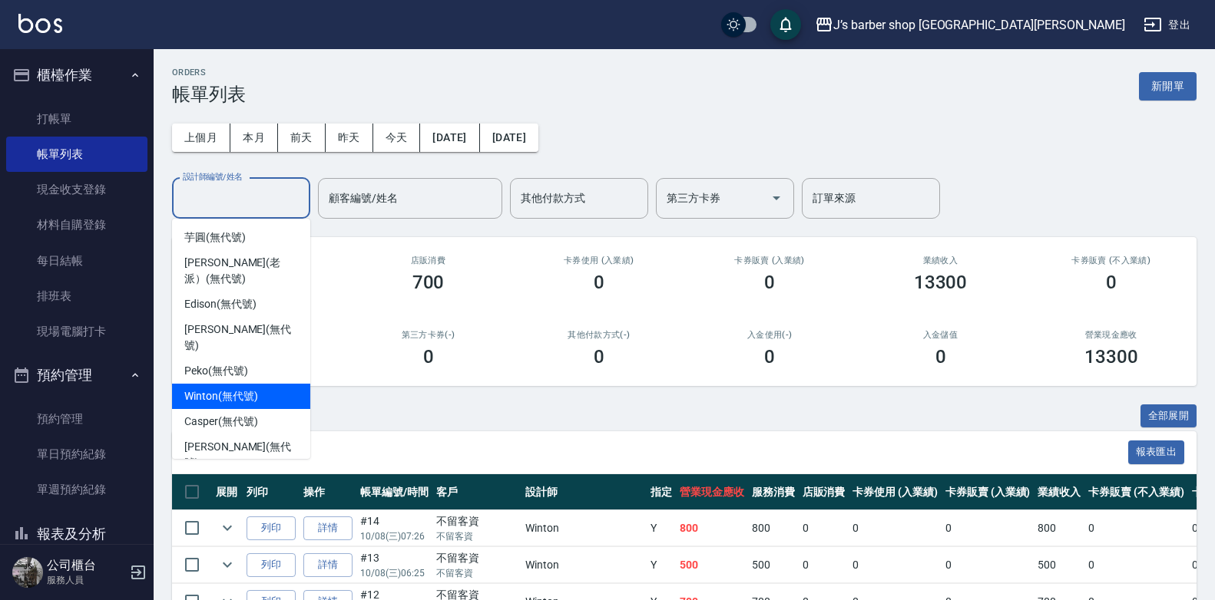
click at [253, 384] on div "Winton (無代號)" at bounding box center [241, 396] width 138 height 25
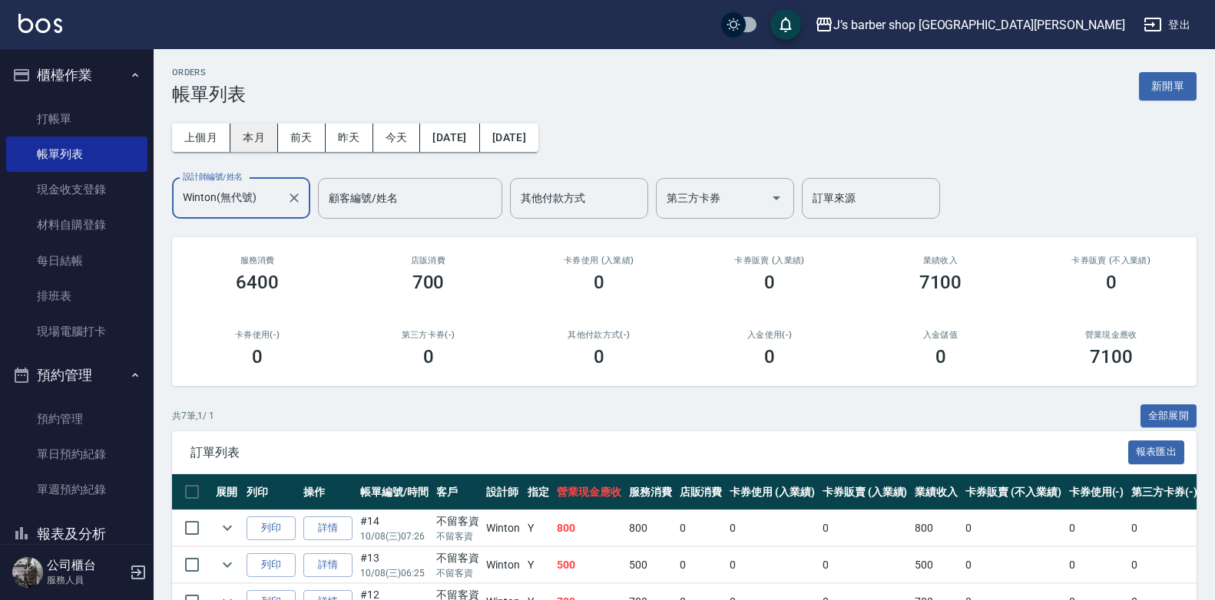
click at [259, 137] on button "本月" at bounding box center [254, 138] width 48 height 28
click at [251, 197] on input "Winton(無代號)" at bounding box center [229, 198] width 101 height 27
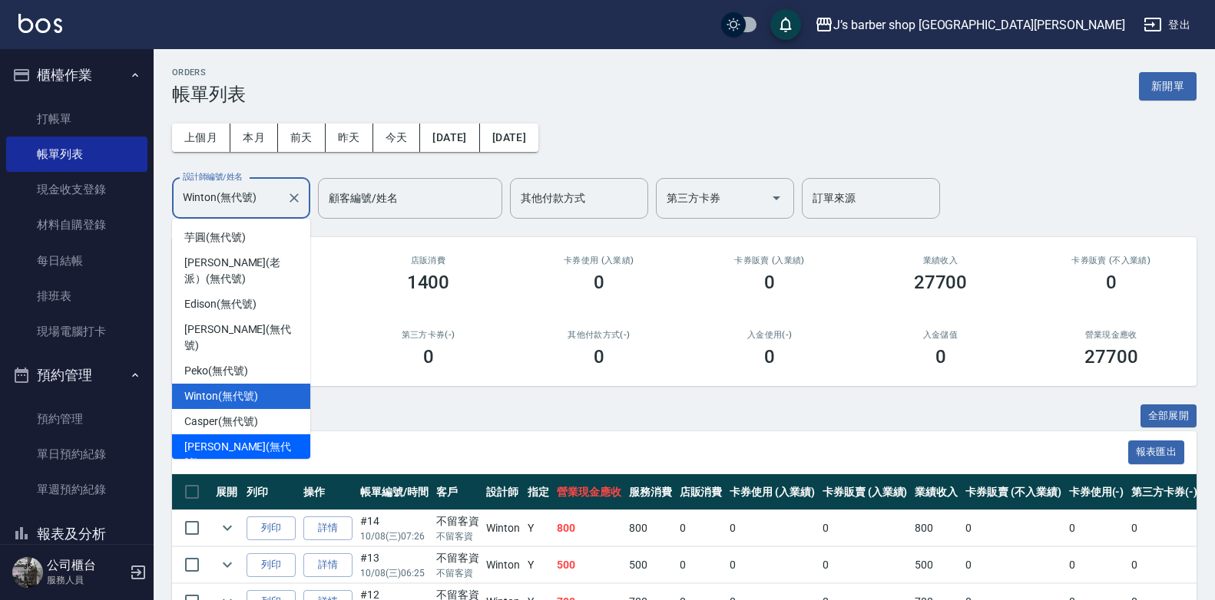
click at [247, 439] on span "[PERSON_NAME] (無代號)" at bounding box center [241, 455] width 114 height 32
type input "[PERSON_NAME](無代號)"
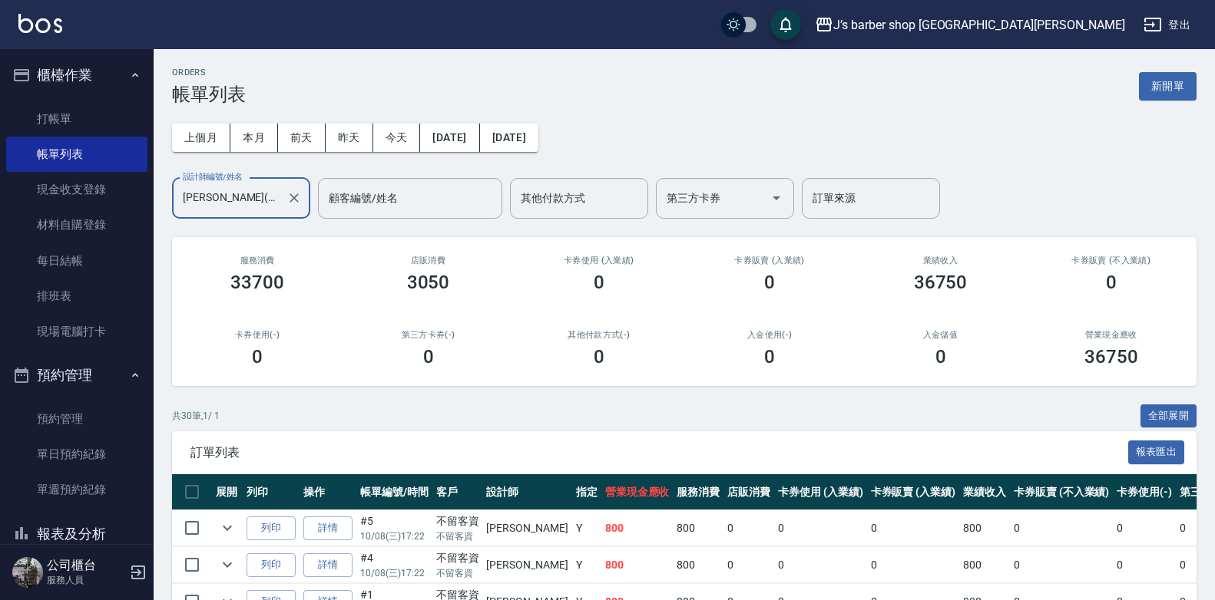
click at [299, 198] on icon "Clear" at bounding box center [293, 197] width 15 height 15
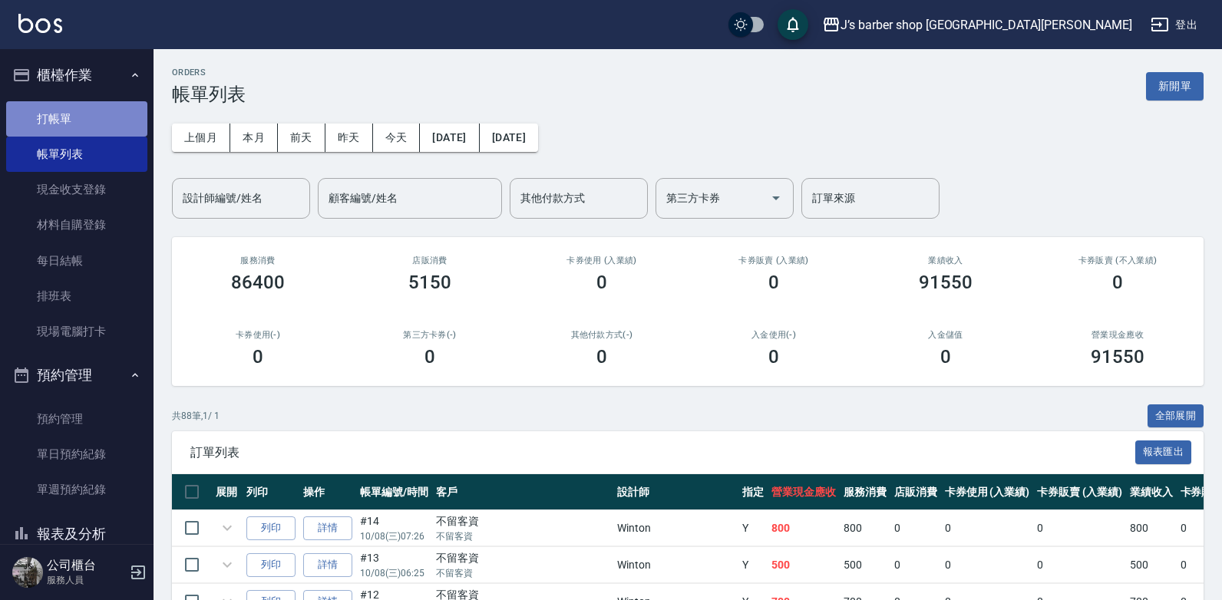
click at [84, 123] on link "打帳單" at bounding box center [76, 118] width 141 height 35
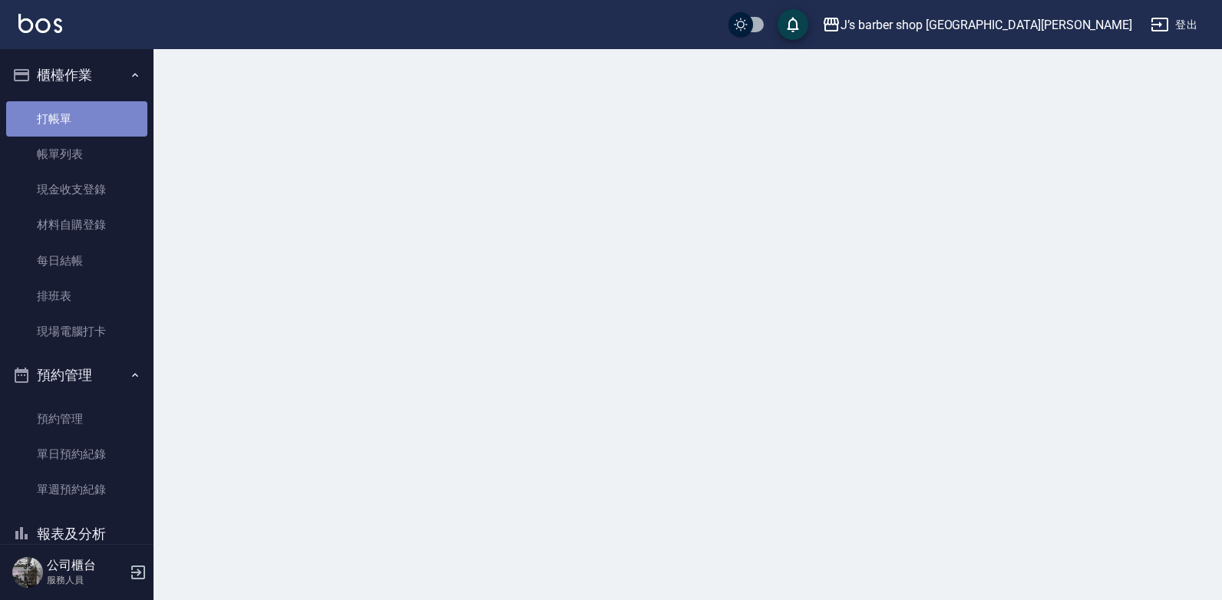
click at [84, 123] on link "打帳單" at bounding box center [76, 118] width 141 height 35
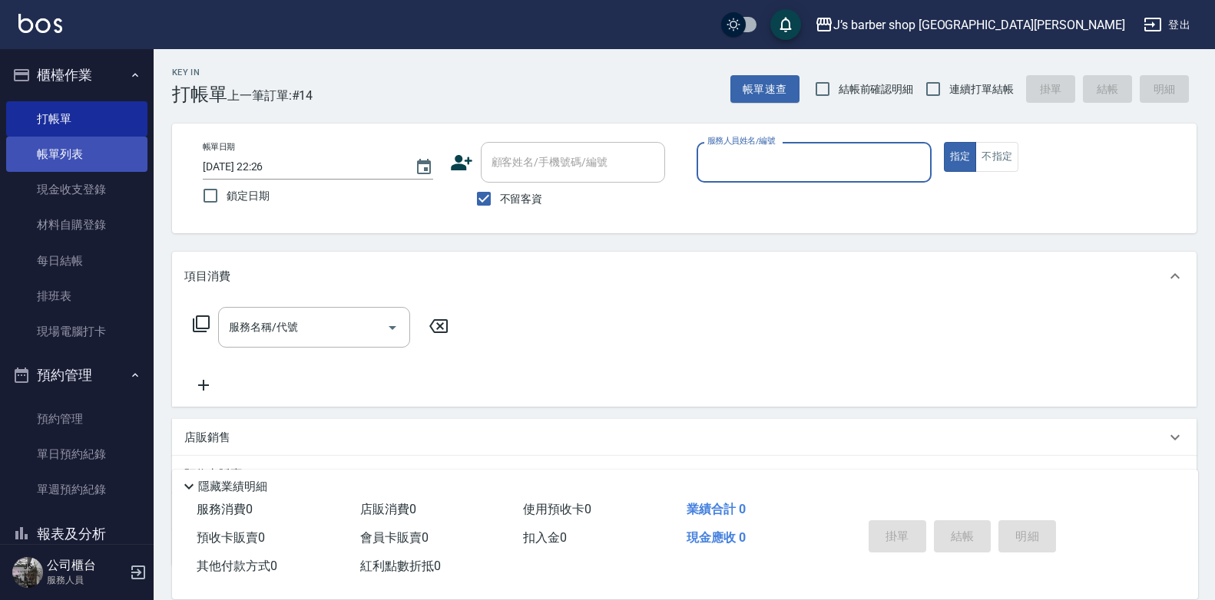
click at [49, 137] on link "帳單列表" at bounding box center [76, 154] width 141 height 35
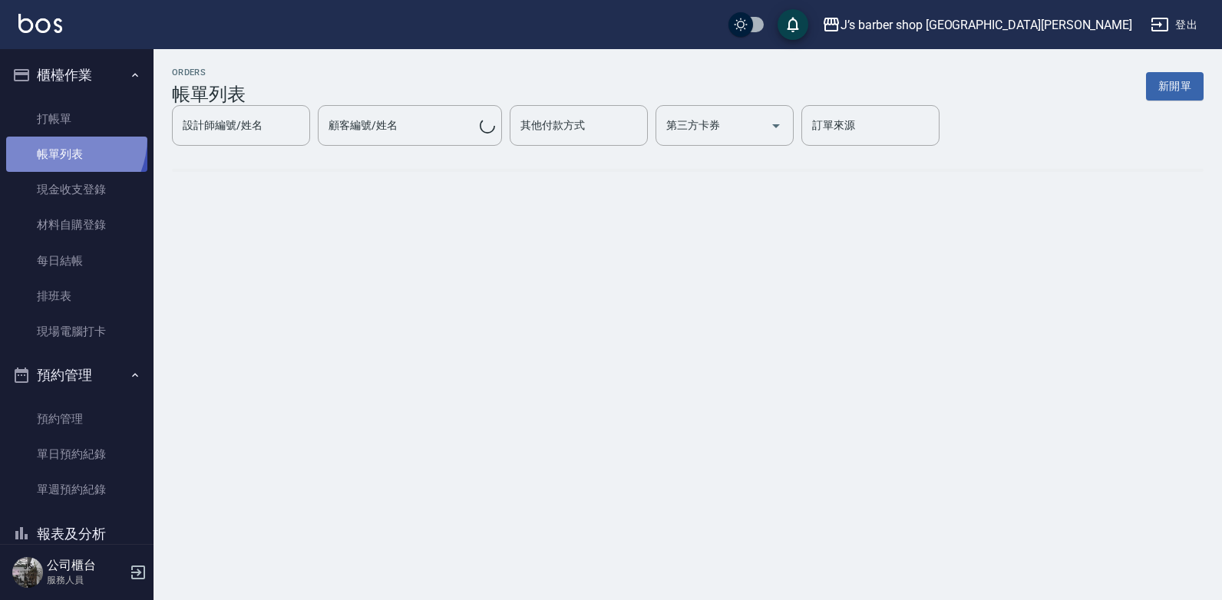
click at [50, 137] on link "帳單列表" at bounding box center [76, 154] width 141 height 35
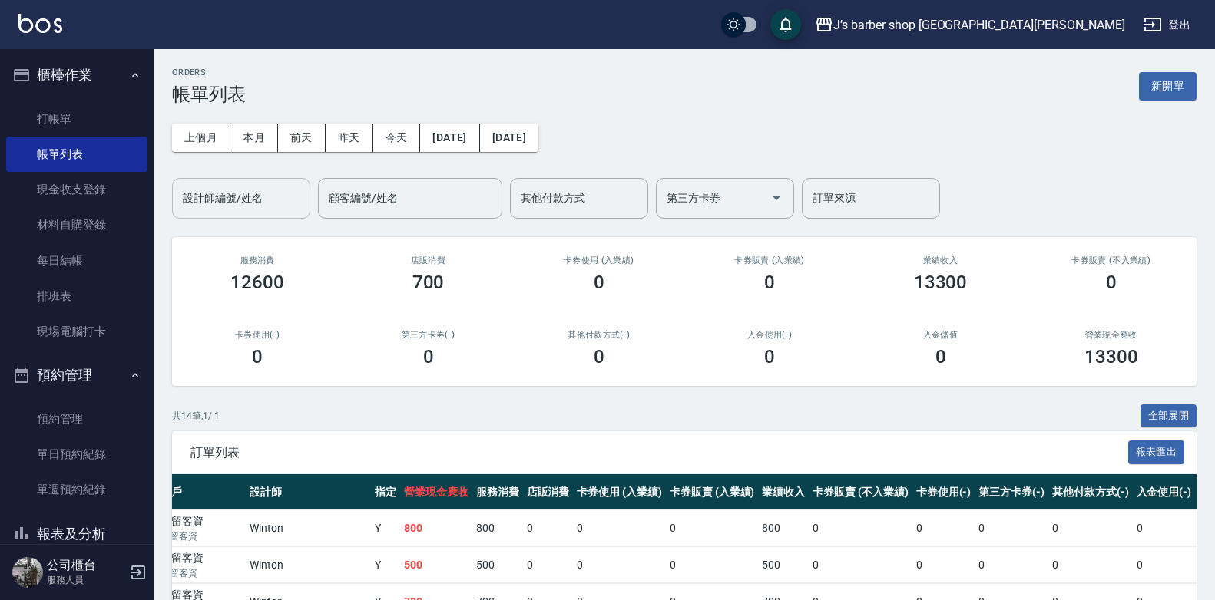
drag, startPoint x: 197, startPoint y: 190, endPoint x: 242, endPoint y: 217, distance: 52.0
click at [200, 190] on input "設計師編號/姓名" at bounding box center [241, 198] width 124 height 27
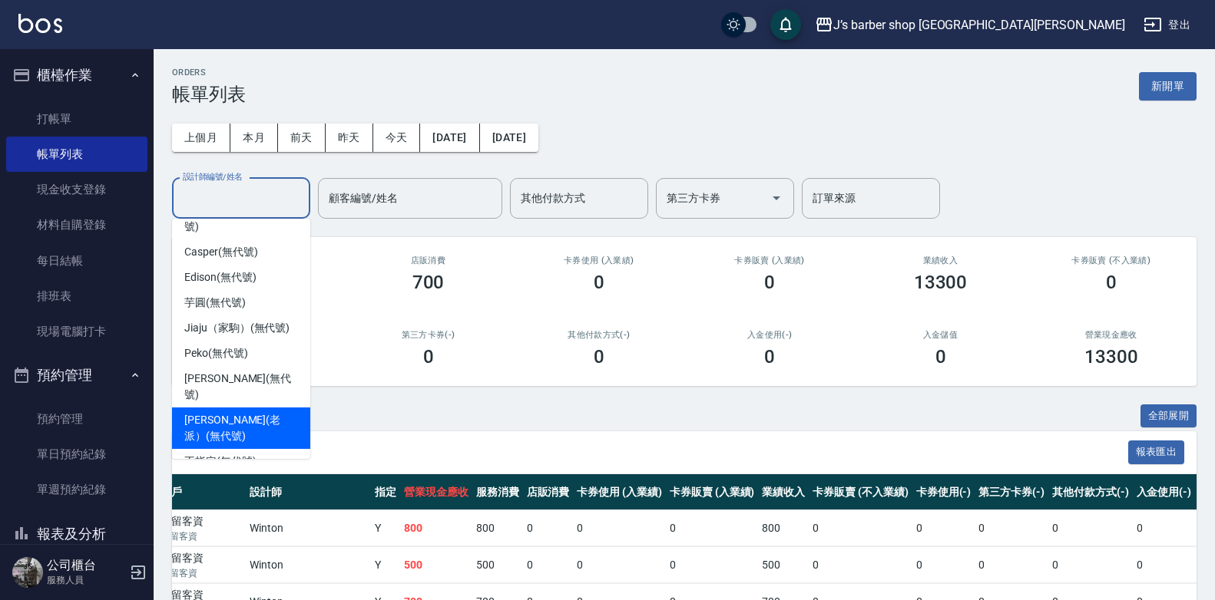
scroll to position [41, 0]
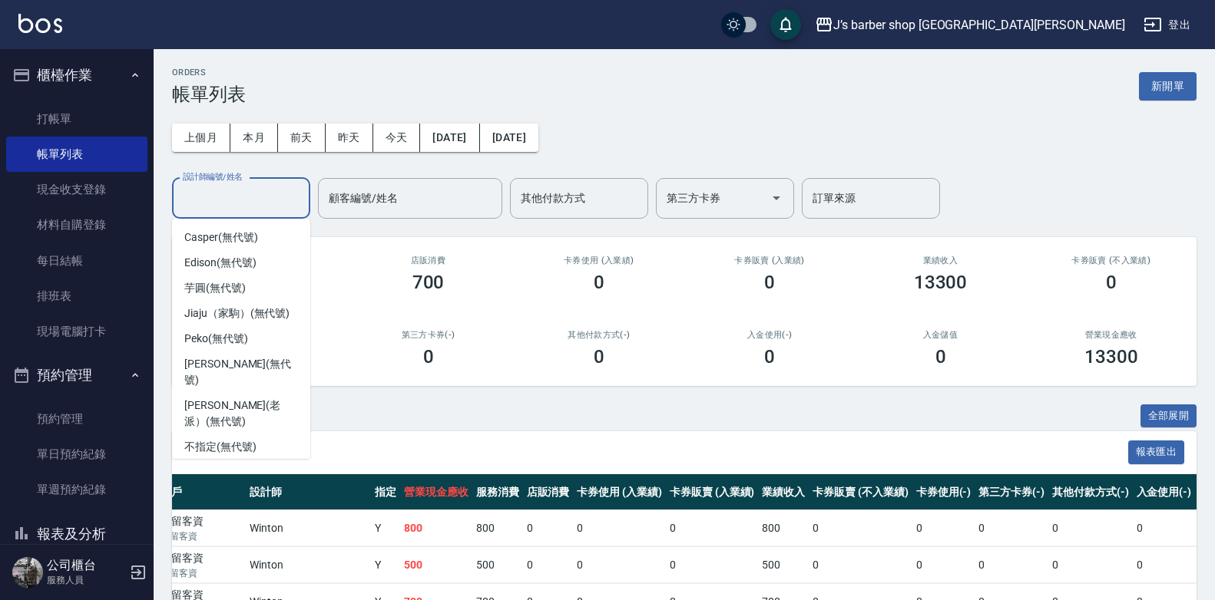
click at [240, 464] on span "Winton (無代號)" at bounding box center [220, 472] width 73 height 16
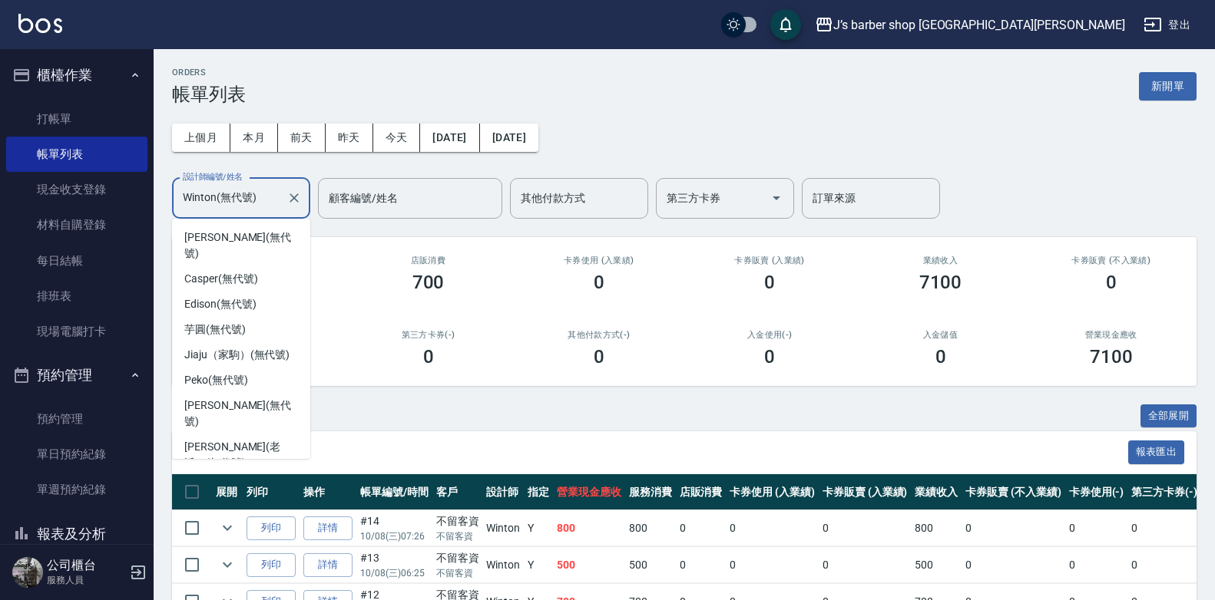
click at [241, 203] on input "Winton(無代號)" at bounding box center [229, 198] width 101 height 27
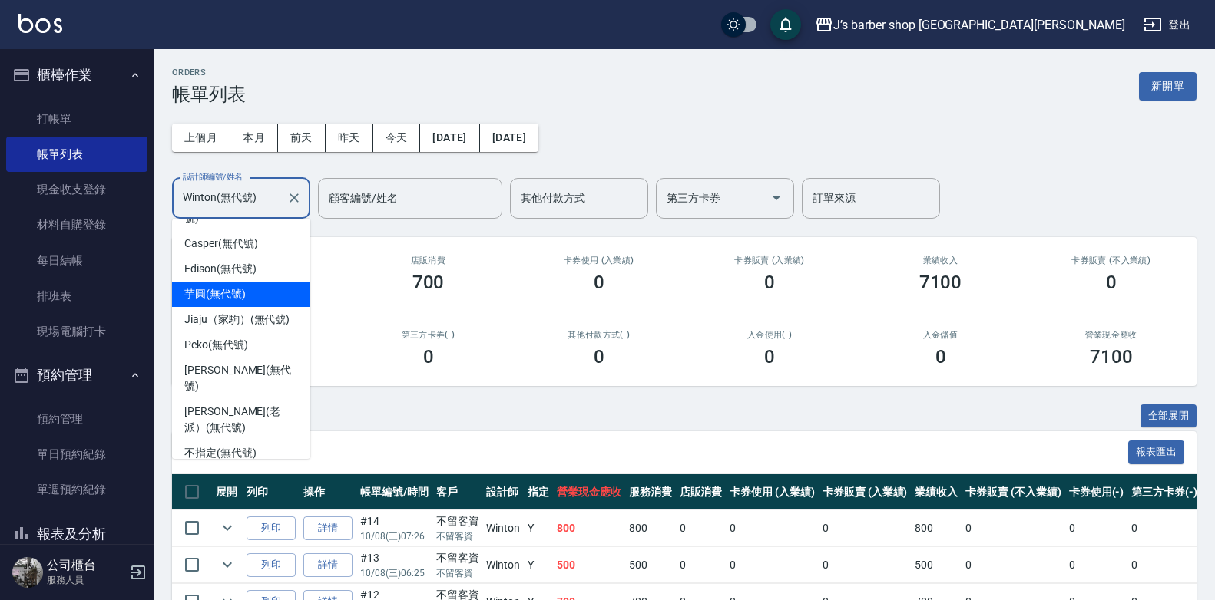
click at [253, 262] on div "Edison (無代號)" at bounding box center [241, 268] width 138 height 25
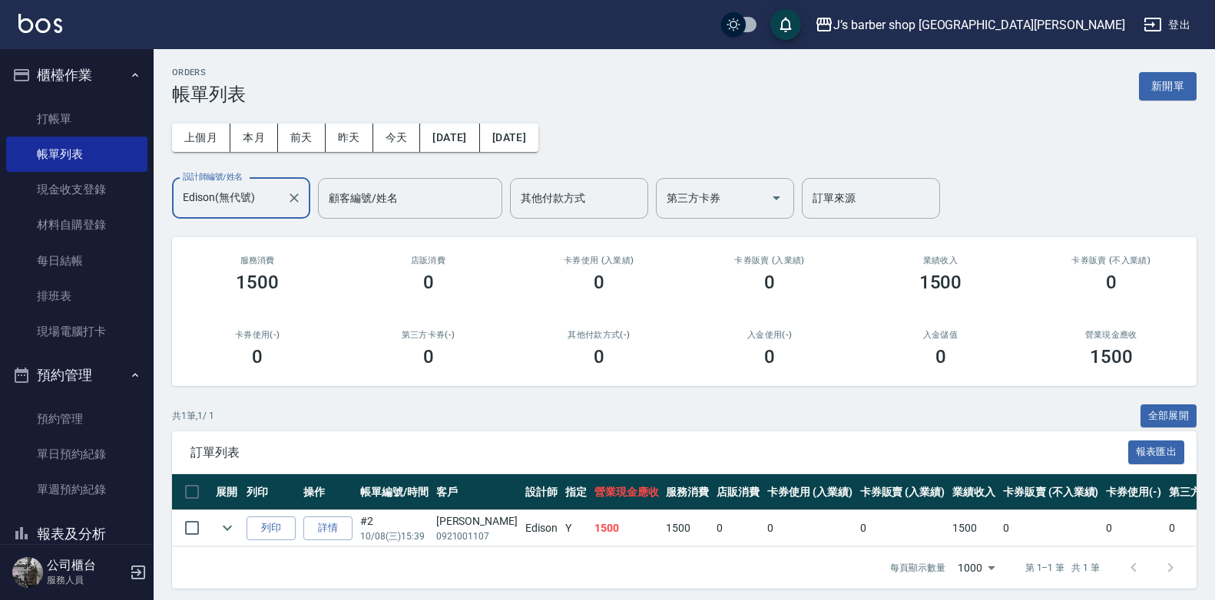
click at [213, 207] on input "Edison(無代號)" at bounding box center [229, 198] width 101 height 27
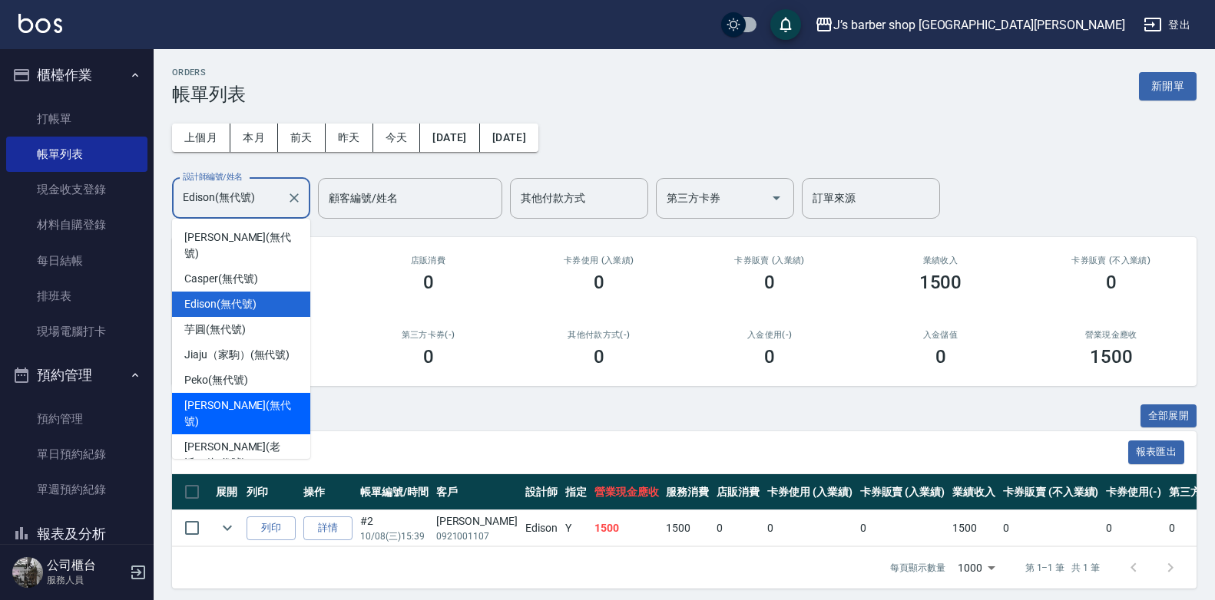
click at [262, 393] on div "[PERSON_NAME] (無代號)" at bounding box center [241, 413] width 138 height 41
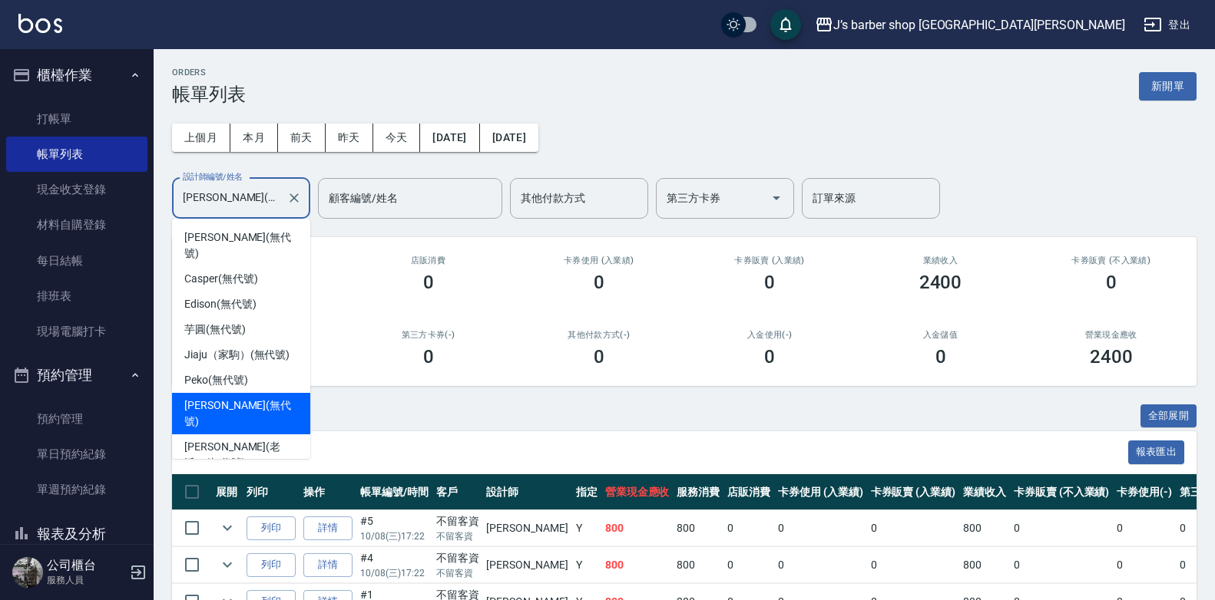
drag, startPoint x: 238, startPoint y: 183, endPoint x: 239, endPoint y: 170, distance: 13.1
click at [239, 170] on div "上個月 本月 [DATE] [DATE] [DATE] [DATE] [DATE] 設計師編號/姓名 [PERSON_NAME](無代號) 設計師編號/姓名 …" at bounding box center [684, 162] width 1024 height 114
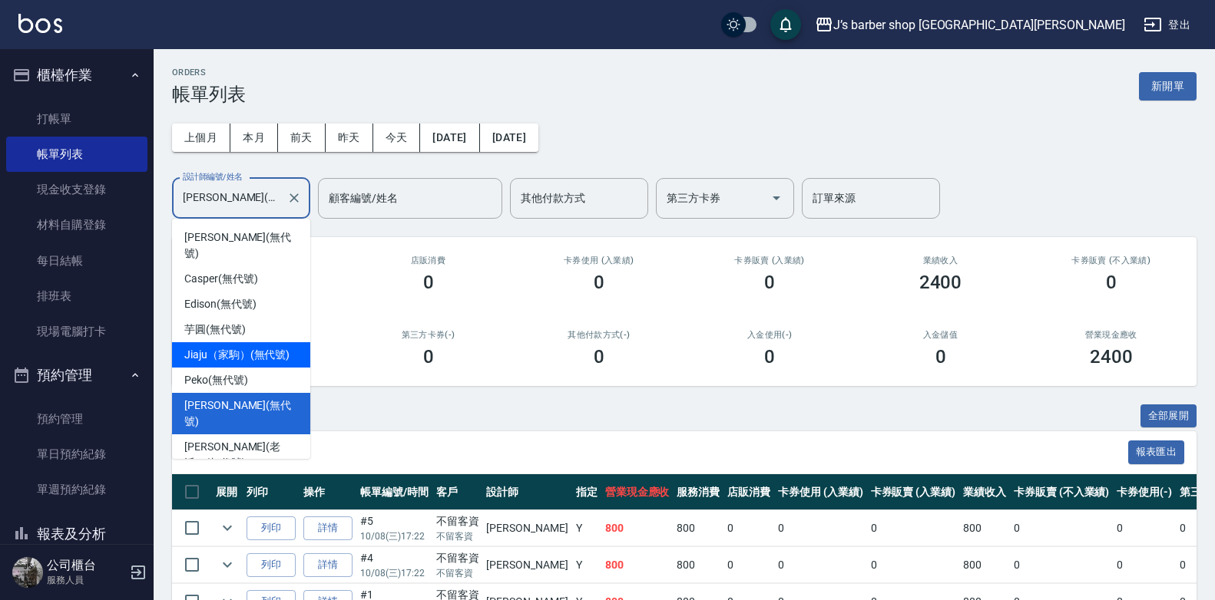
click at [241, 347] on span "Jiaju（家駒） (無代號)" at bounding box center [236, 355] width 105 height 16
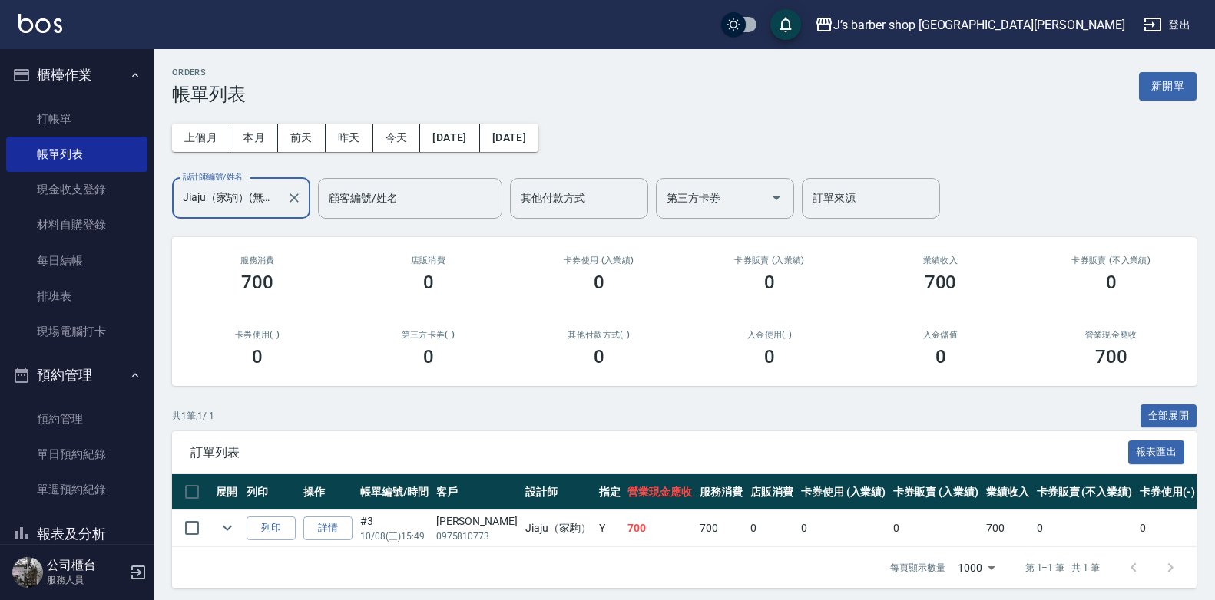
click at [235, 204] on input "Jiaju（家駒）(無代號)" at bounding box center [229, 198] width 101 height 27
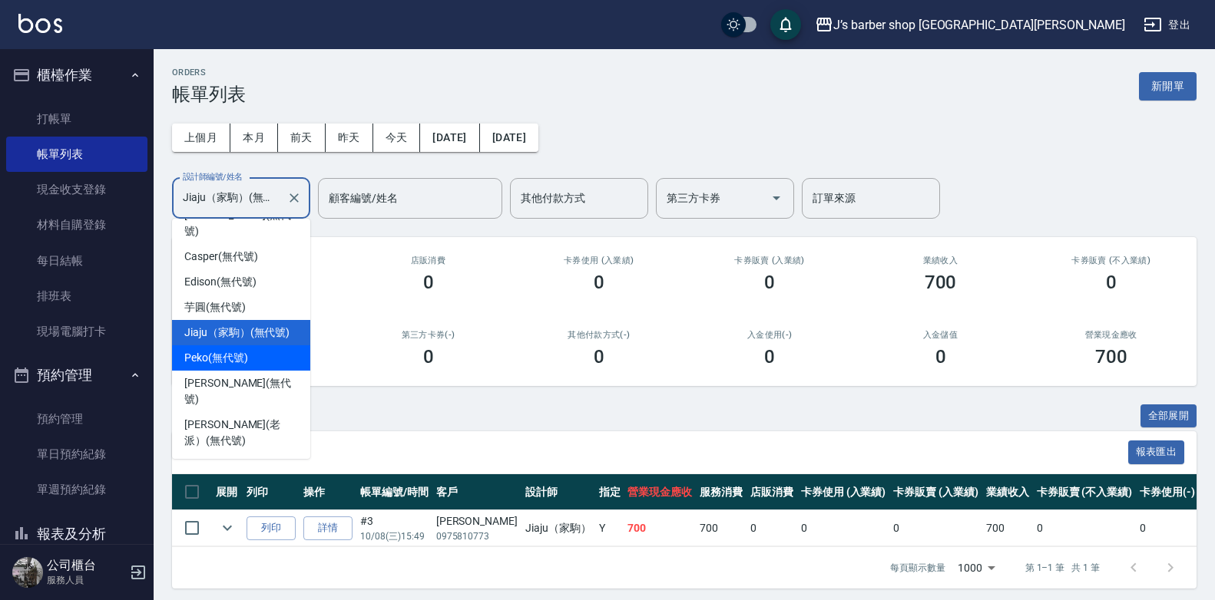
scroll to position [41, 0]
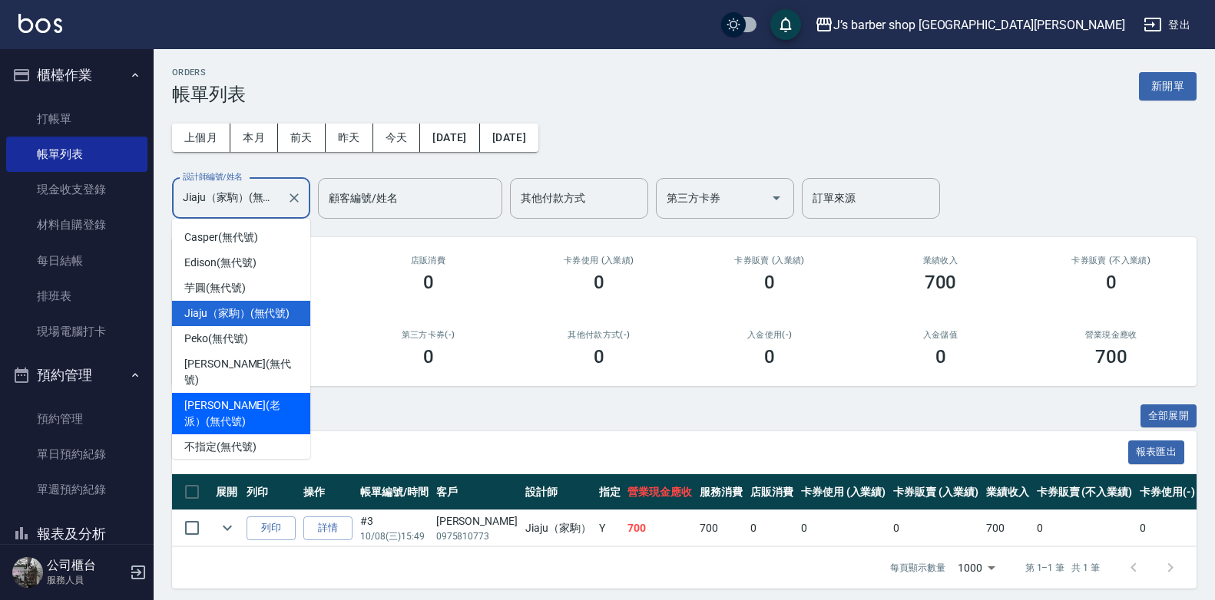
click at [246, 398] on span "[PERSON_NAME](老派） (無代號)" at bounding box center [241, 414] width 114 height 32
type input "[PERSON_NAME](老派）(無代號)"
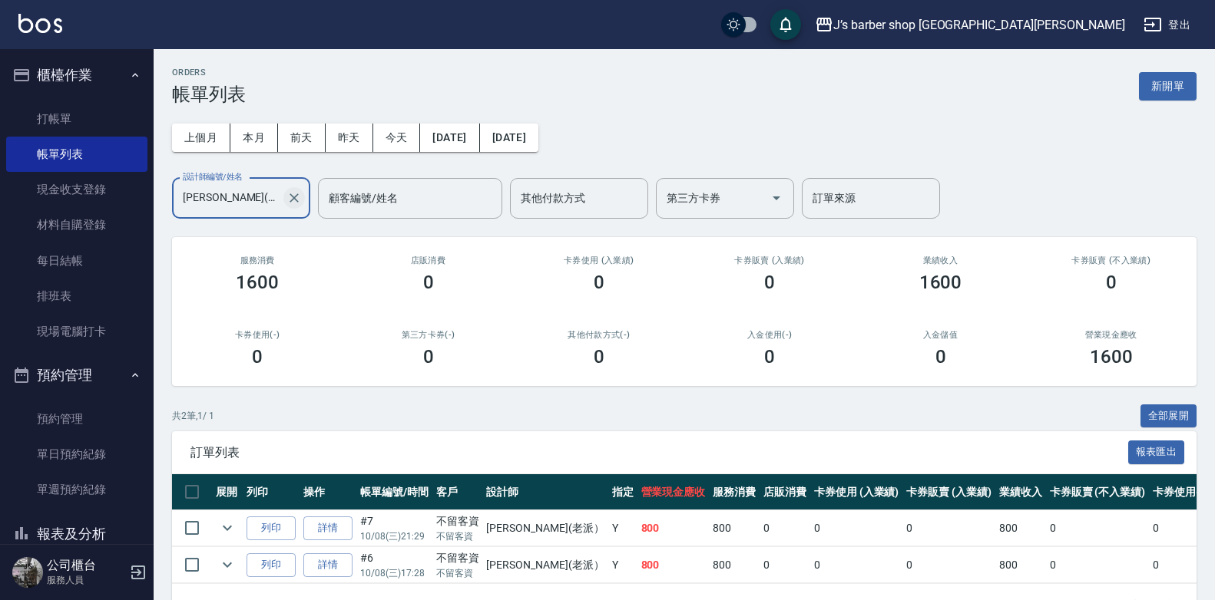
click at [289, 201] on icon "Clear" at bounding box center [293, 197] width 15 height 15
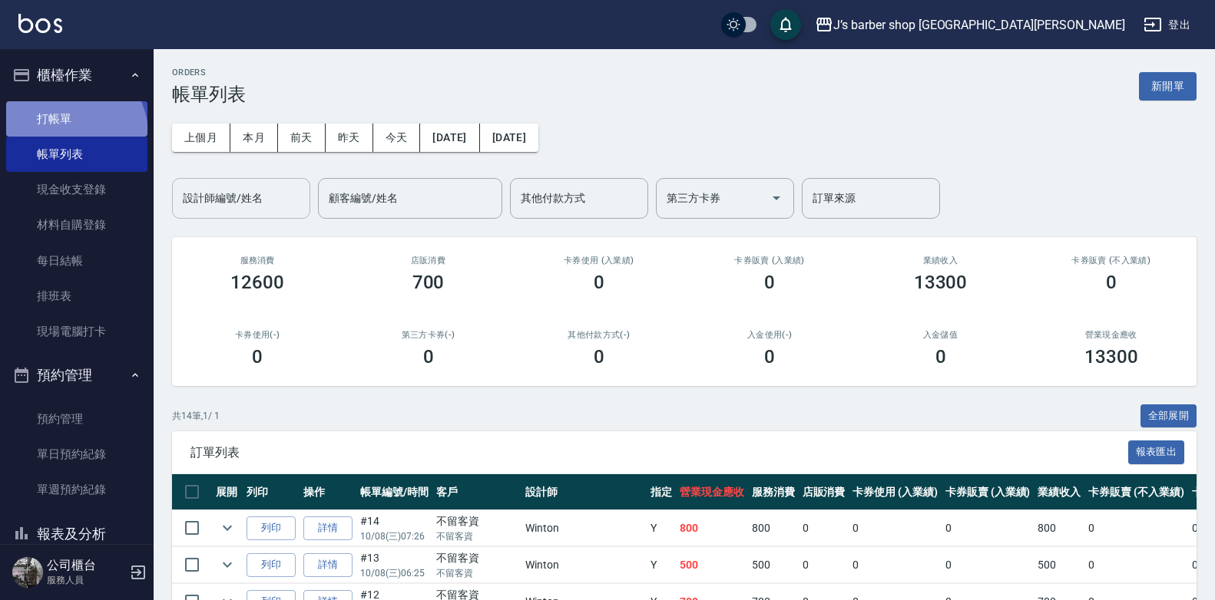
click at [71, 134] on link "打帳單" at bounding box center [76, 118] width 141 height 35
